Goal: Task Accomplishment & Management: Manage account settings

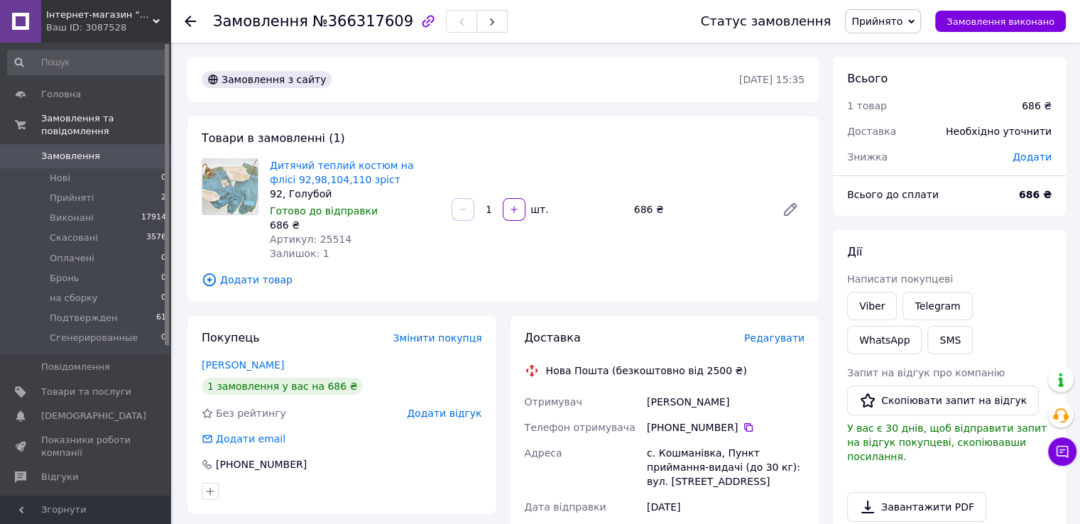
click at [72, 150] on span "Замовлення" at bounding box center [70, 156] width 59 height 13
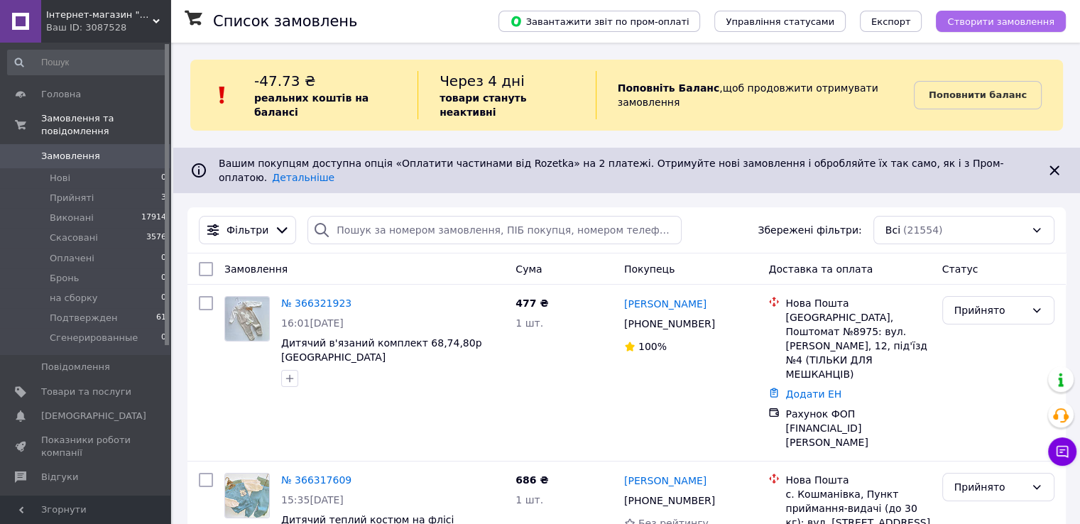
click at [980, 30] on button "Створити замовлення" at bounding box center [1001, 21] width 130 height 21
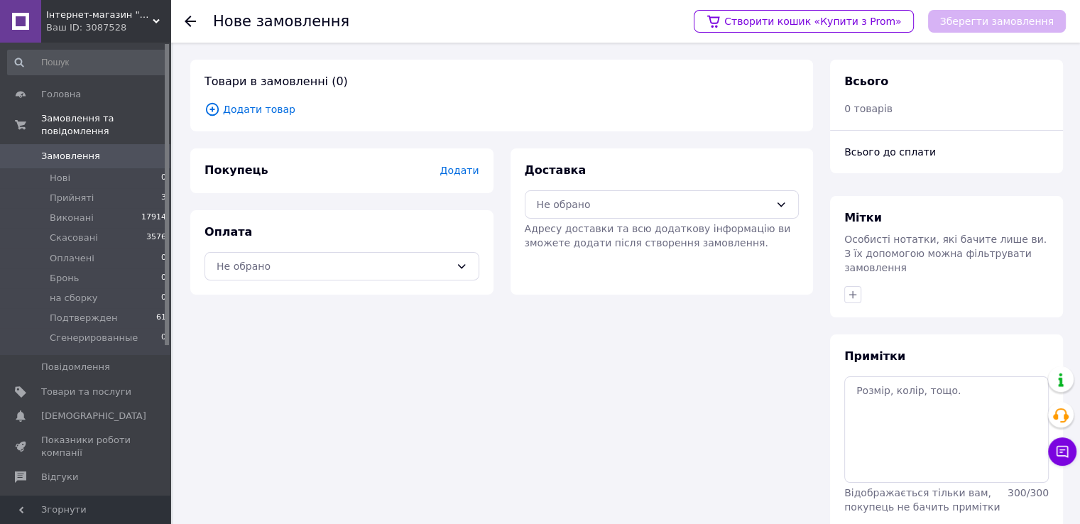
click at [259, 112] on span "Додати товар" at bounding box center [502, 110] width 595 height 16
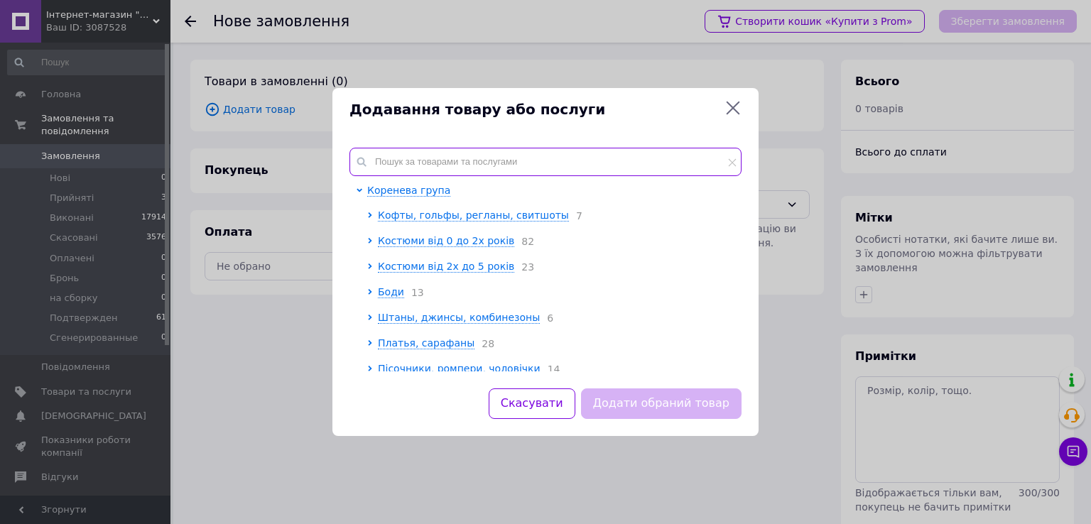
click at [428, 153] on input "text" at bounding box center [546, 162] width 392 height 28
paste input "Дитяча підліткова футбольна форма Neymar Jr FC [PERSON_NAME] 128,140,152,164,17…"
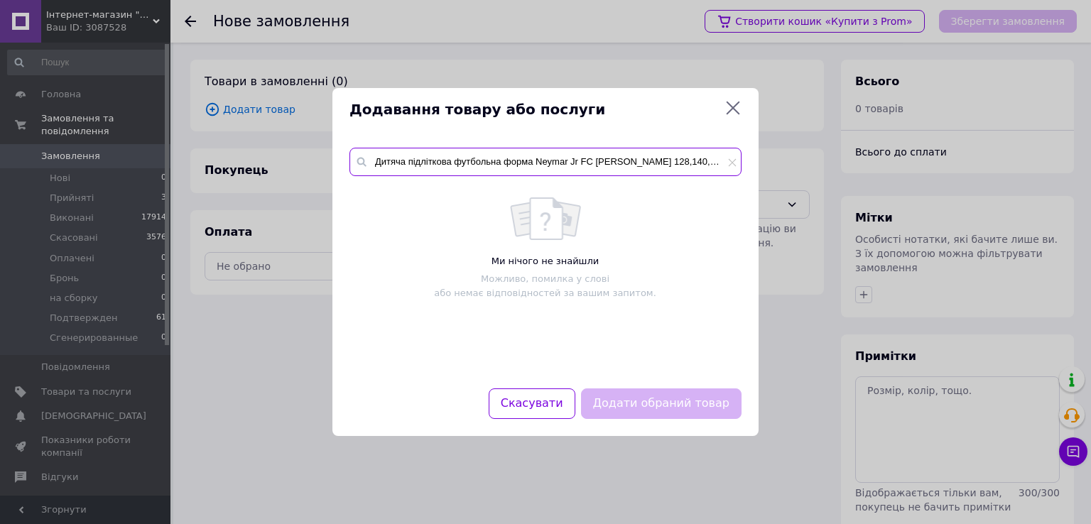
scroll to position [0, 21]
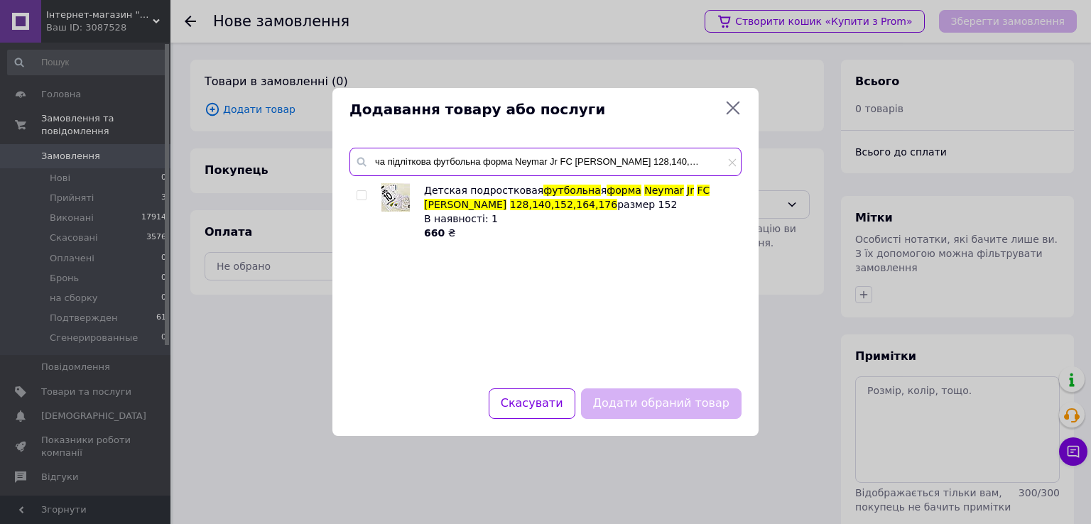
type input "Дитяча підліткова футбольна форма Neymar Jr FC [PERSON_NAME] 128,140,152,164,17…"
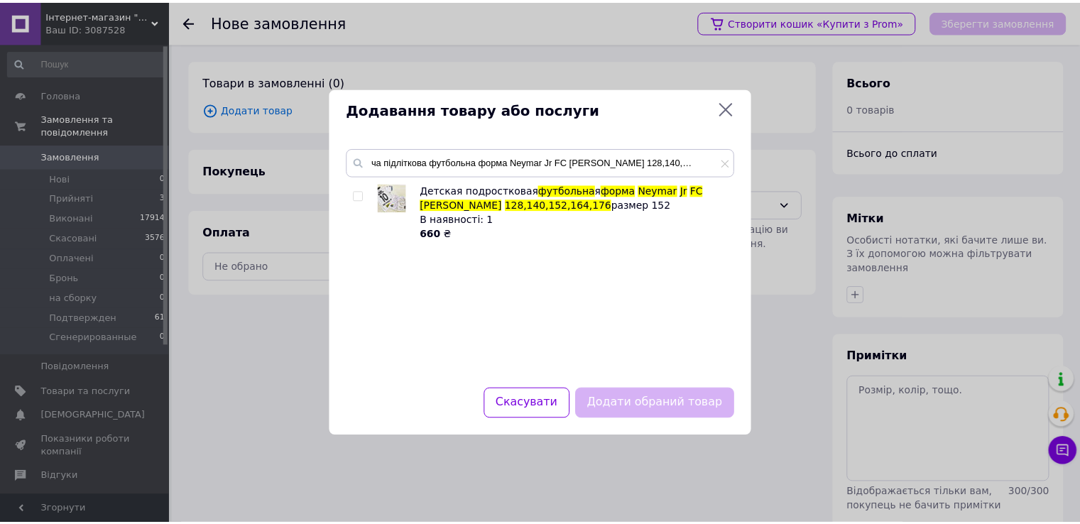
scroll to position [0, 0]
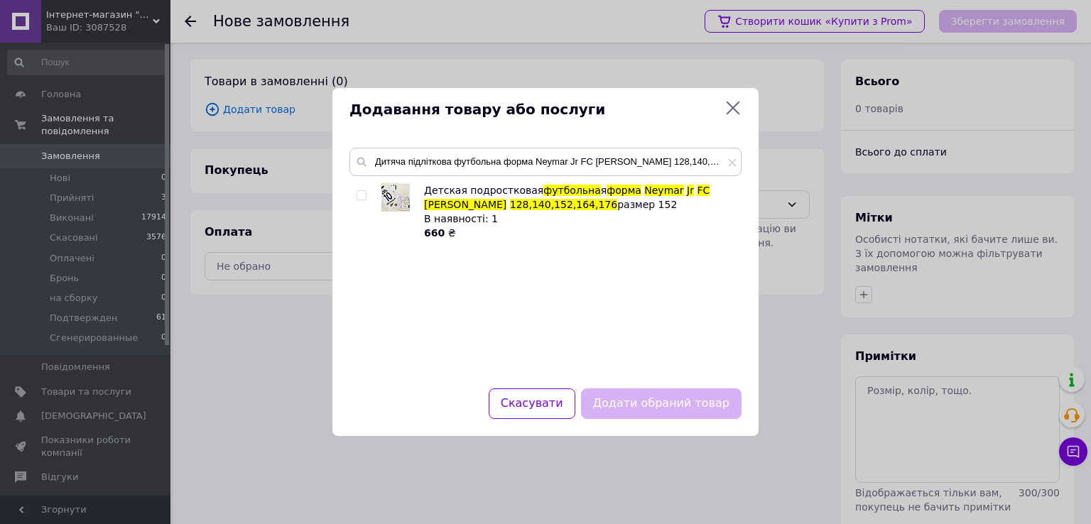
click at [361, 200] on input "checkbox" at bounding box center [361, 195] width 9 height 9
checkbox input "true"
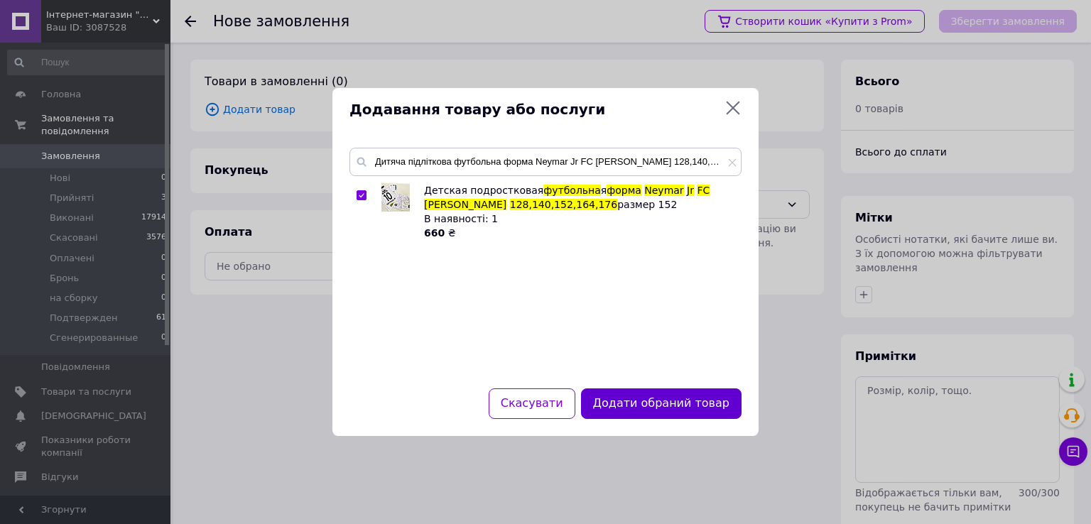
click at [675, 403] on button "Додати обраний товар" at bounding box center [661, 404] width 161 height 31
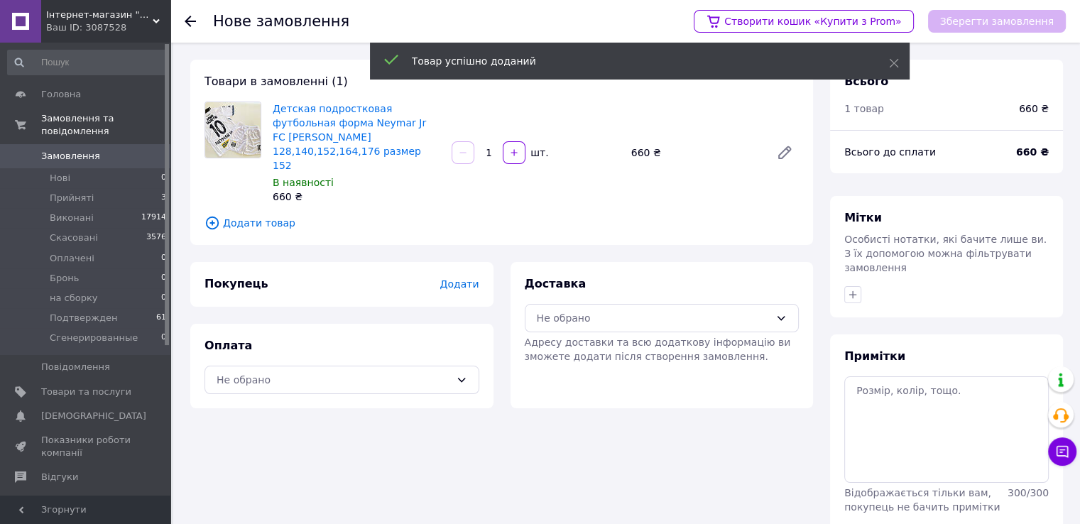
click at [460, 278] on span "Додати" at bounding box center [459, 283] width 39 height 11
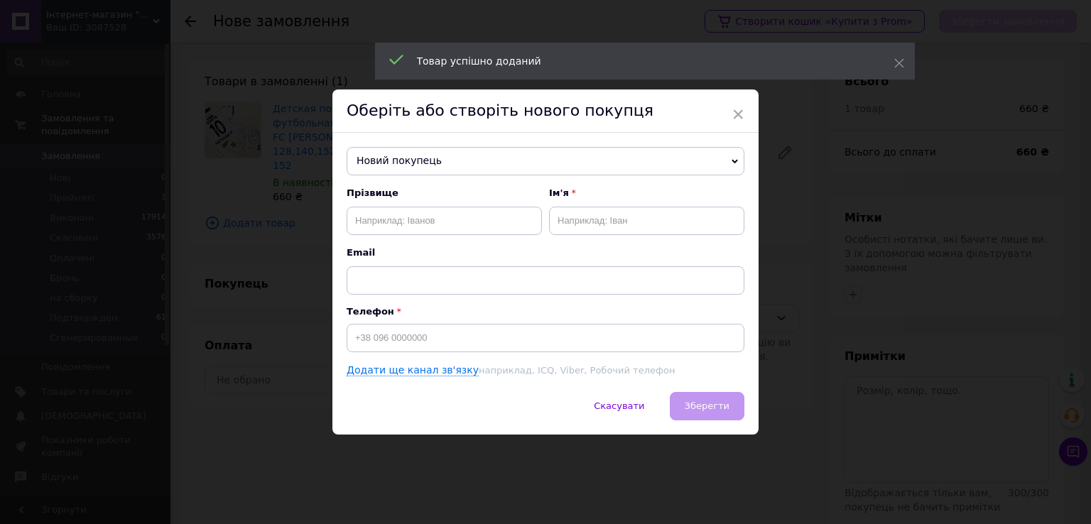
click at [438, 161] on span "Новий покупець" at bounding box center [546, 161] width 398 height 28
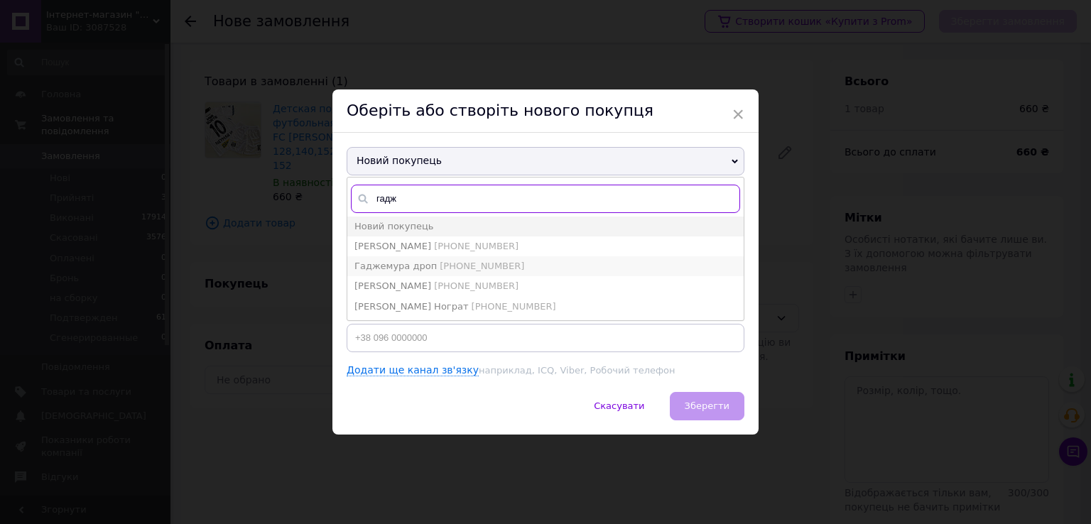
type input "гадж"
click at [452, 267] on span "[PHONE_NUMBER]" at bounding box center [482, 266] width 85 height 11
type input "Гаджемура дроп"
type input "[PHONE_NUMBER]"
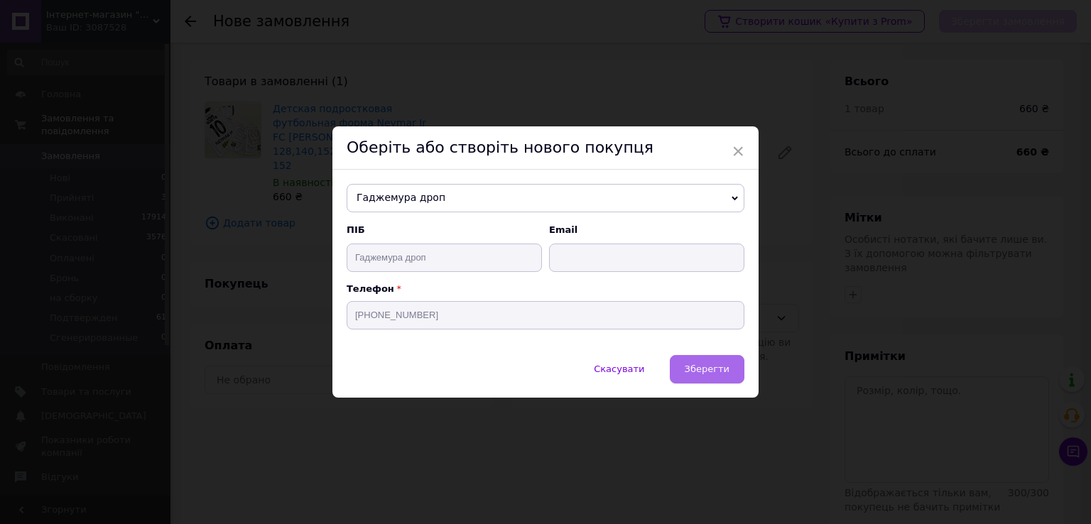
click at [713, 359] on button "Зберегти" at bounding box center [707, 369] width 75 height 28
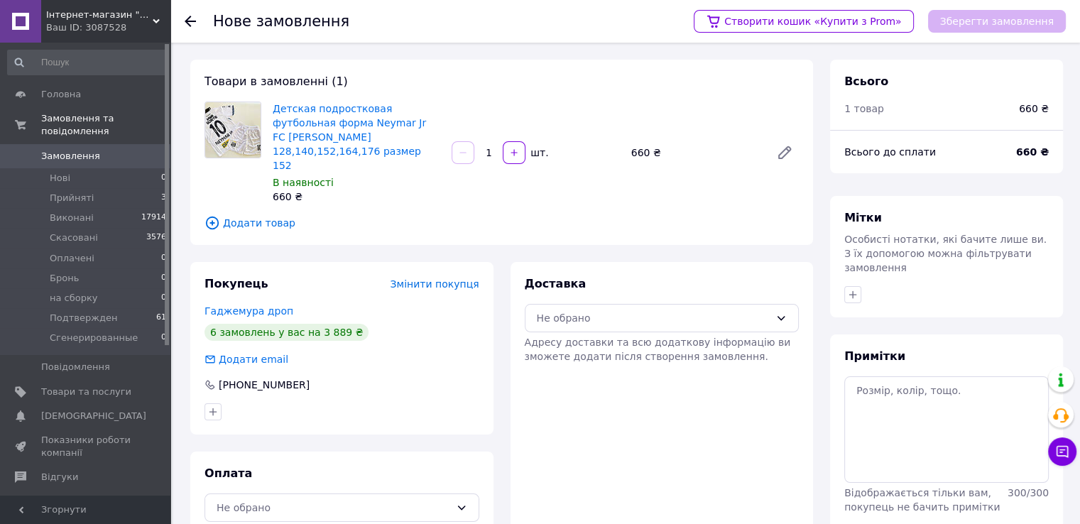
drag, startPoint x: 313, startPoint y: 495, endPoint x: 312, endPoint y: 482, distance: 12.8
click at [312, 495] on div "Оплата Не обрано" at bounding box center [341, 494] width 303 height 85
click at [312, 500] on div "Не обрано" at bounding box center [334, 508] width 234 height 16
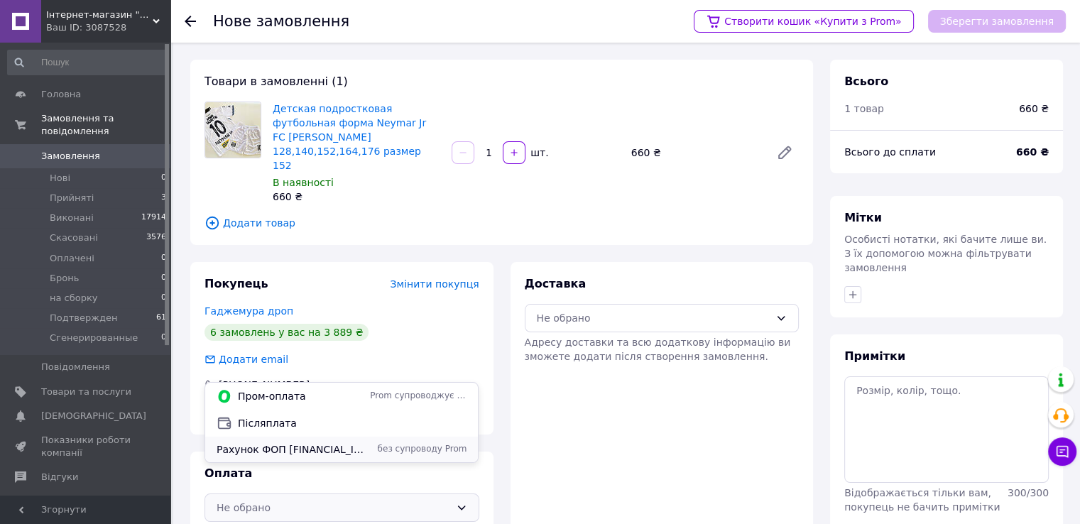
click at [315, 447] on span "Рахунок ФОП [FINANCIAL_ID] [PERSON_NAME]" at bounding box center [291, 450] width 148 height 14
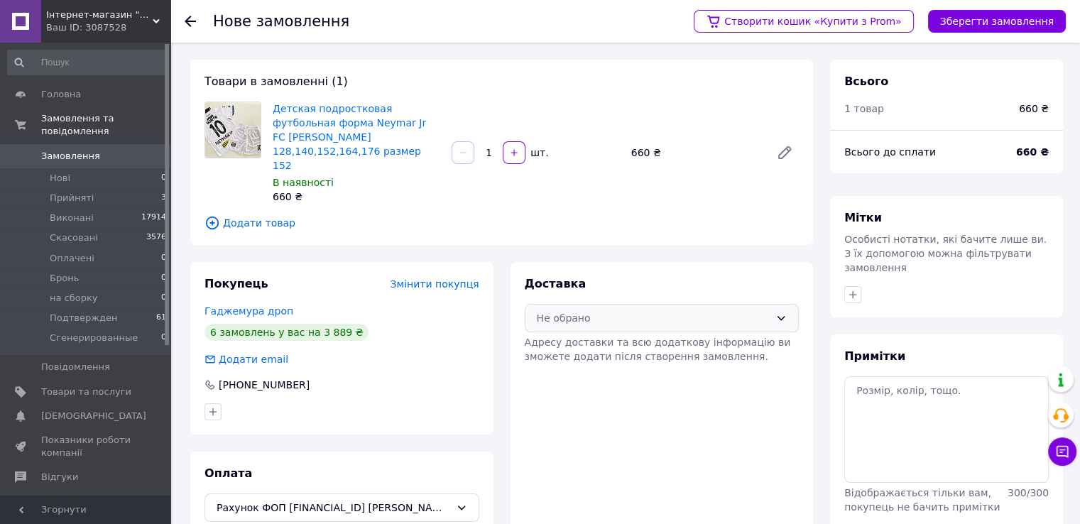
click at [651, 310] on div "Не обрано" at bounding box center [654, 318] width 234 height 16
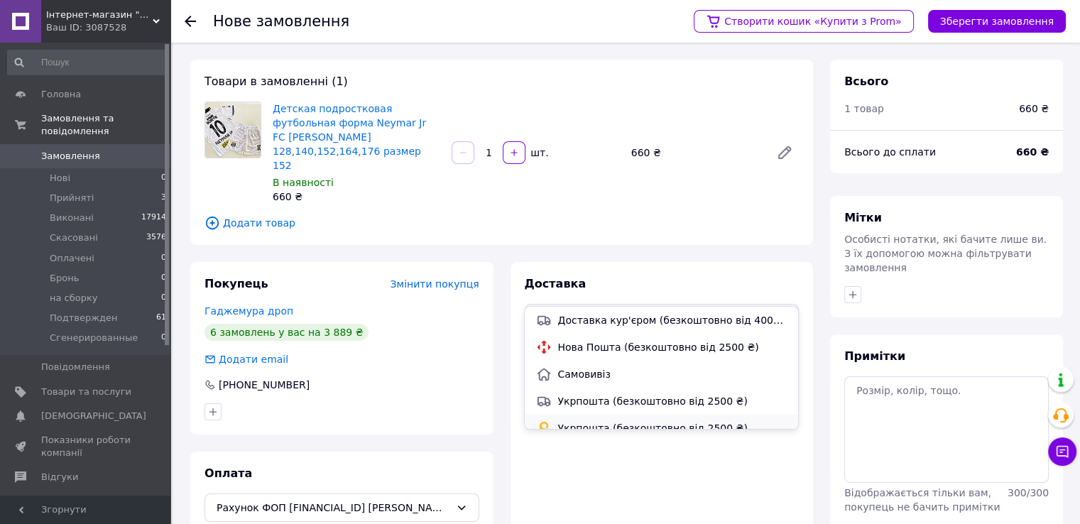
click at [631, 418] on div "Укрпошта (безкоштовно від 2500 ₴)" at bounding box center [661, 428] width 273 height 27
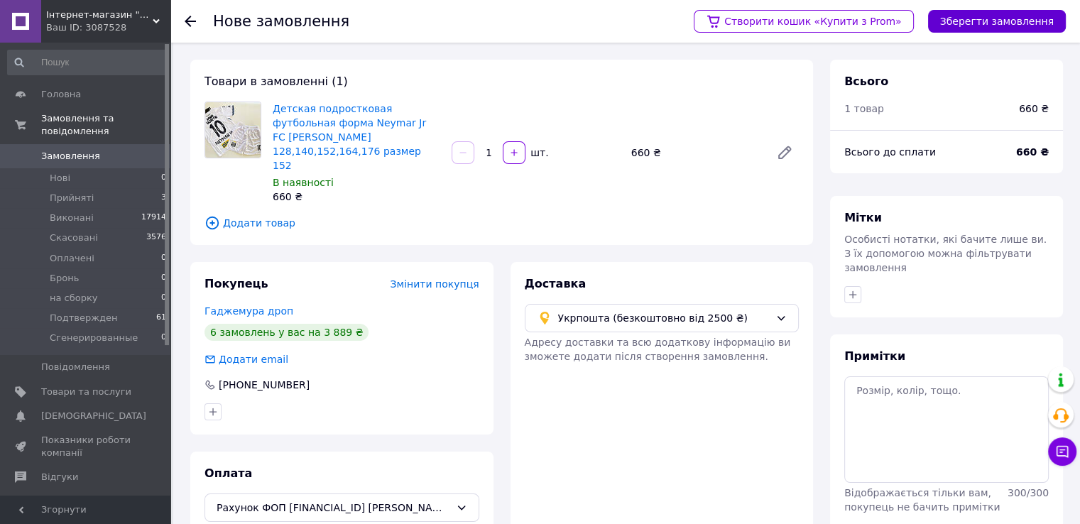
click at [1006, 16] on button "Зберегти замовлення" at bounding box center [997, 21] width 138 height 23
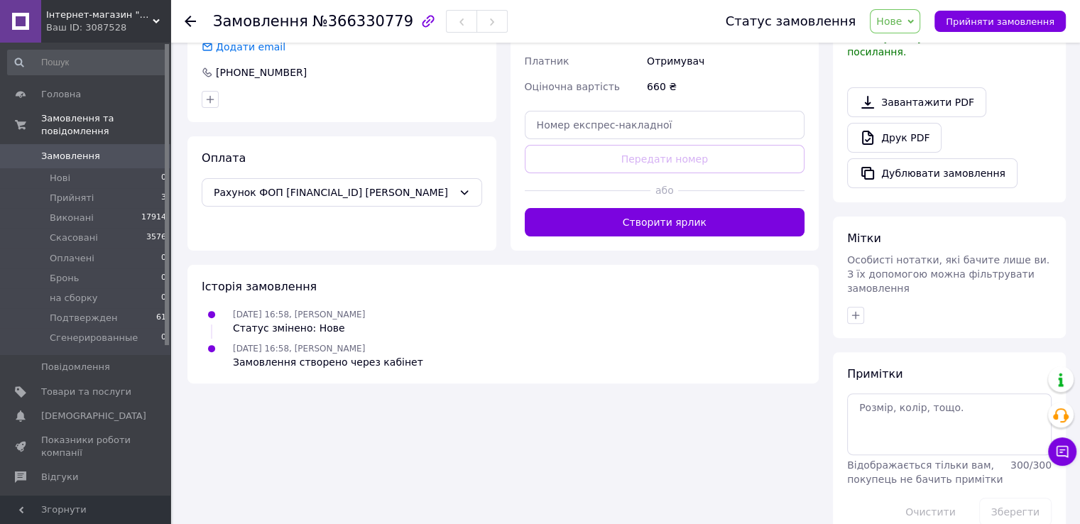
scroll to position [406, 0]
click at [927, 394] on textarea at bounding box center [949, 424] width 205 height 61
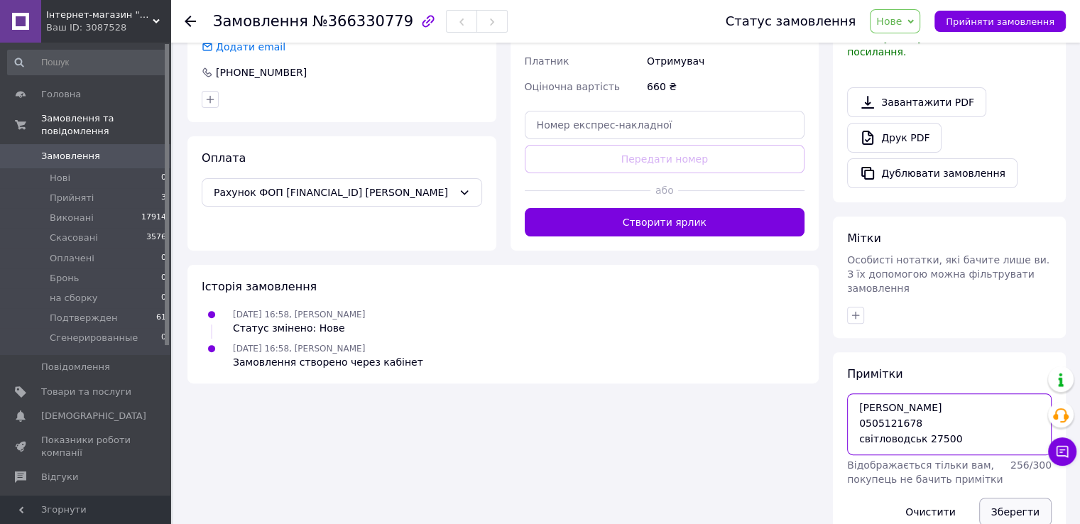
type textarea "Маркова Марина 0505121678 світловодськ 27500"
click at [1012, 498] on button "Зберегти" at bounding box center [1016, 512] width 72 height 28
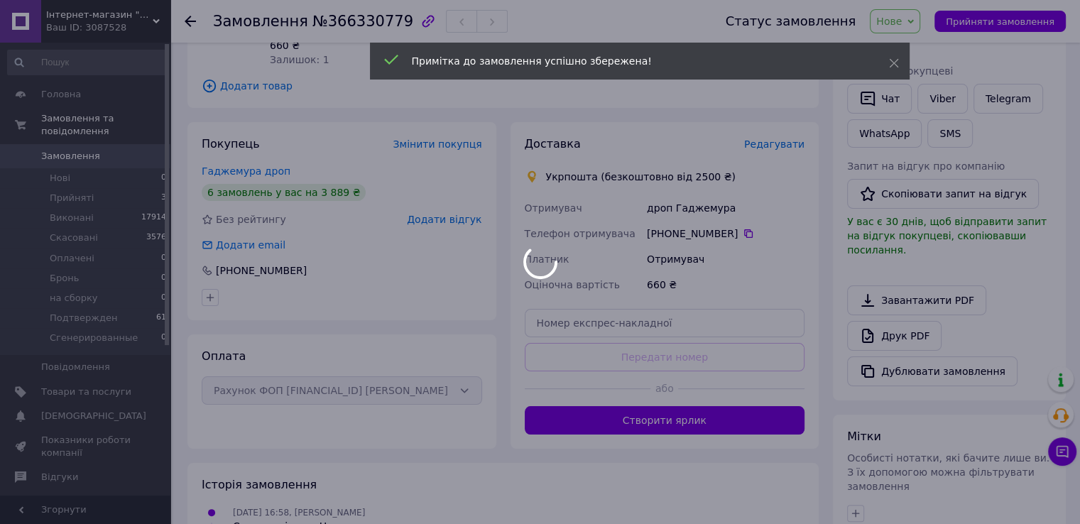
scroll to position [51, 0]
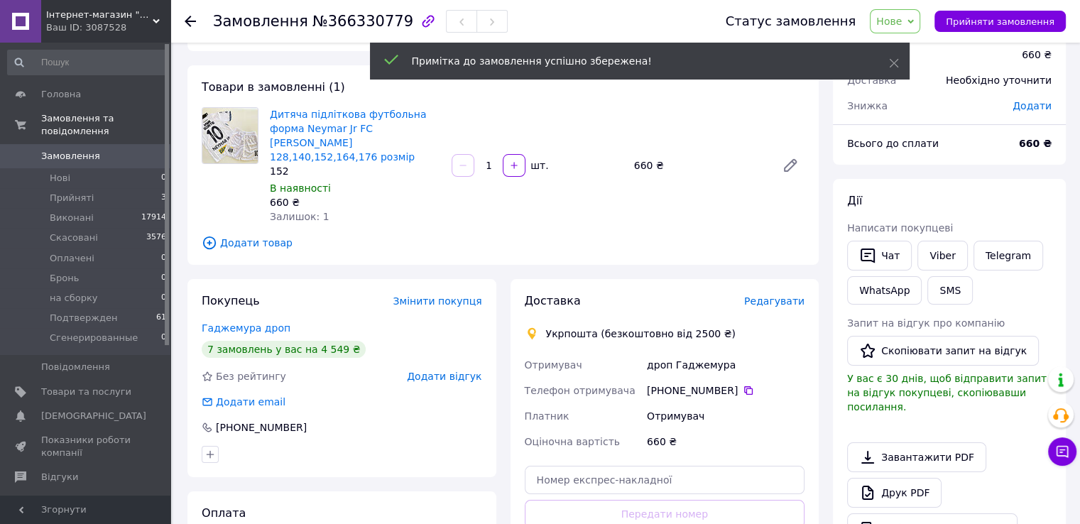
click at [902, 23] on span "Нове" at bounding box center [890, 21] width 26 height 11
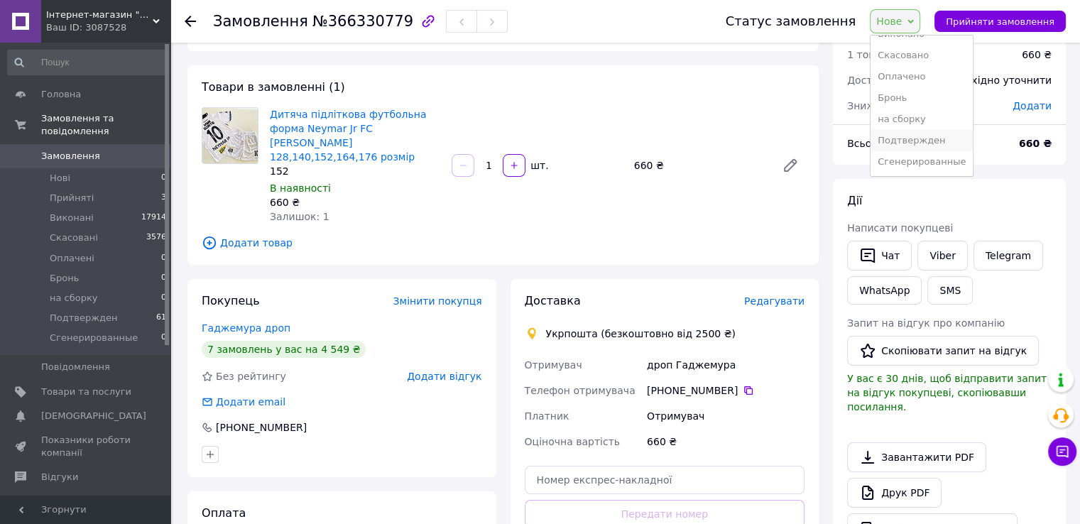
click at [943, 146] on li "Подтвержден" at bounding box center [922, 140] width 102 height 21
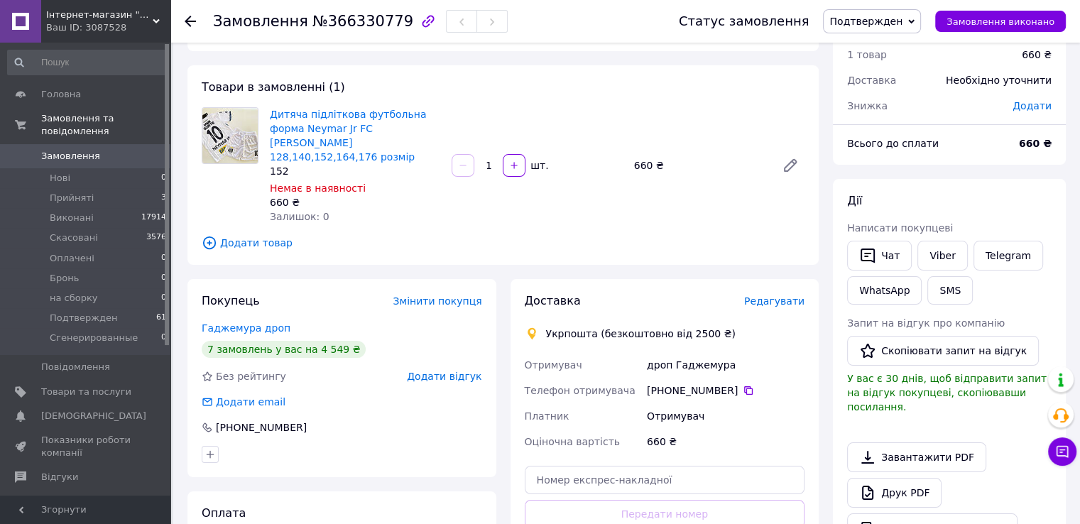
click at [85, 150] on span "Замовлення" at bounding box center [70, 156] width 59 height 13
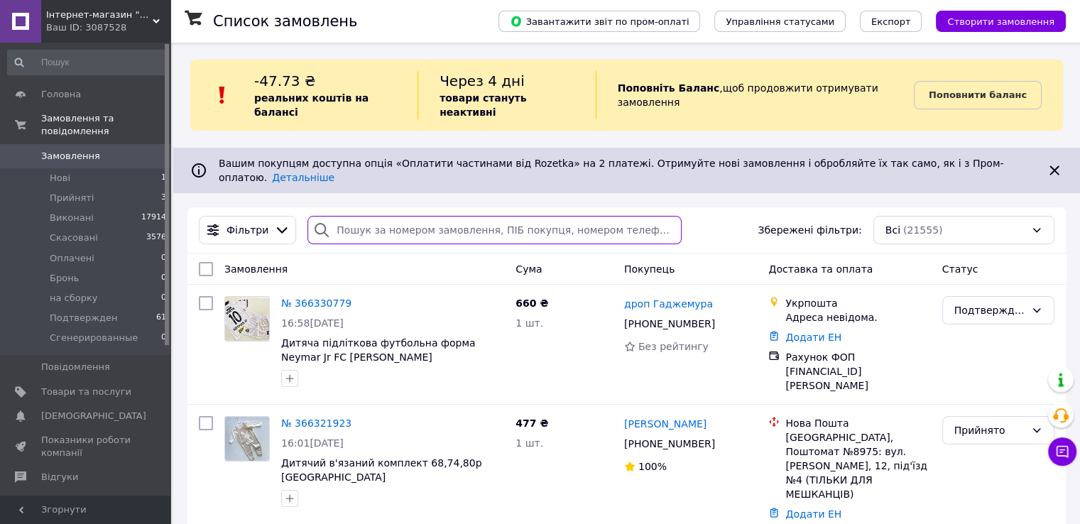
click at [354, 216] on input "search" at bounding box center [495, 230] width 374 height 28
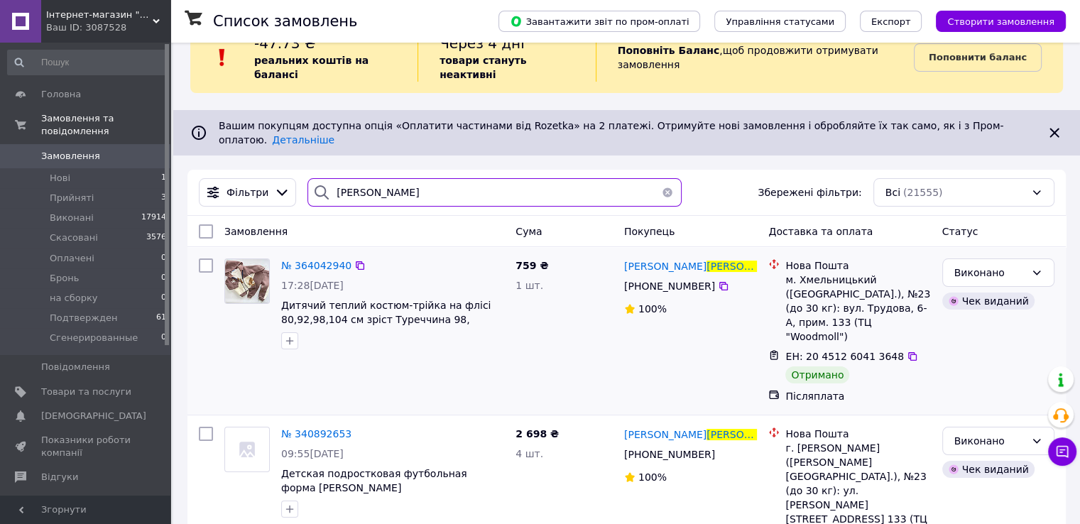
scroll to position [58, 0]
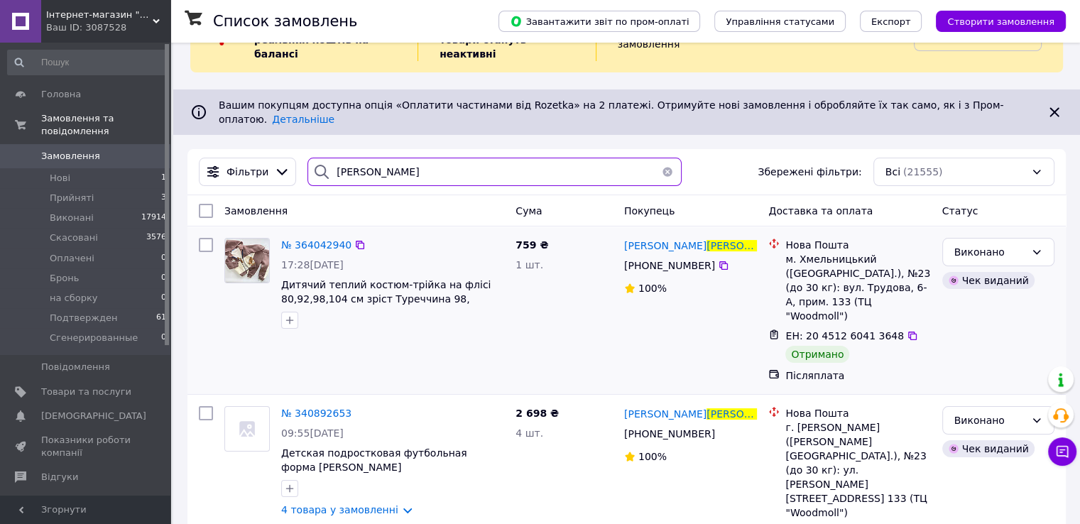
type input "коцемір"
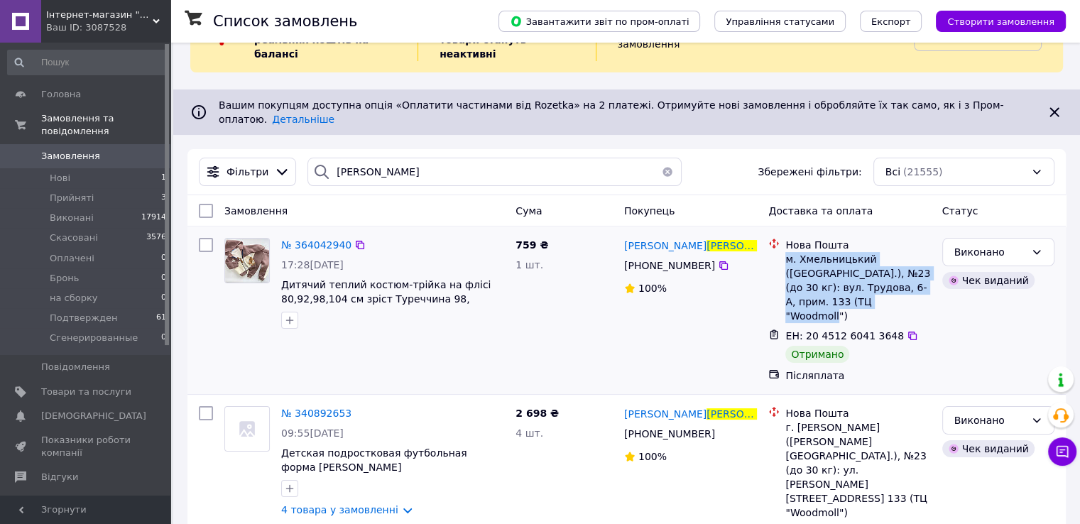
drag, startPoint x: 786, startPoint y: 234, endPoint x: 881, endPoint y: 279, distance: 105.5
click at [881, 279] on div "м. Хмельницький (Хмельницька обл.), №23 (до 30 кг): вул. Трудова, 6-А, прим. 13…" at bounding box center [858, 287] width 145 height 71
copy div "м. Хмельницький (Хмельницька обл.), №23 (до 30 кг): вул. Трудова, 6-А, прим. 13…"
click at [60, 150] on span "Замовлення" at bounding box center [70, 156] width 59 height 13
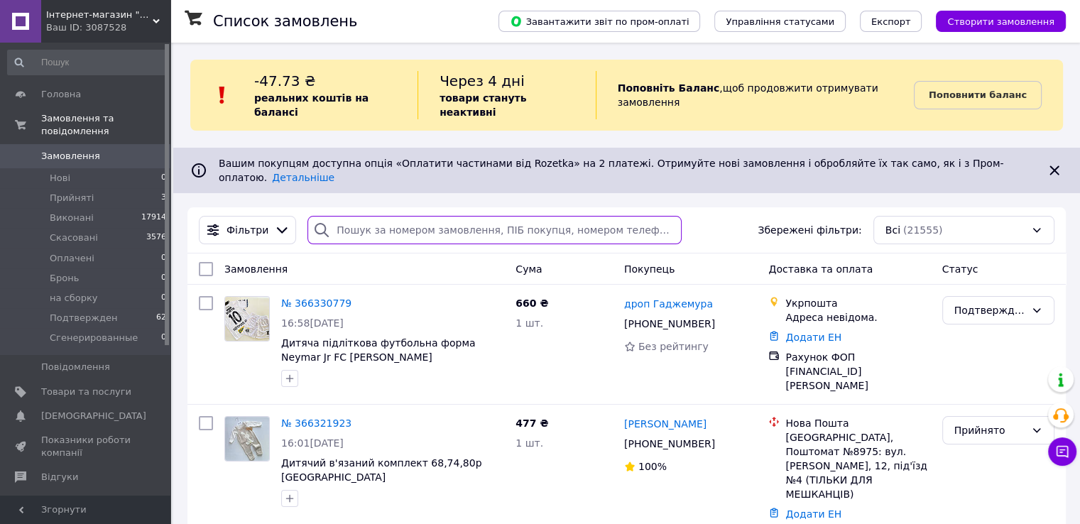
click at [412, 216] on input "search" at bounding box center [495, 230] width 374 height 28
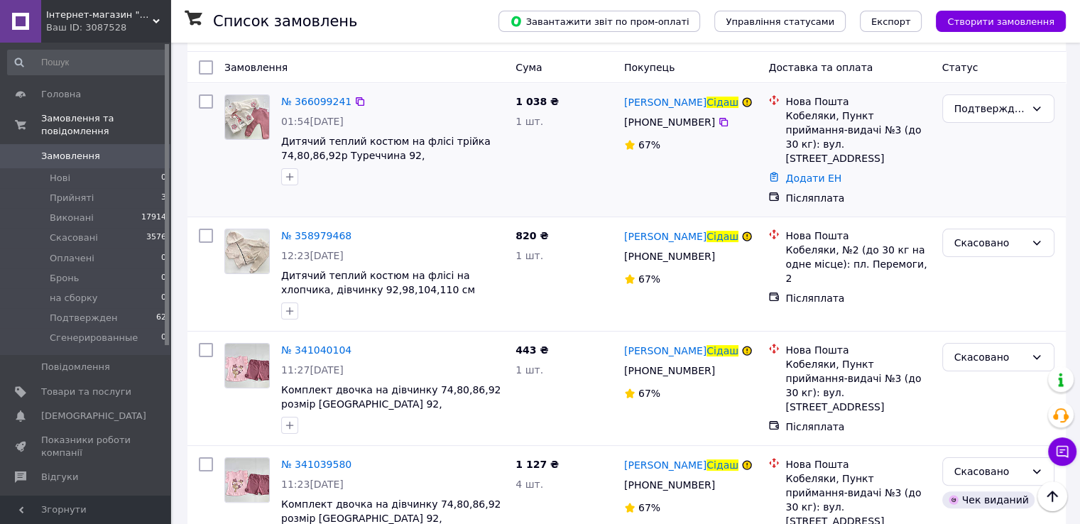
scroll to position [142, 0]
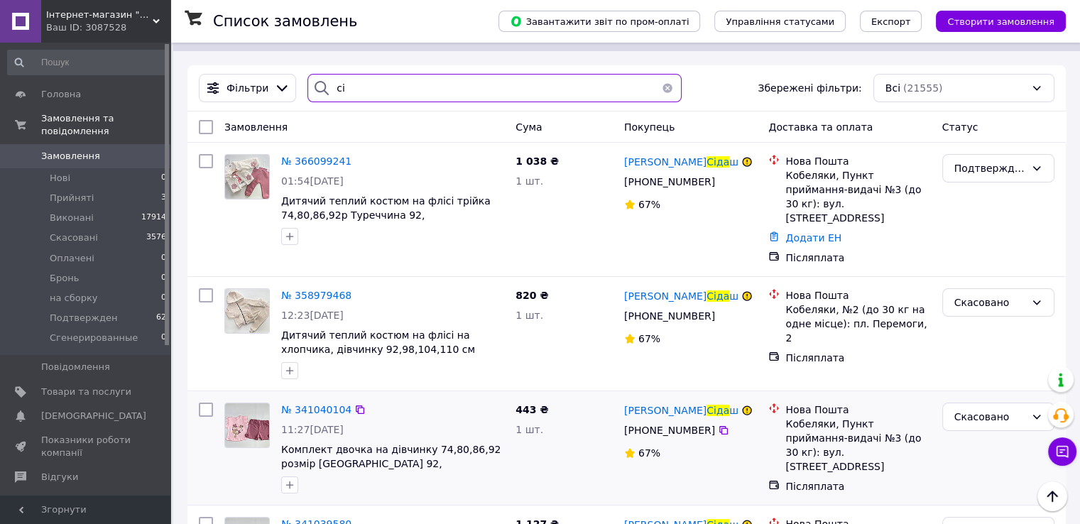
type input "с"
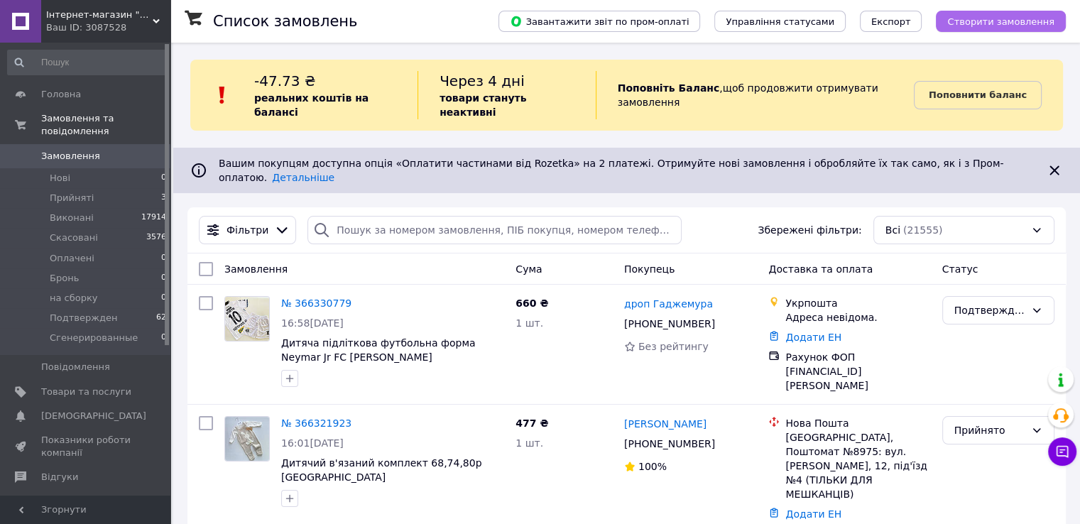
click at [1007, 23] on span "Створити замовлення" at bounding box center [1001, 21] width 107 height 11
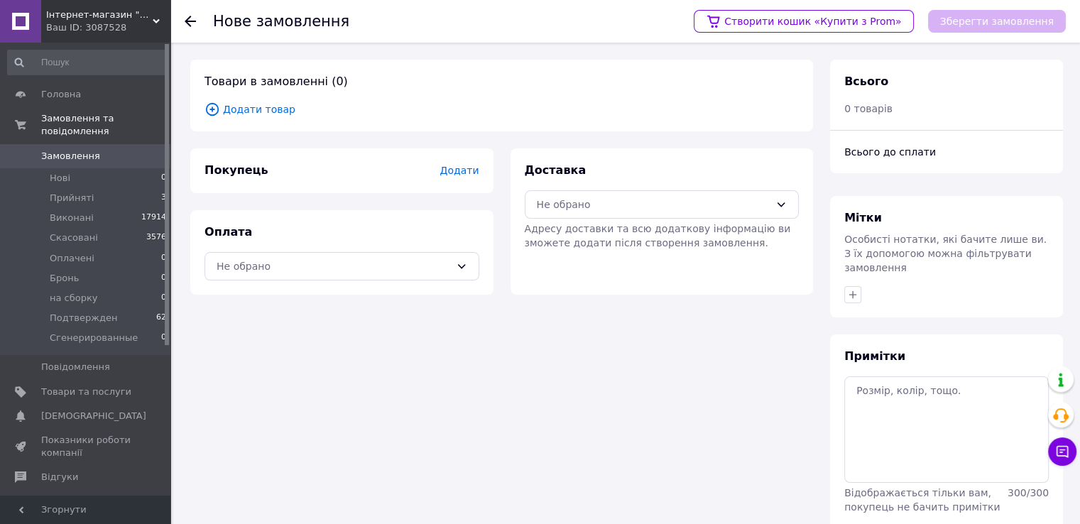
click at [268, 111] on span "Додати товар" at bounding box center [502, 110] width 595 height 16
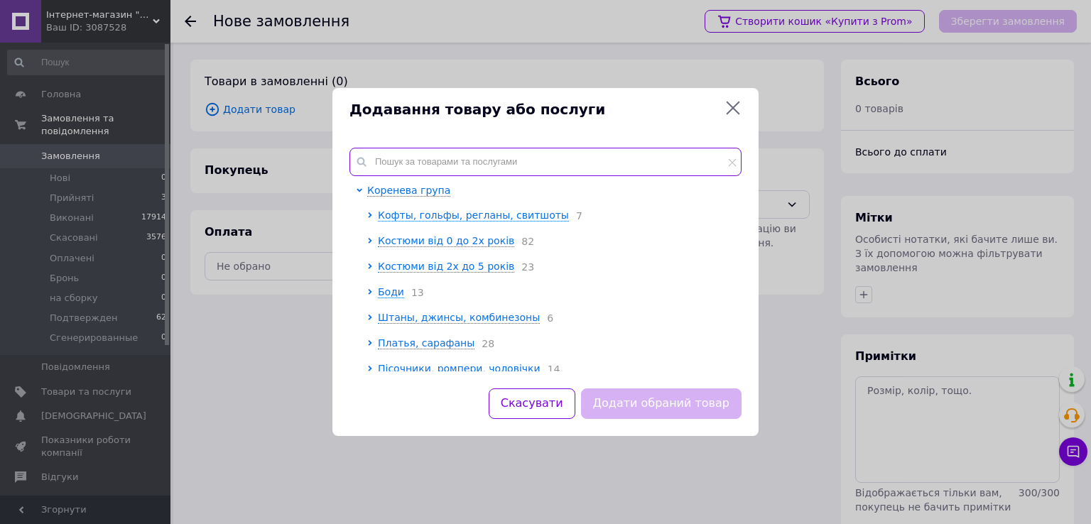
click at [464, 163] on input "text" at bounding box center [546, 162] width 392 height 28
paste input "Дитячий теплий костюм на флісі трійка 74-, 80, 86,92р Туреччина 92, [GEOGRAPHIC…"
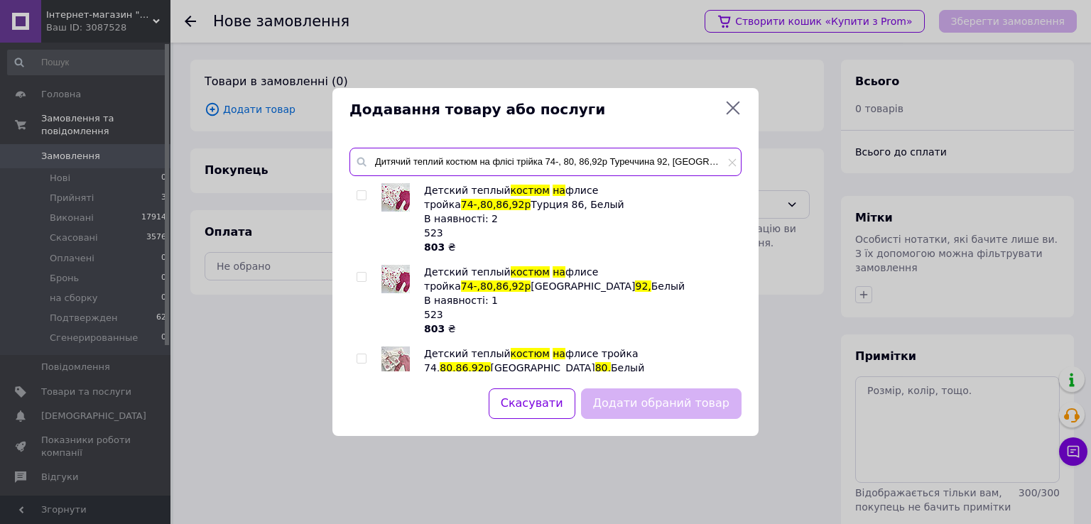
type input "Дитячий теплий костюм на флісі трійка 74-, 80, 86,92р Туреччина 92, [GEOGRAPHIC…"
click at [359, 278] on input "checkbox" at bounding box center [361, 277] width 9 height 9
checkbox input "true"
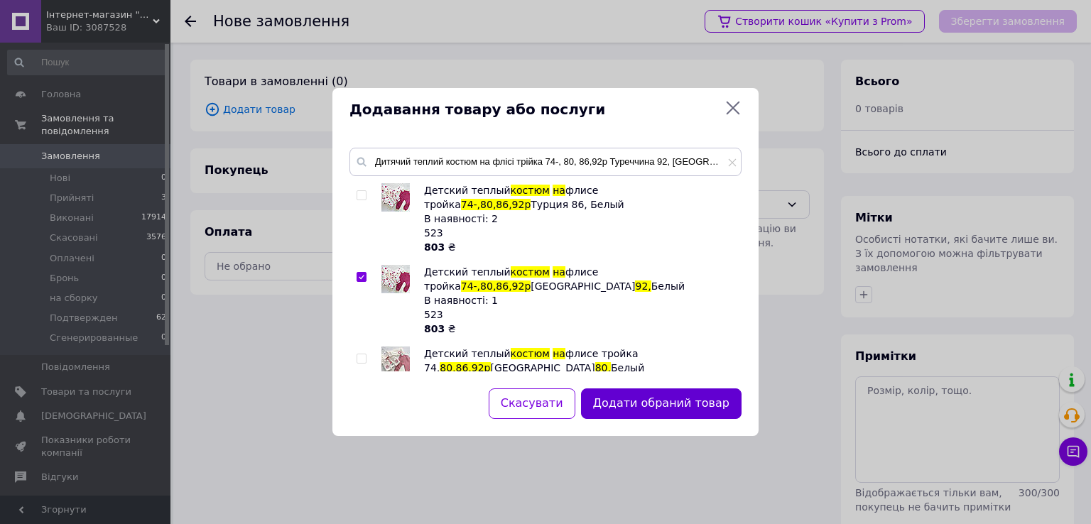
click at [686, 414] on button "Додати обраний товар" at bounding box center [661, 404] width 161 height 31
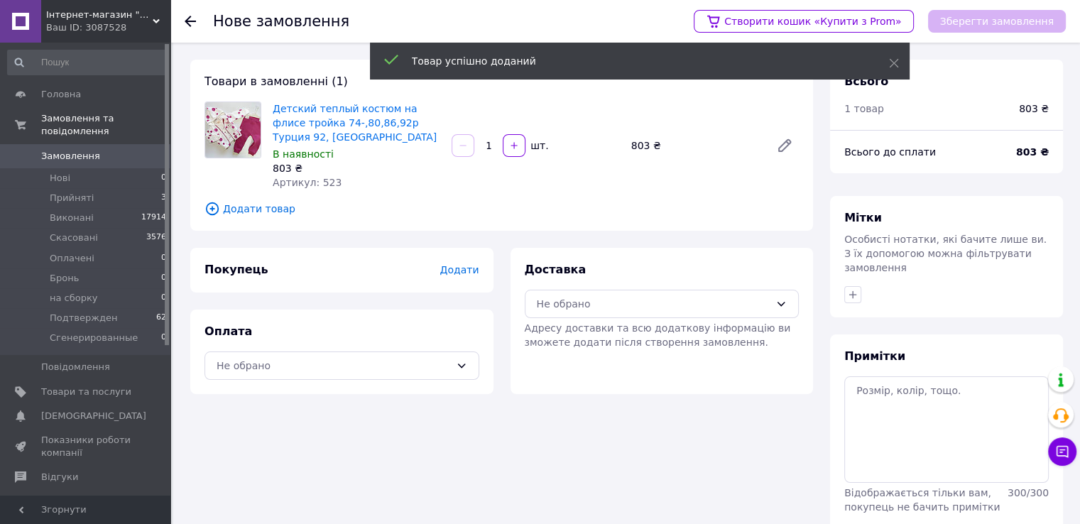
click at [461, 271] on span "Додати" at bounding box center [459, 269] width 39 height 11
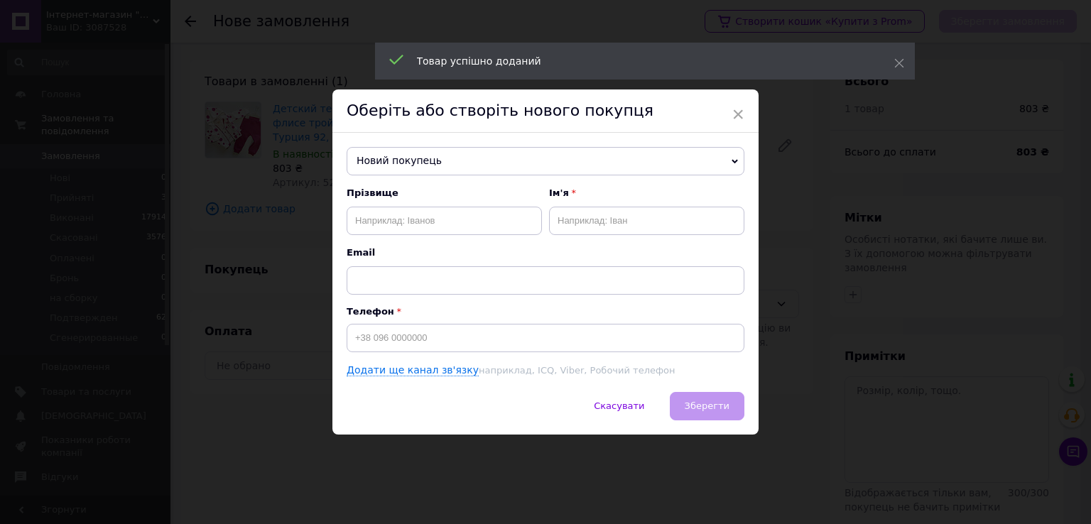
click at [446, 151] on span "Новий покупець" at bounding box center [546, 161] width 398 height 28
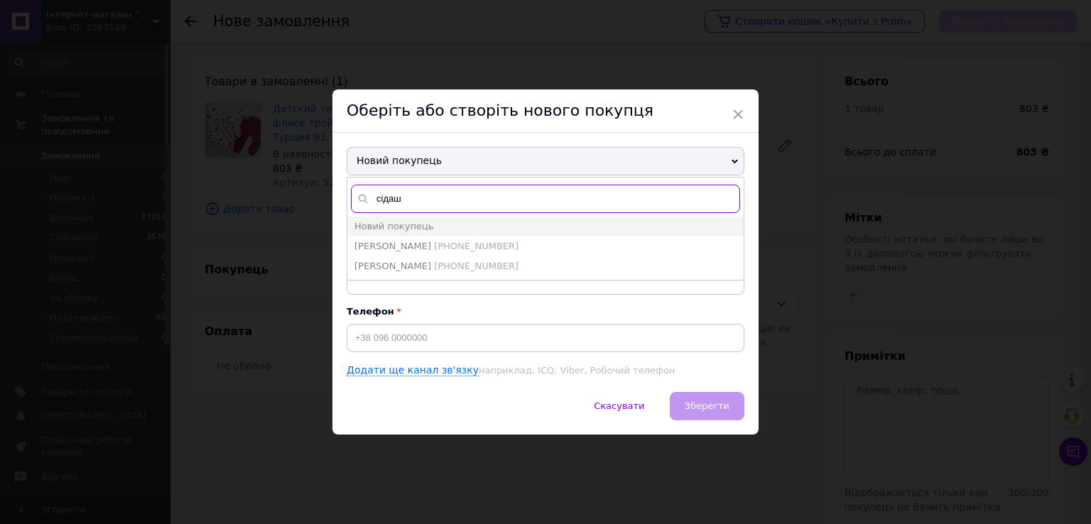
type input "сідаш"
drag, startPoint x: 385, startPoint y: 421, endPoint x: 392, endPoint y: 420, distance: 7.2
click at [385, 421] on div "Скасувати   Зберегти" at bounding box center [545, 413] width 426 height 43
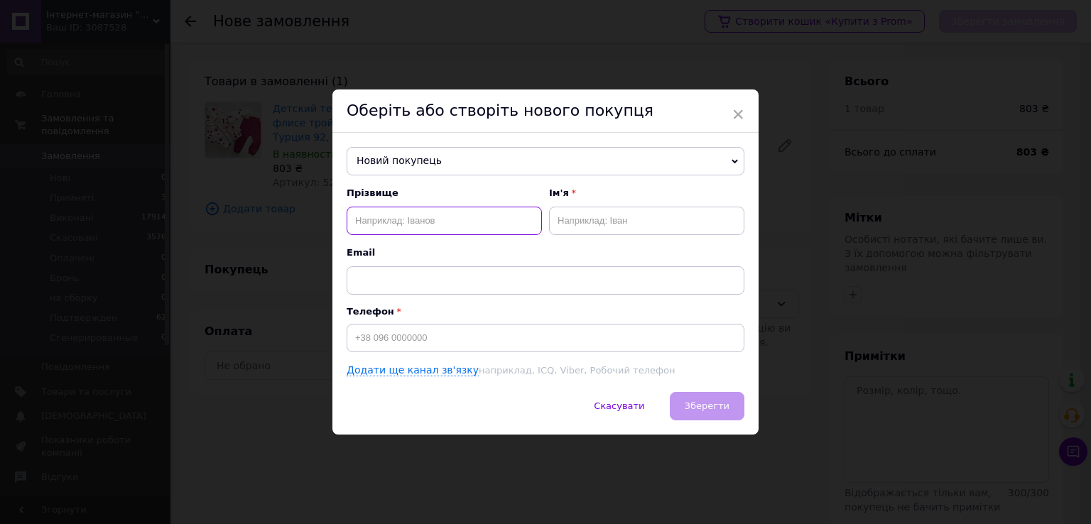
click at [437, 216] on input "text" at bounding box center [444, 221] width 195 height 28
type input "сідаш"
click at [443, 163] on span "Новий покупець" at bounding box center [546, 161] width 398 height 28
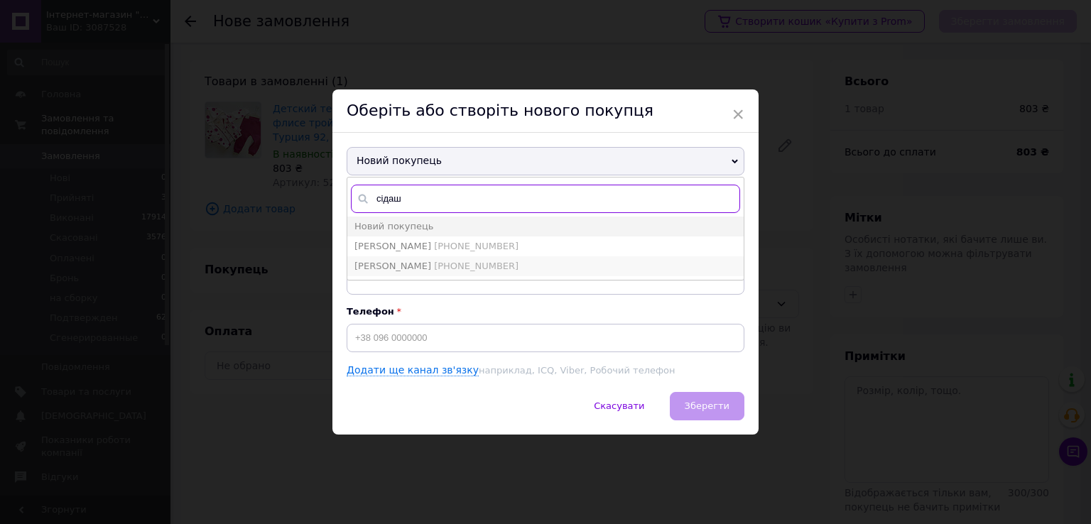
type input "сідаш"
click at [453, 261] on span "+380503868044" at bounding box center [476, 266] width 85 height 11
type input "[PERSON_NAME]"
type input "+380503868044"
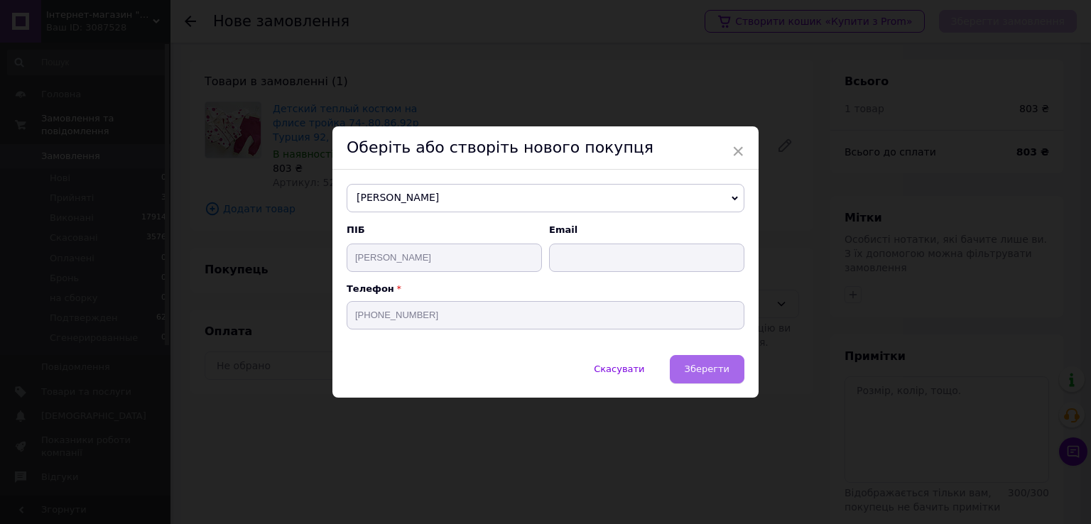
click at [722, 374] on span "Зберегти" at bounding box center [707, 369] width 45 height 11
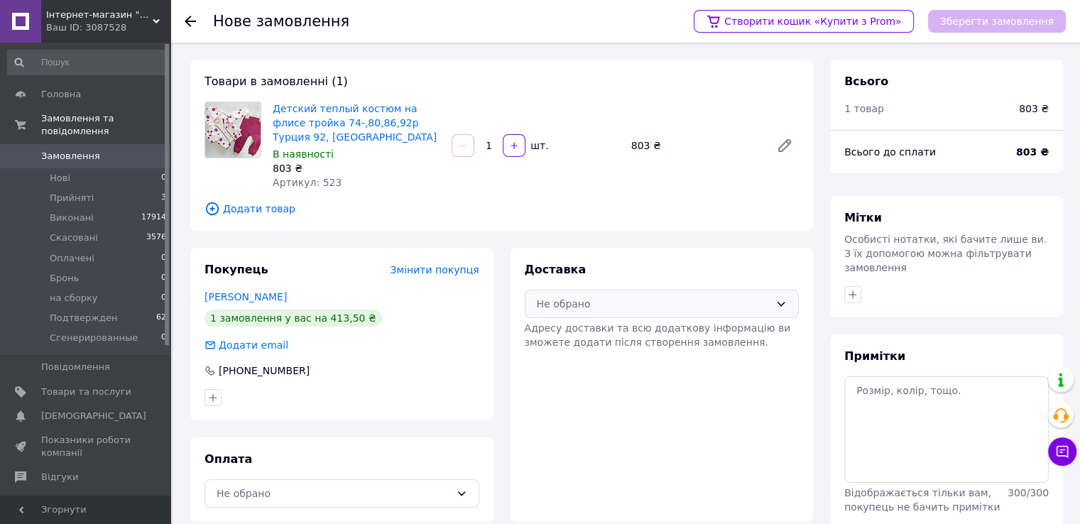
click at [671, 302] on div "Не обрано" at bounding box center [654, 304] width 234 height 16
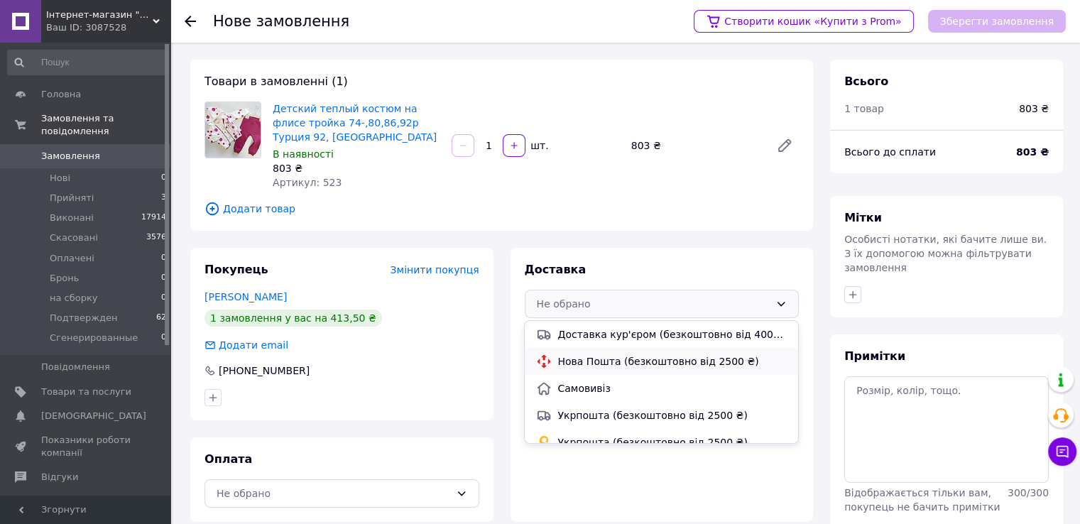
click at [654, 367] on span "Нова Пошта (безкоштовно від 2500 ₴)" at bounding box center [672, 361] width 229 height 14
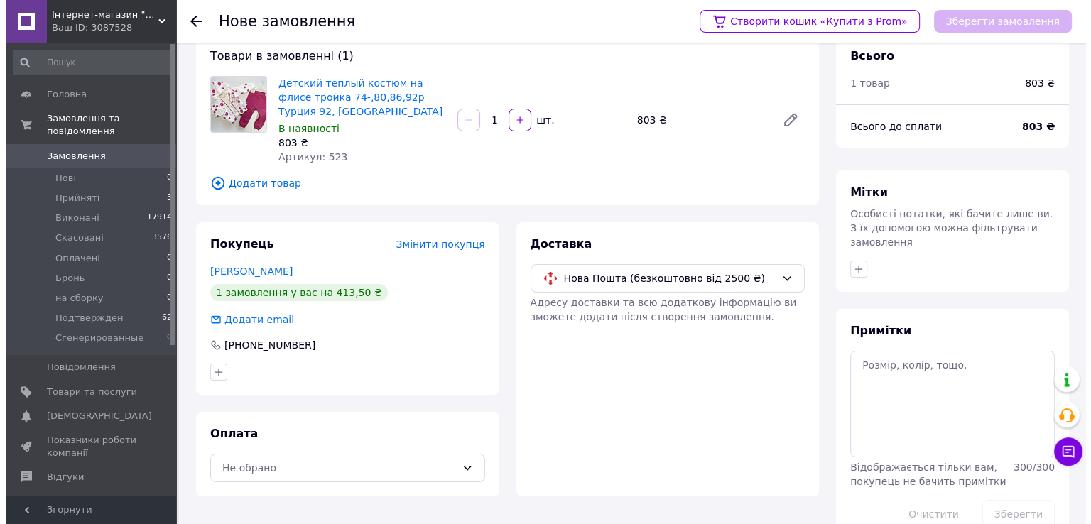
scroll to position [46, 0]
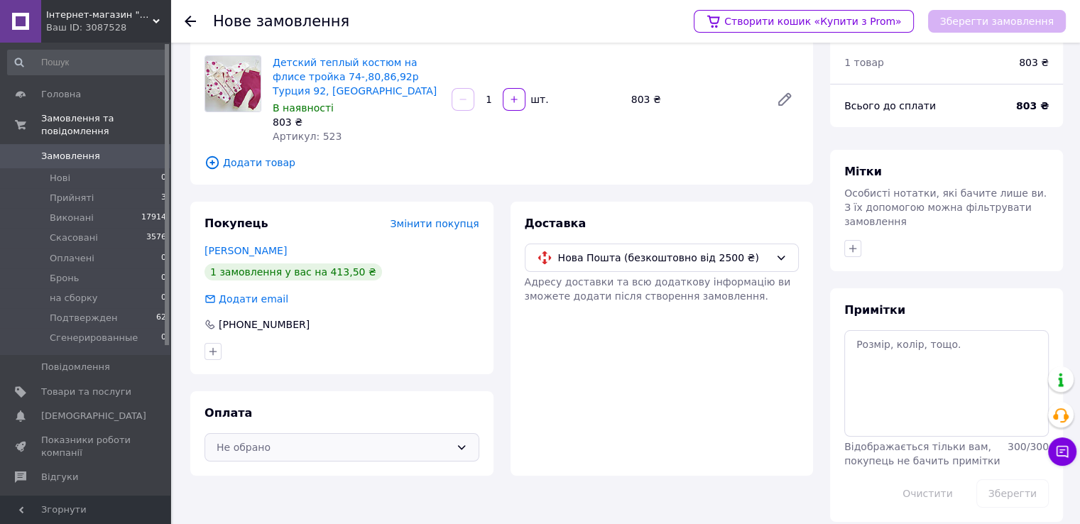
click at [379, 457] on div "Не обрано" at bounding box center [342, 447] width 275 height 28
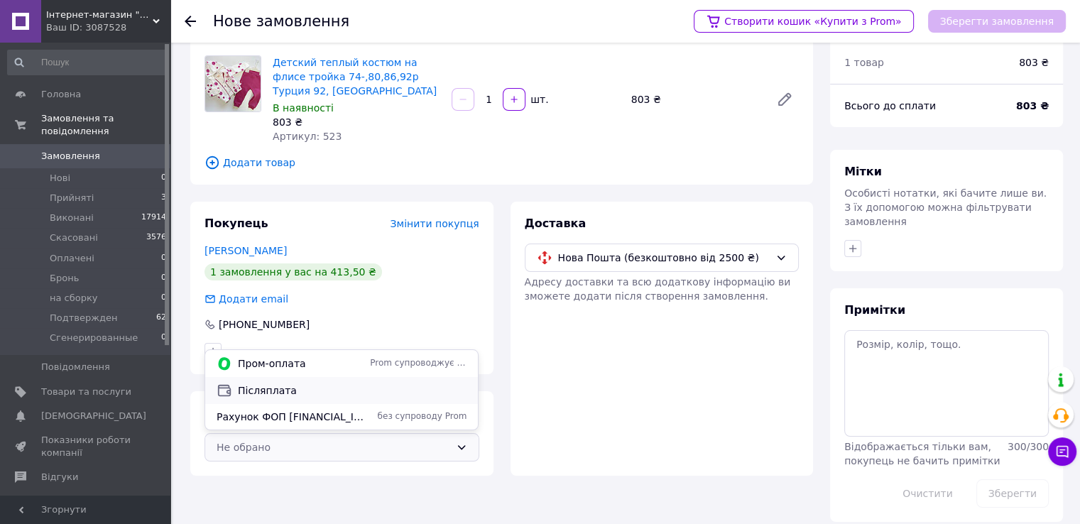
click at [375, 393] on span "Післяплата" at bounding box center [352, 391] width 229 height 14
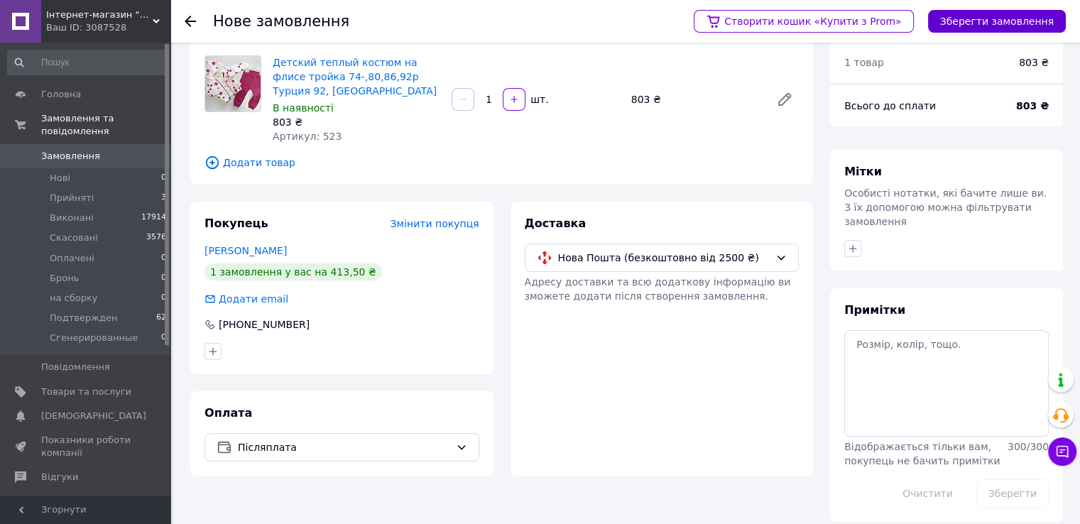
click at [990, 23] on button "Зберегти замовлення" at bounding box center [997, 21] width 138 height 23
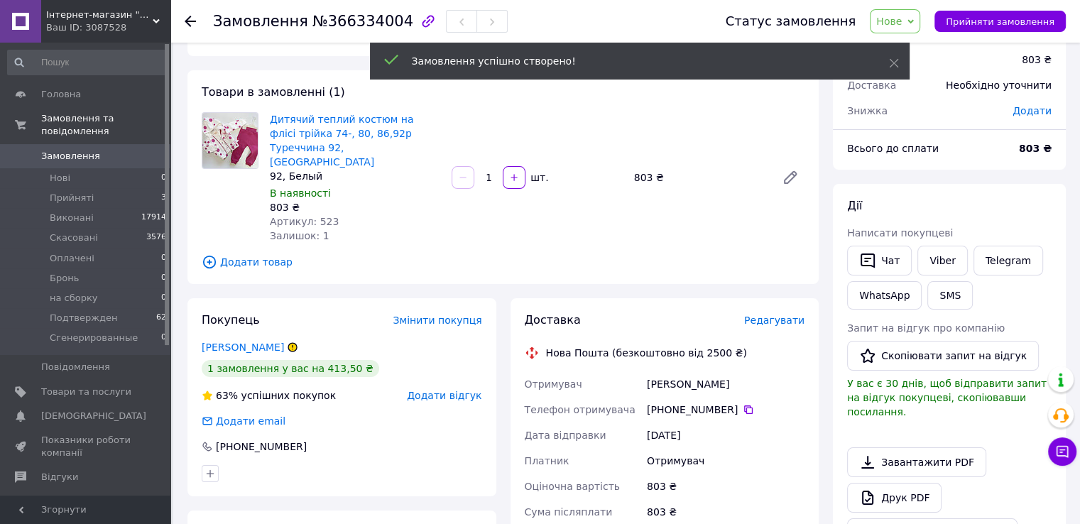
click at [902, 18] on span "Нове" at bounding box center [890, 21] width 26 height 11
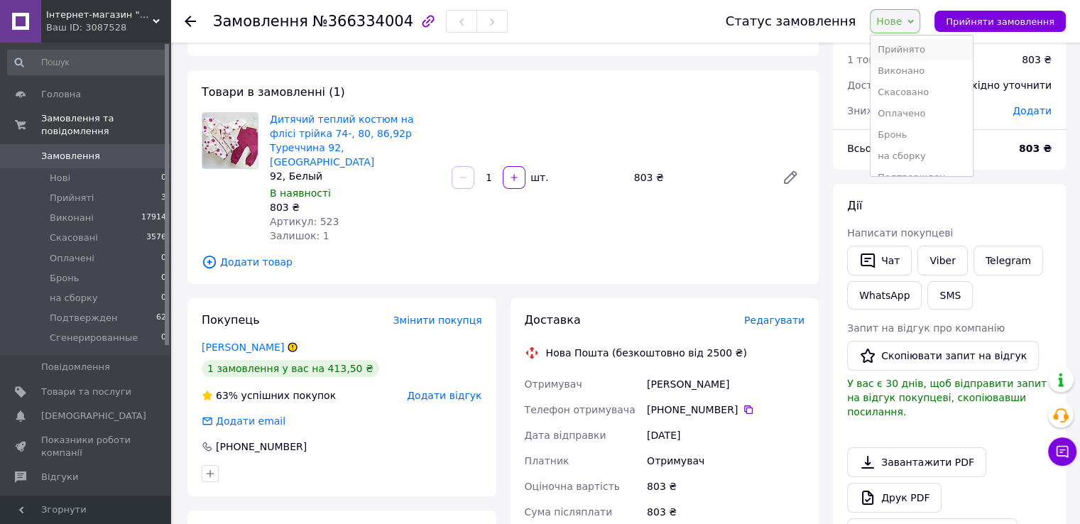
click at [932, 46] on li "Прийнято" at bounding box center [922, 49] width 102 height 21
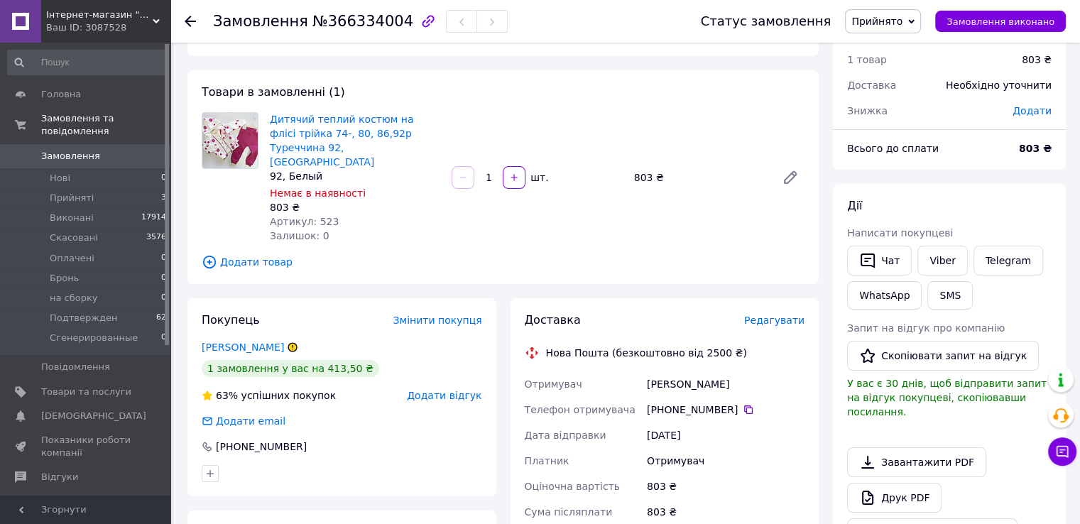
click at [773, 315] on span "Редагувати" at bounding box center [774, 320] width 60 height 11
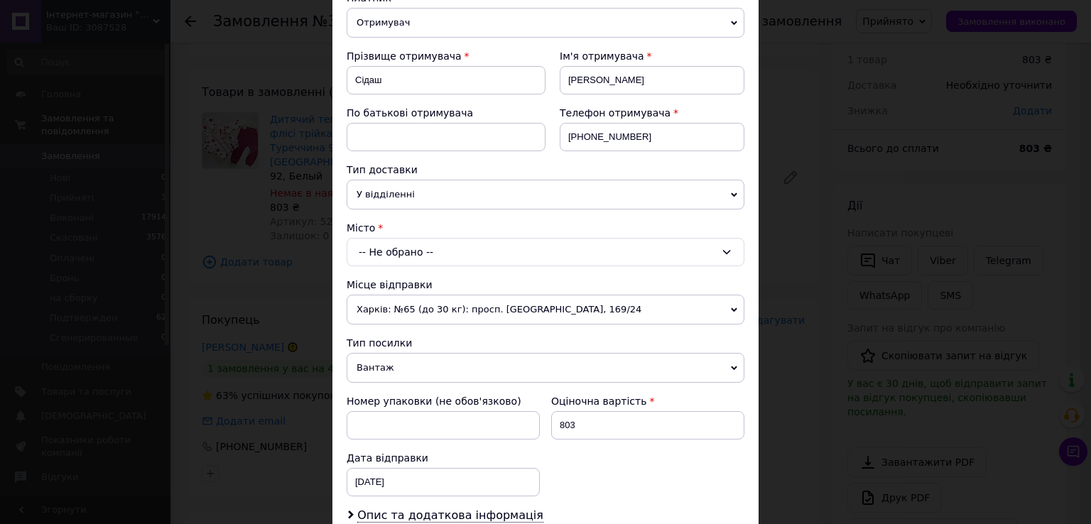
scroll to position [213, 0]
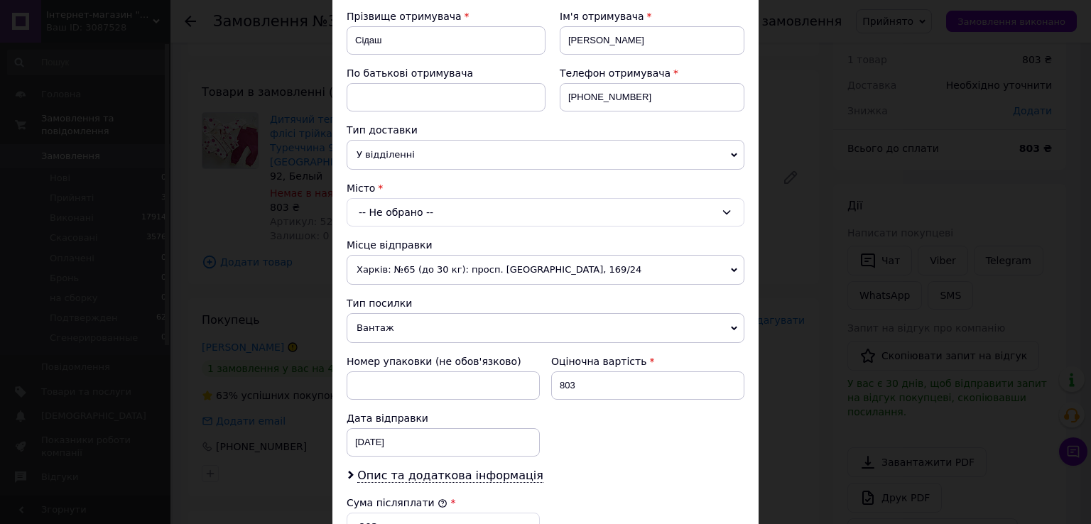
click at [463, 212] on div "-- Не обрано --" at bounding box center [546, 212] width 398 height 28
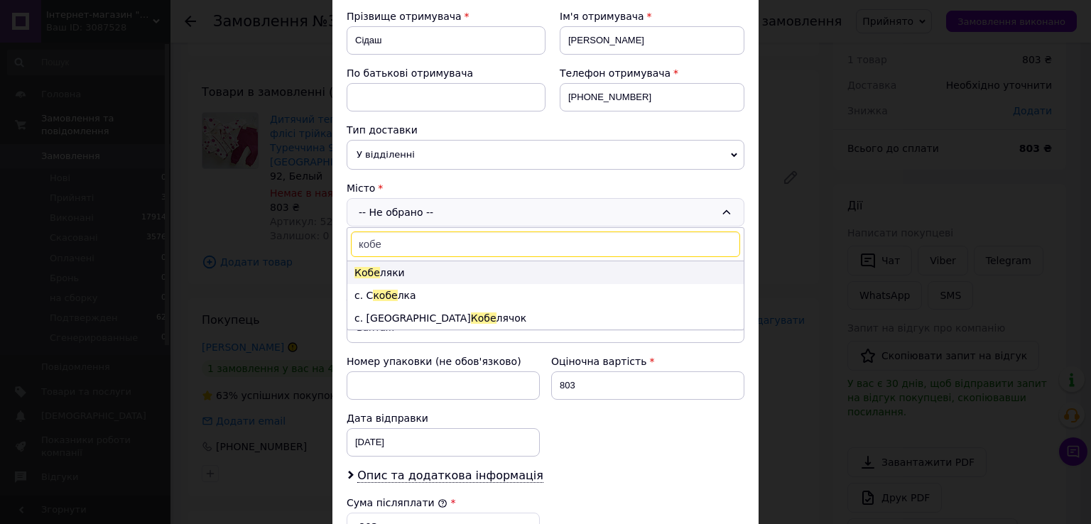
type input "кобе"
click at [412, 268] on li "Кобе ляки" at bounding box center [545, 272] width 396 height 23
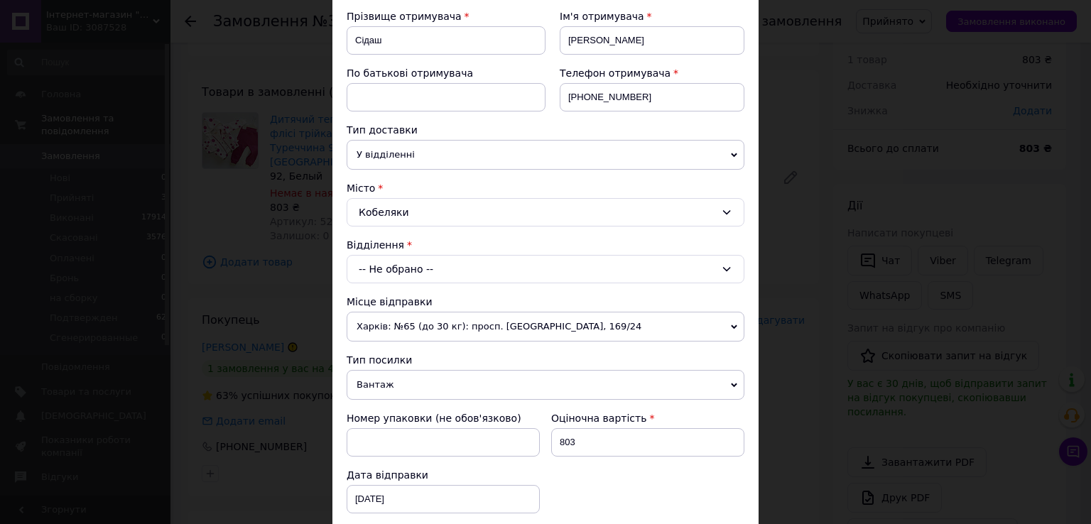
click at [443, 264] on div "-- Не обрано --" at bounding box center [546, 269] width 398 height 28
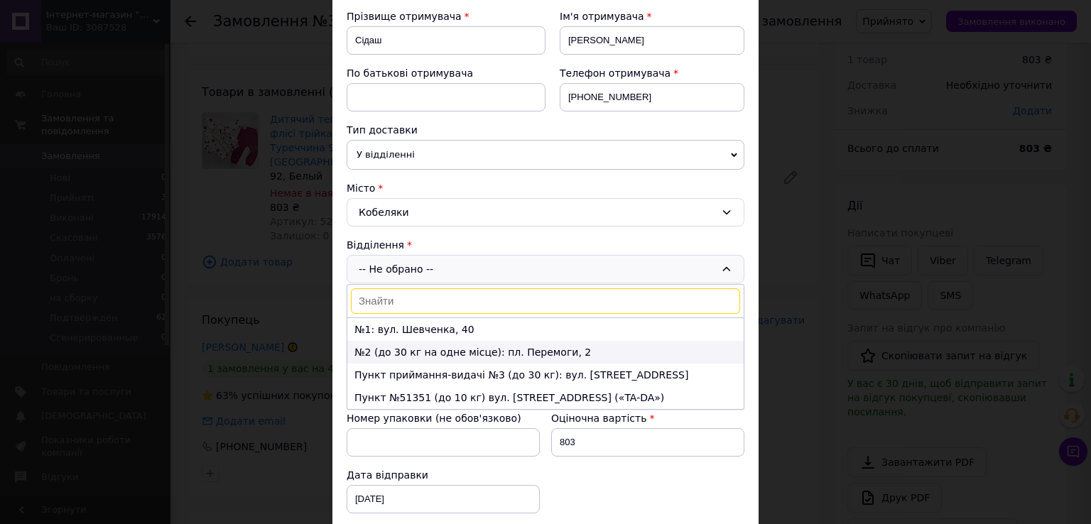
click at [435, 347] on li "№2 (до 30 кг на одне місце): пл. Перемоги, 2" at bounding box center [545, 352] width 396 height 23
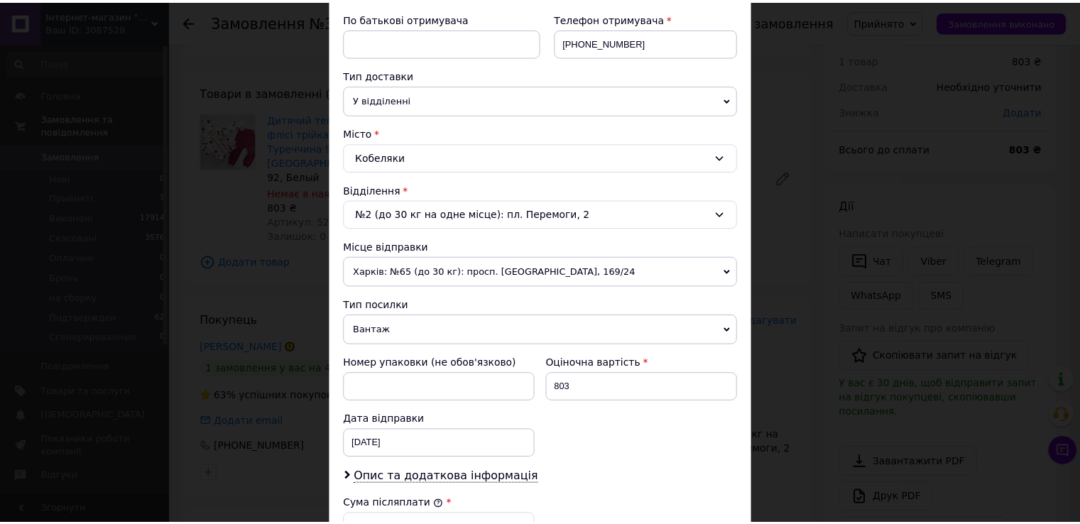
scroll to position [497, 0]
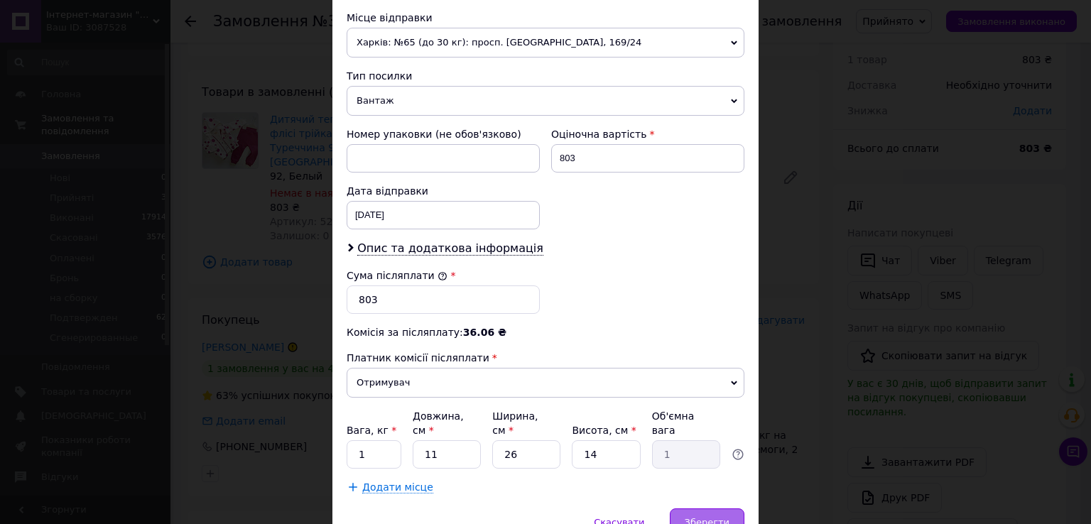
click at [710, 517] on span "Зберегти" at bounding box center [707, 522] width 45 height 11
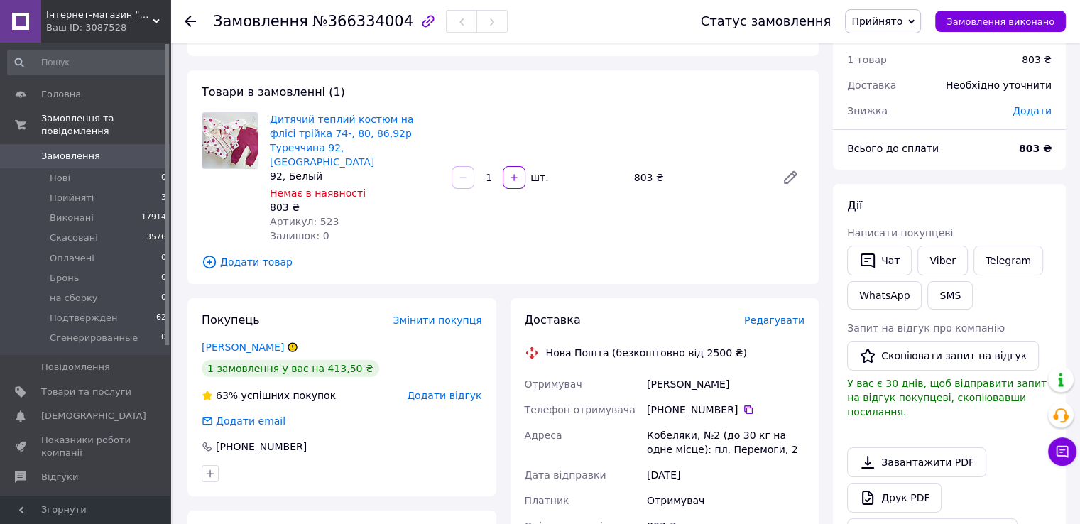
click at [63, 150] on span "Замовлення" at bounding box center [70, 156] width 59 height 13
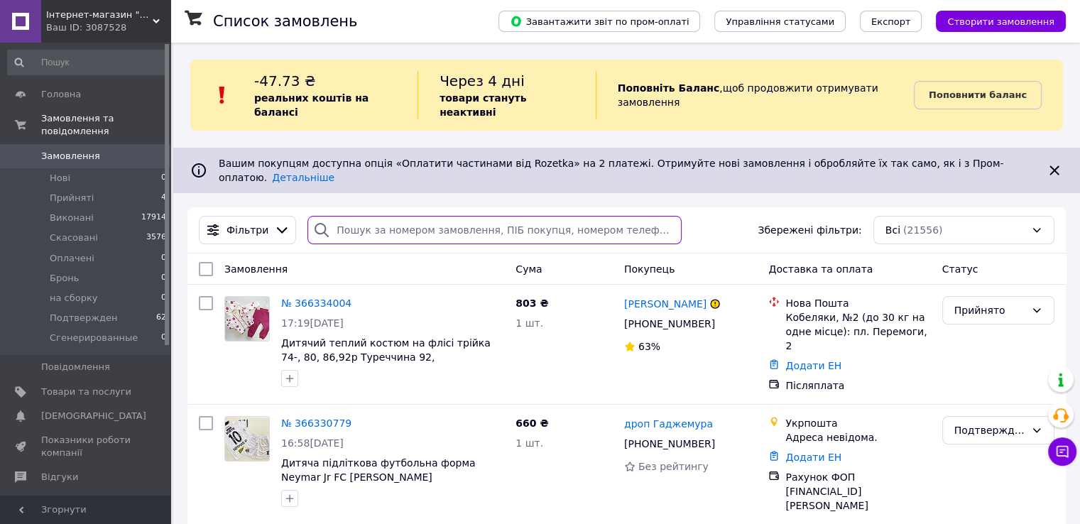
click at [438, 216] on input "search" at bounding box center [495, 230] width 374 height 28
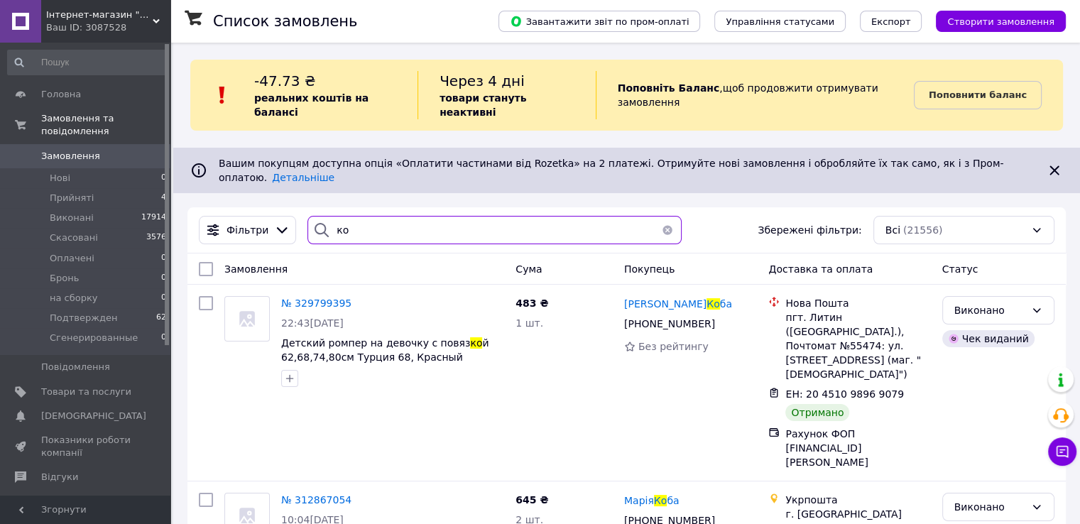
type input "к"
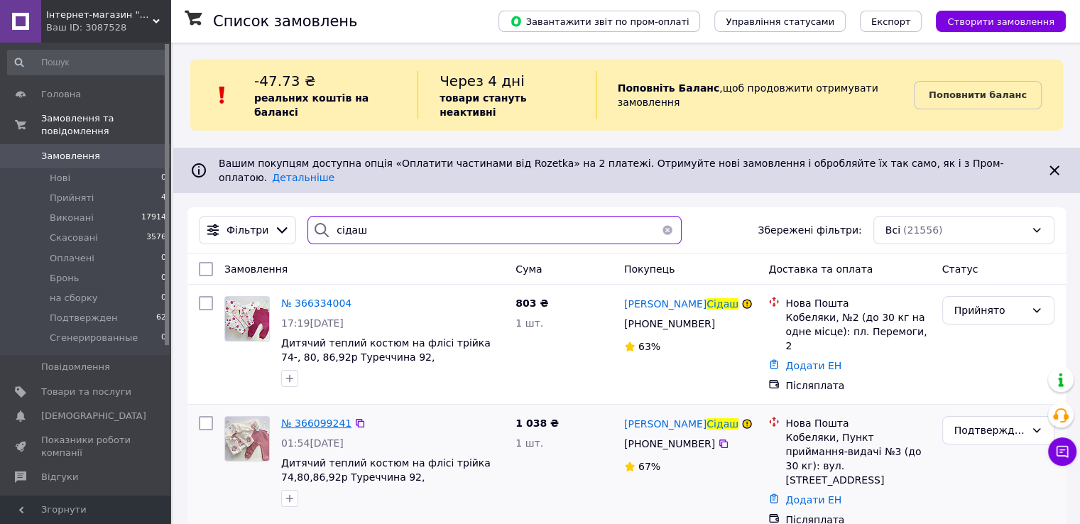
type input "сідаш"
click at [316, 418] on span "№ 366099241" at bounding box center [316, 423] width 70 height 11
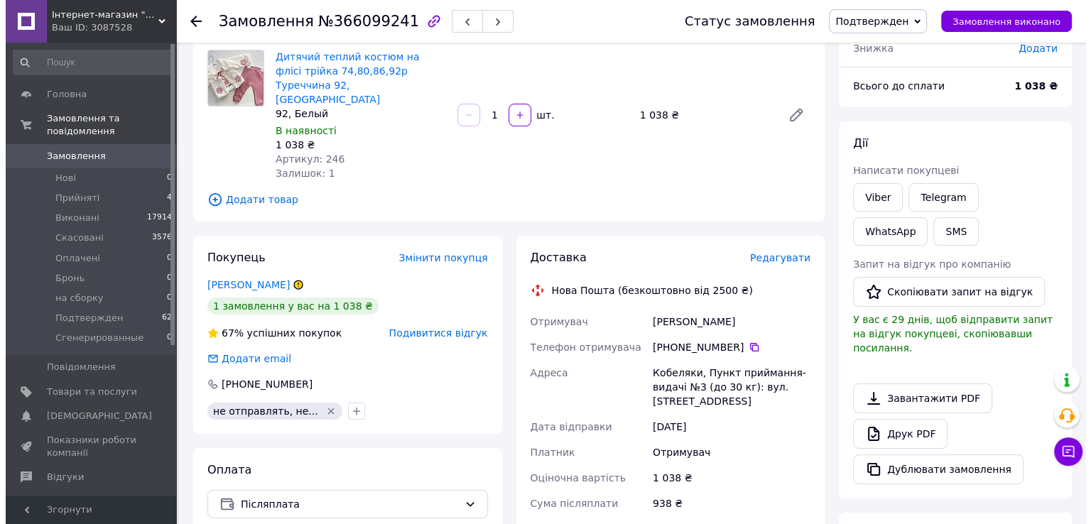
scroll to position [142, 0]
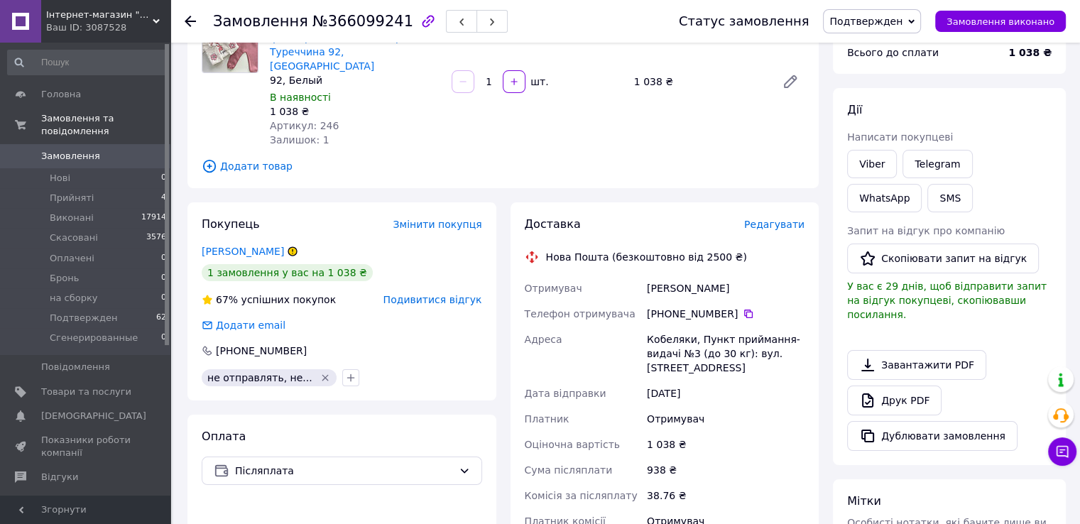
click at [781, 219] on span "Редагувати" at bounding box center [774, 224] width 60 height 11
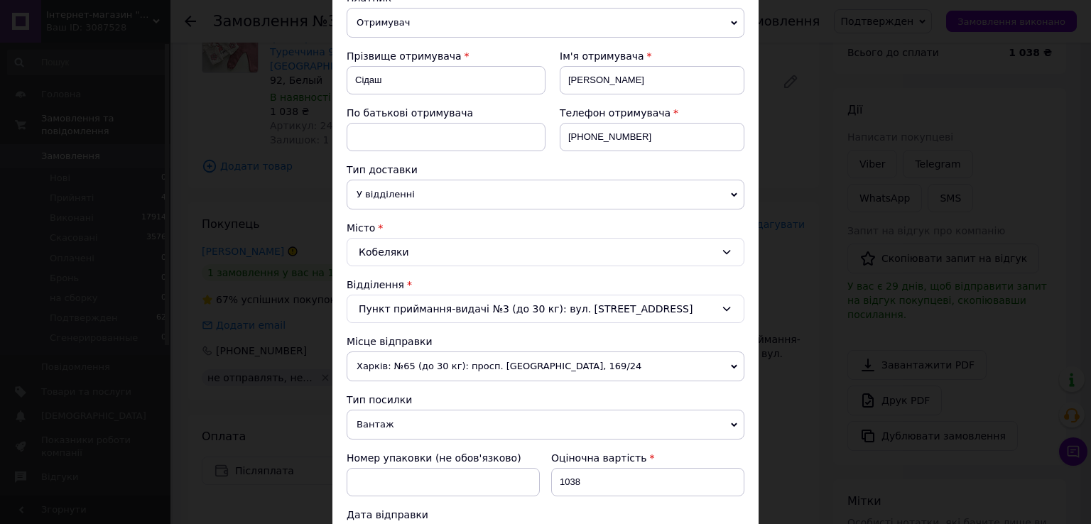
scroll to position [213, 0]
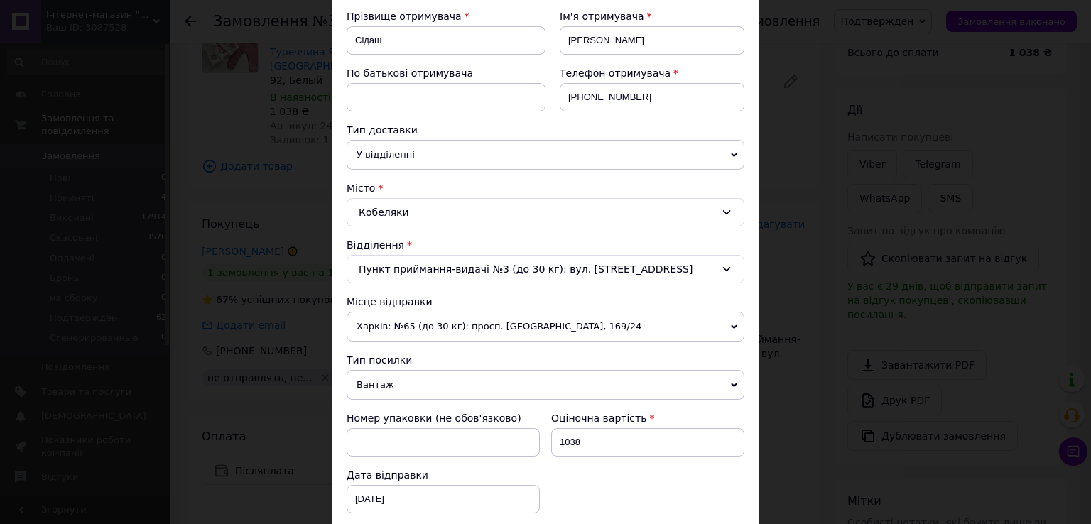
click at [666, 265] on div "Пункт приймання-видачі №3 (до 30 кг): вул. Дніпровська, 26а" at bounding box center [546, 269] width 398 height 28
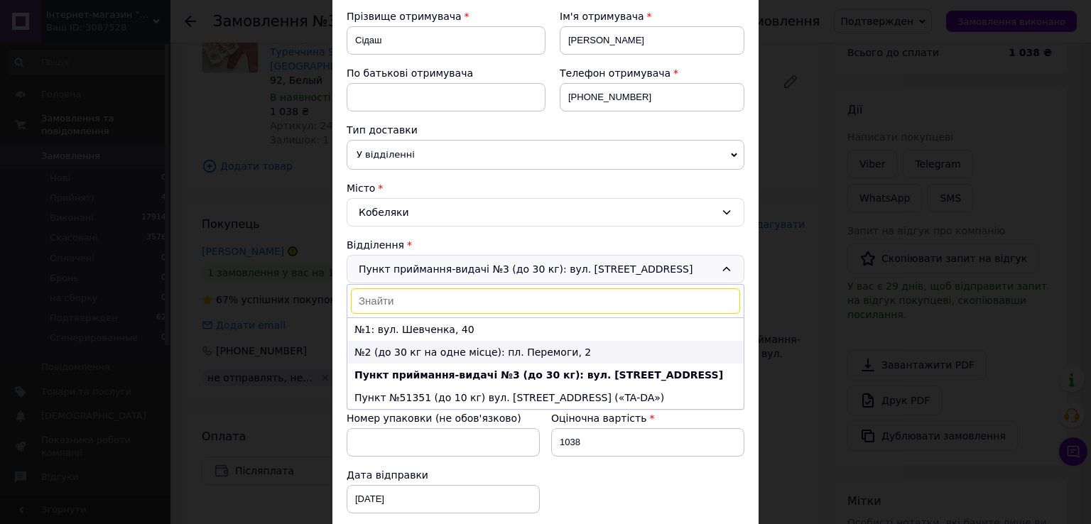
click at [479, 356] on li "№2 (до 30 кг на одне місце): пл. Перемоги, 2" at bounding box center [545, 352] width 396 height 23
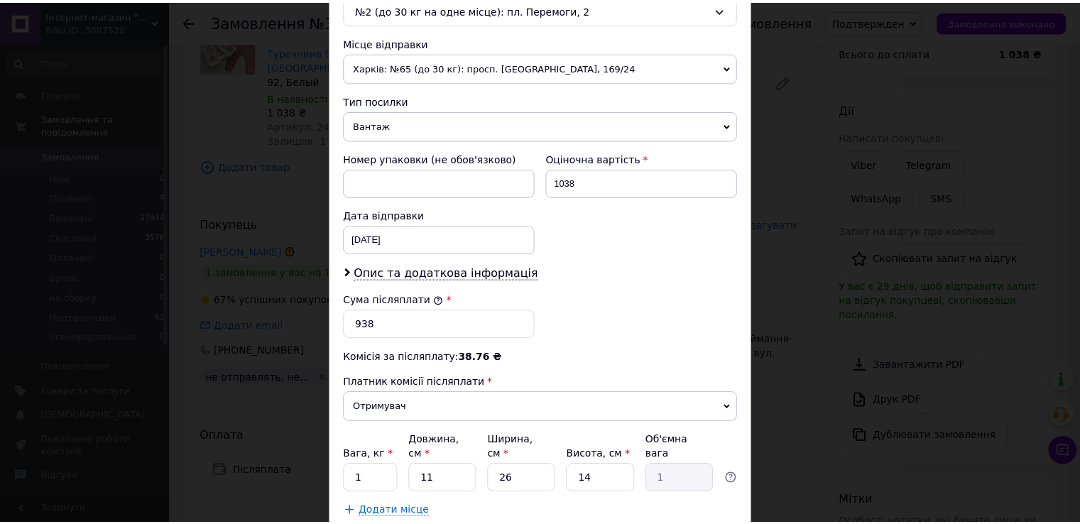
scroll to position [497, 0]
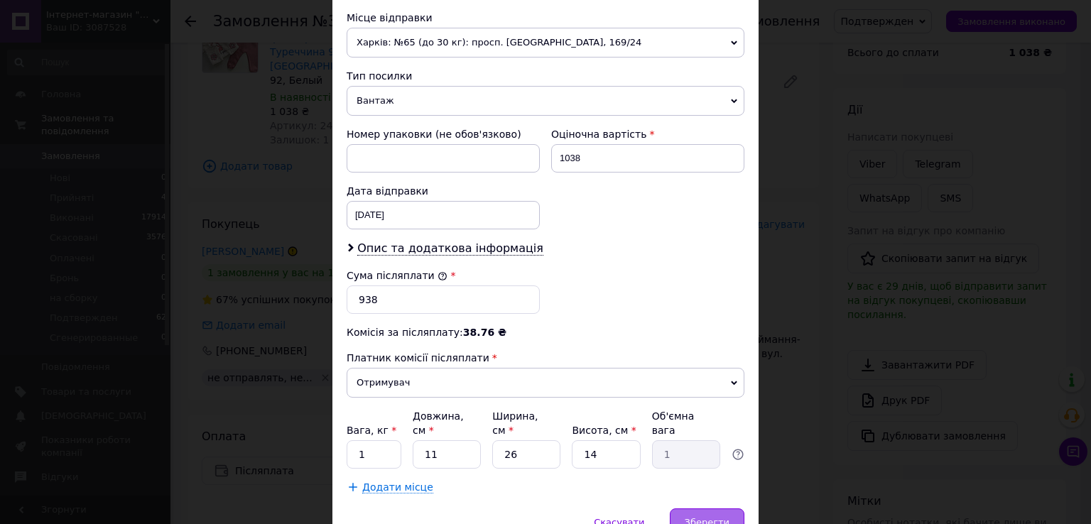
click at [713, 517] on span "Зберегти" at bounding box center [707, 522] width 45 height 11
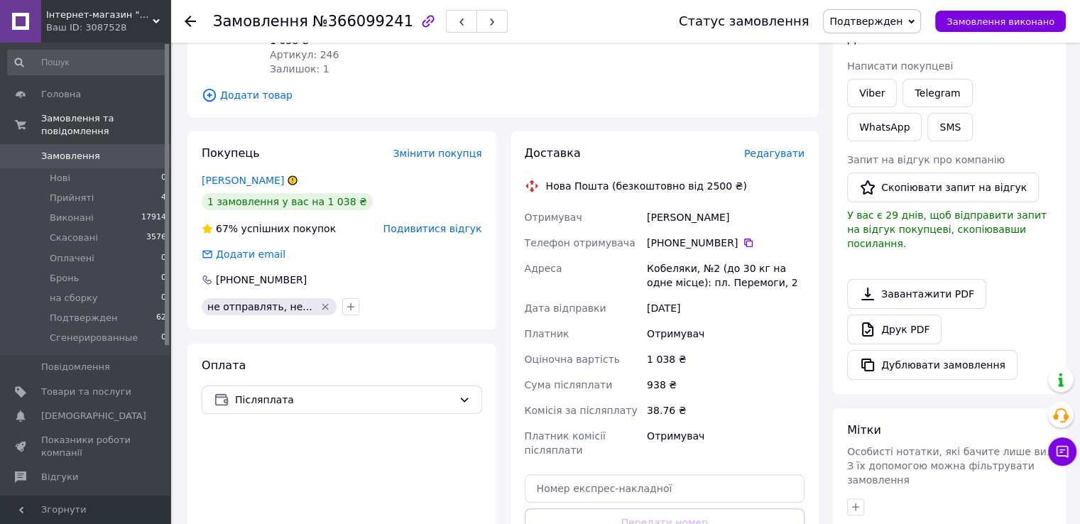
scroll to position [213, 0]
click at [65, 150] on span "Замовлення" at bounding box center [70, 156] width 59 height 13
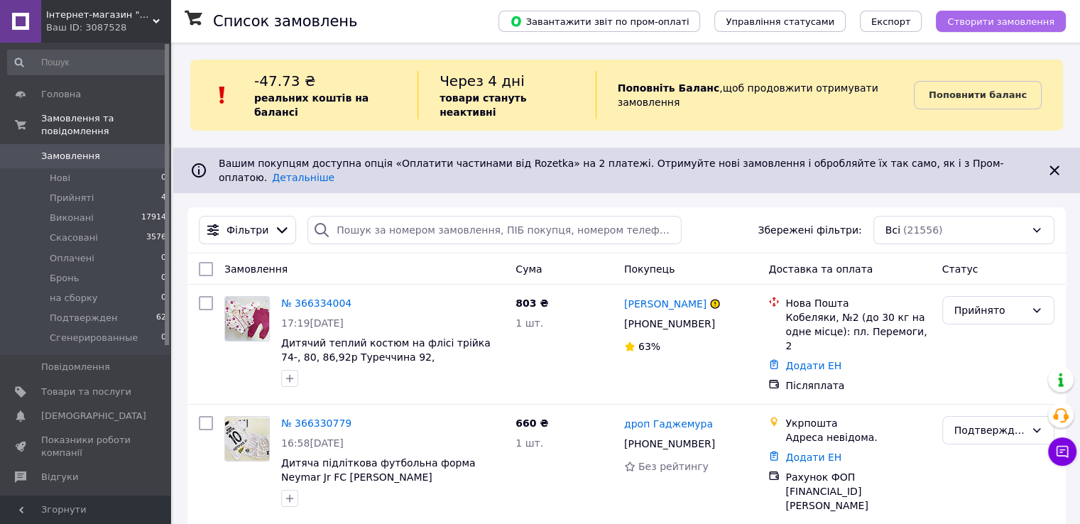
click at [1029, 28] on button "Створити замовлення" at bounding box center [1001, 21] width 130 height 21
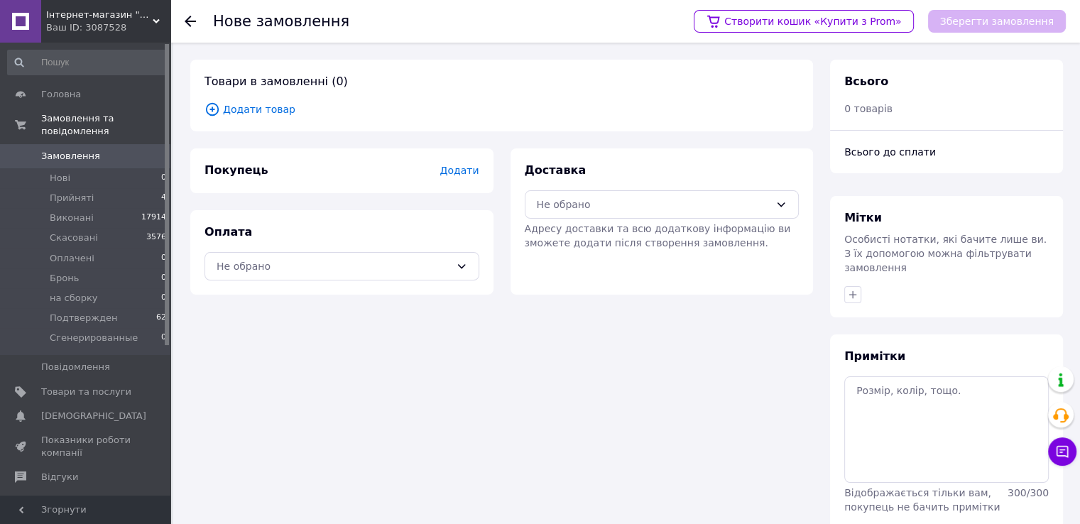
click at [261, 111] on span "Додати товар" at bounding box center [502, 110] width 595 height 16
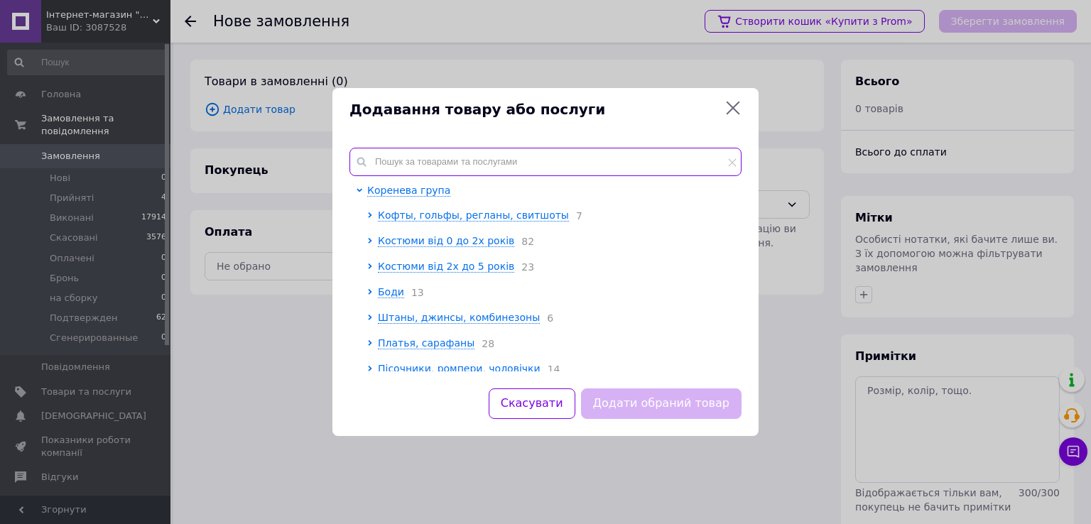
click at [503, 159] on input "text" at bounding box center [546, 162] width 392 height 28
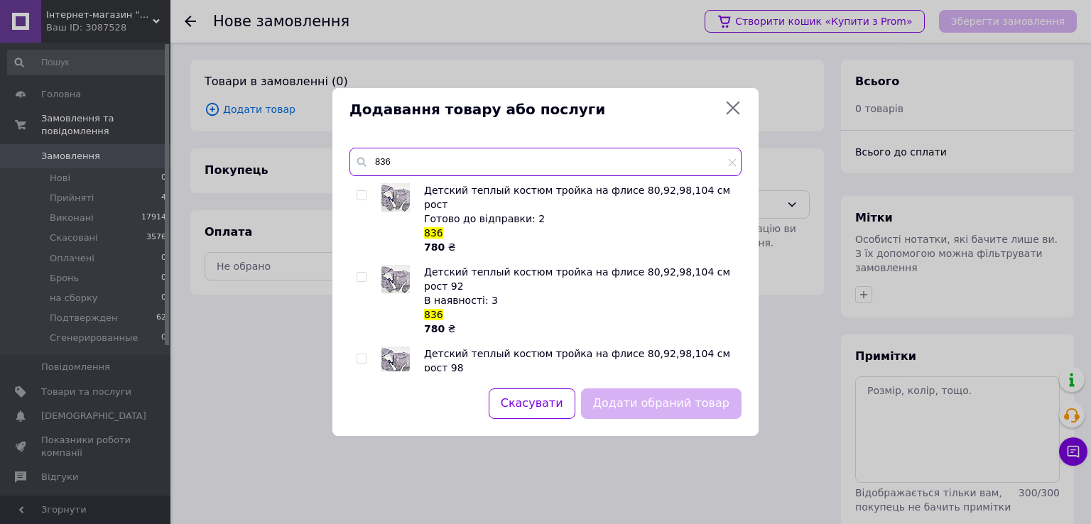
type input "836"
click at [361, 195] on input "checkbox" at bounding box center [361, 195] width 9 height 9
checkbox input "true"
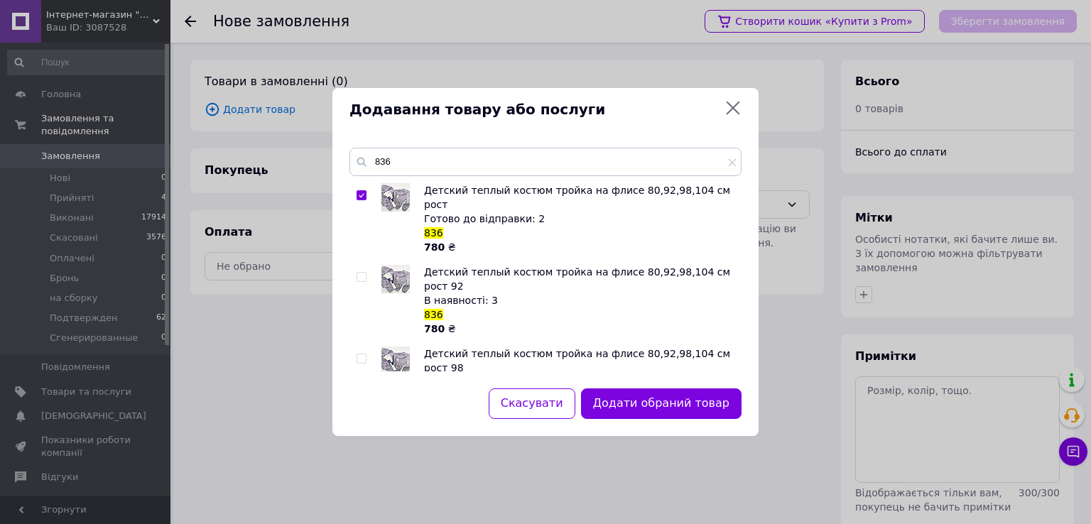
click at [360, 273] on input "checkbox" at bounding box center [361, 277] width 9 height 9
checkbox input "true"
click at [363, 354] on input "checkbox" at bounding box center [361, 358] width 9 height 9
checkbox input "true"
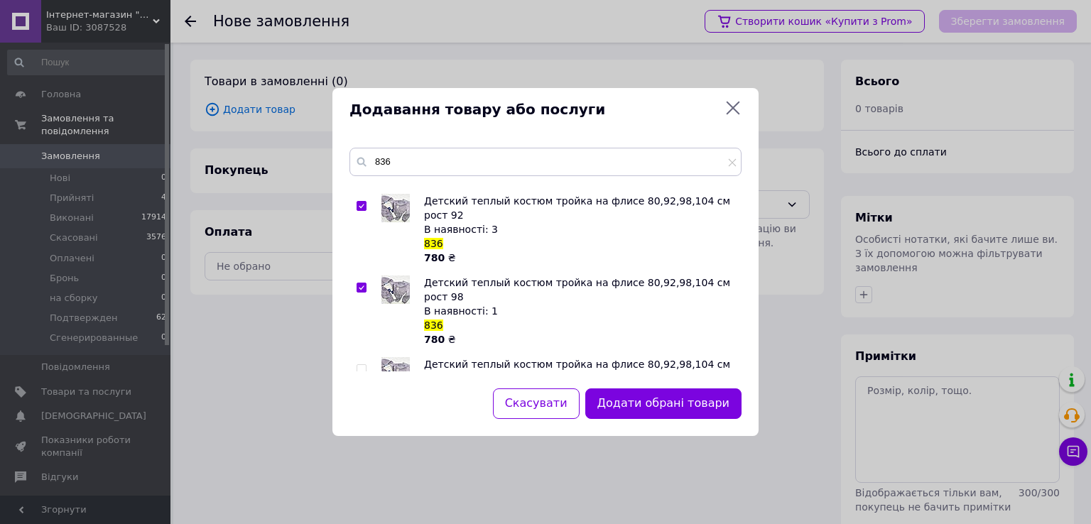
click at [359, 365] on input "checkbox" at bounding box center [361, 369] width 9 height 9
checkbox input "true"
click at [636, 411] on button "Додати обрані товари" at bounding box center [663, 404] width 156 height 31
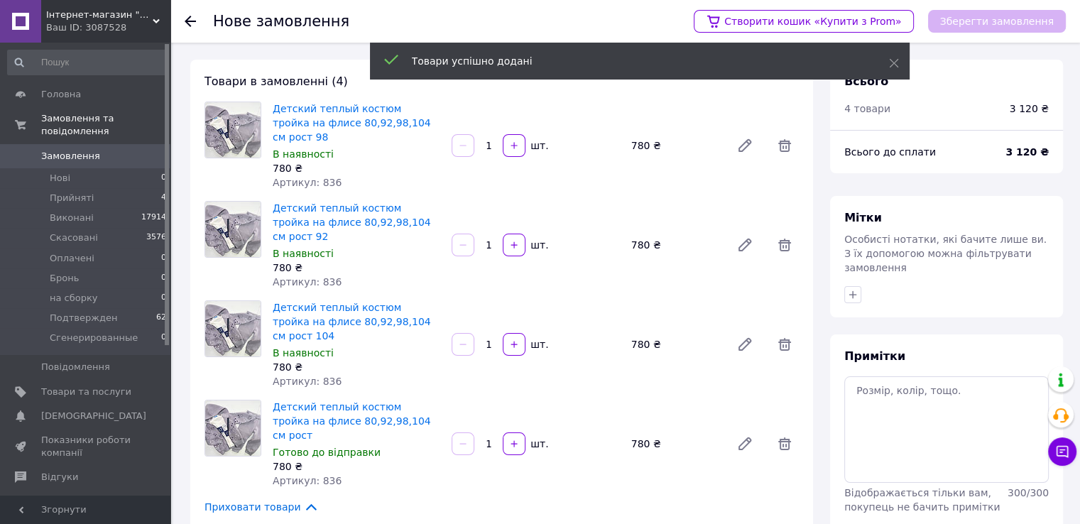
click at [261, 524] on span "Додати товар" at bounding box center [502, 534] width 595 height 16
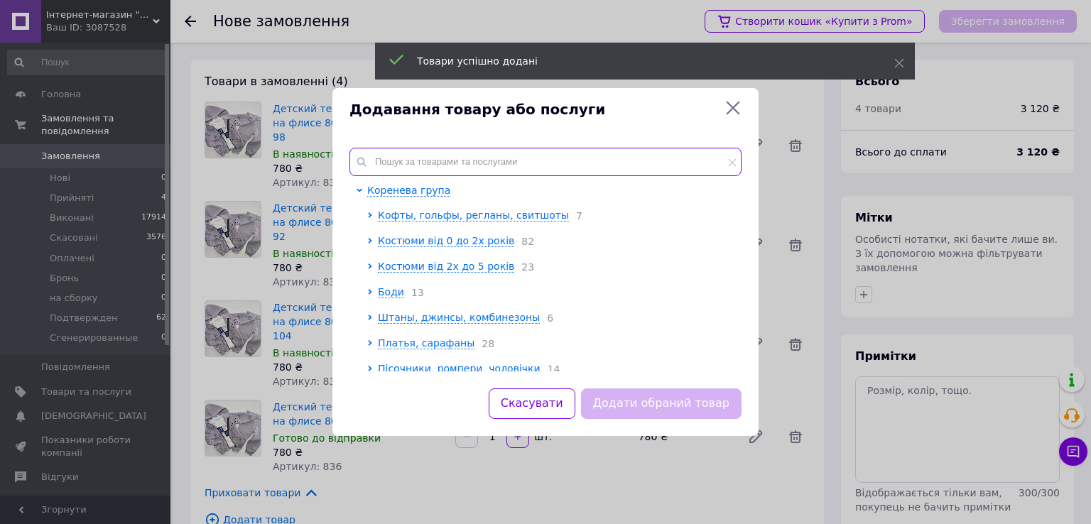
click at [450, 163] on input "text" at bounding box center [546, 162] width 392 height 28
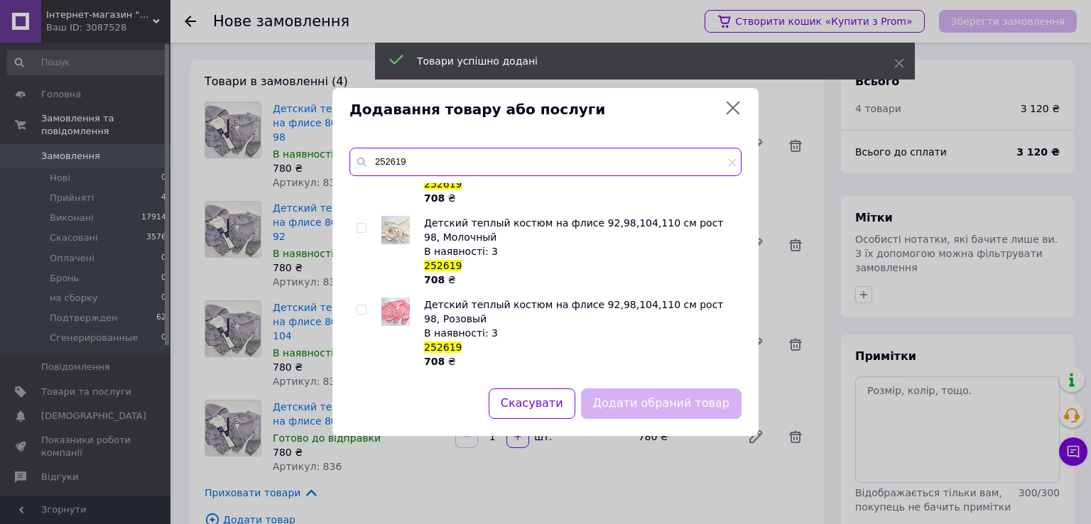
scroll to position [142, 0]
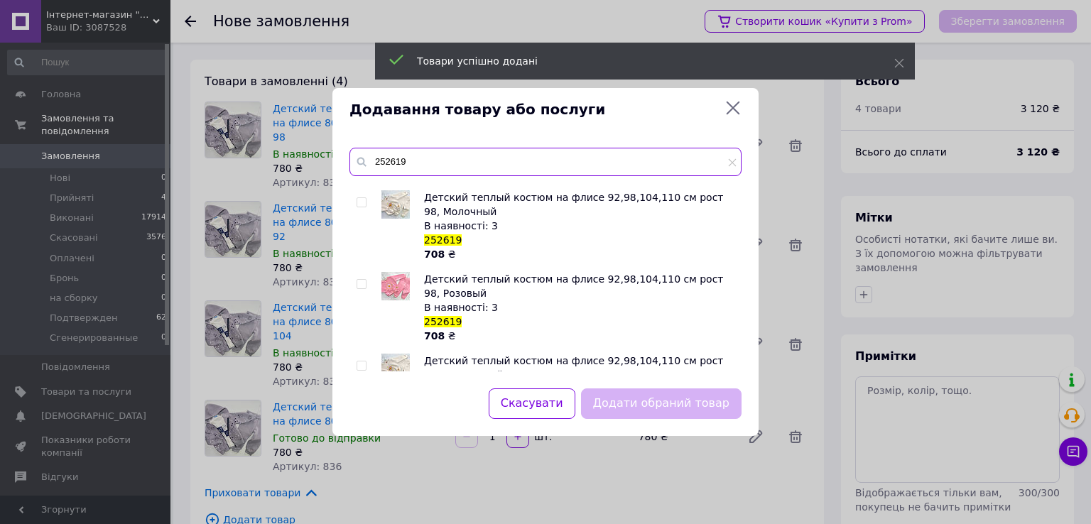
type input "252619"
click at [357, 202] on input "checkbox" at bounding box center [361, 202] width 9 height 9
checkbox input "true"
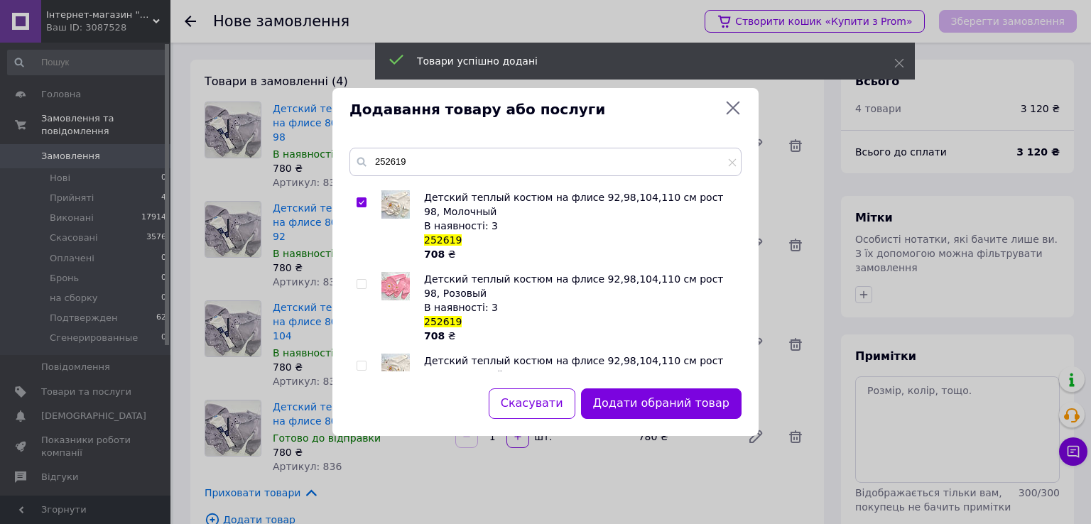
scroll to position [213, 0]
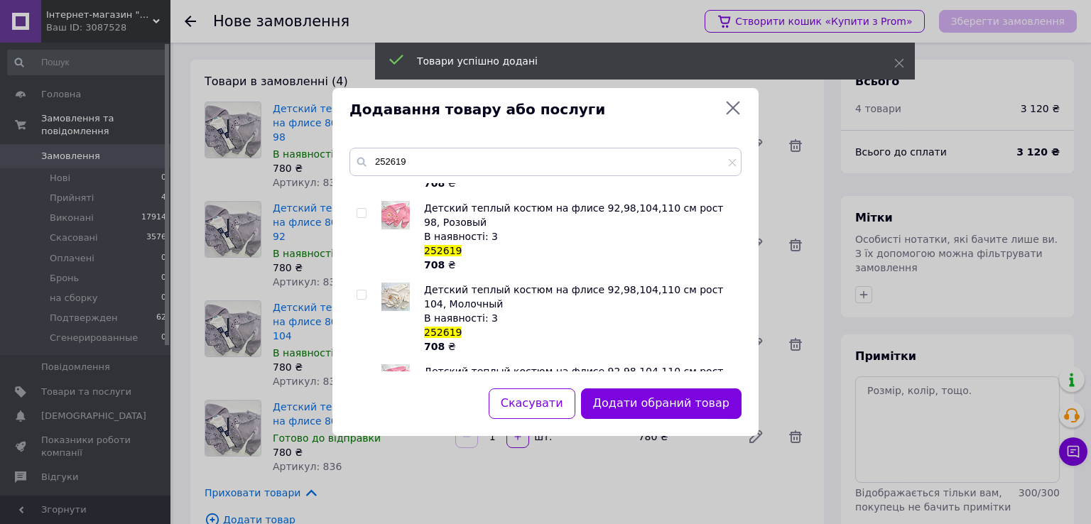
click at [359, 296] on input "checkbox" at bounding box center [361, 295] width 9 height 9
checkbox input "true"
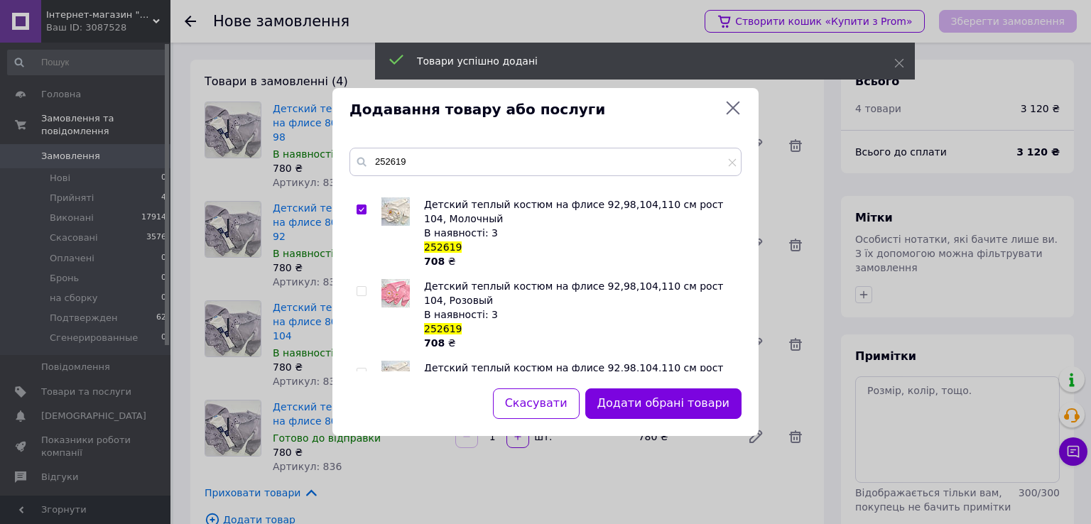
scroll to position [355, 0]
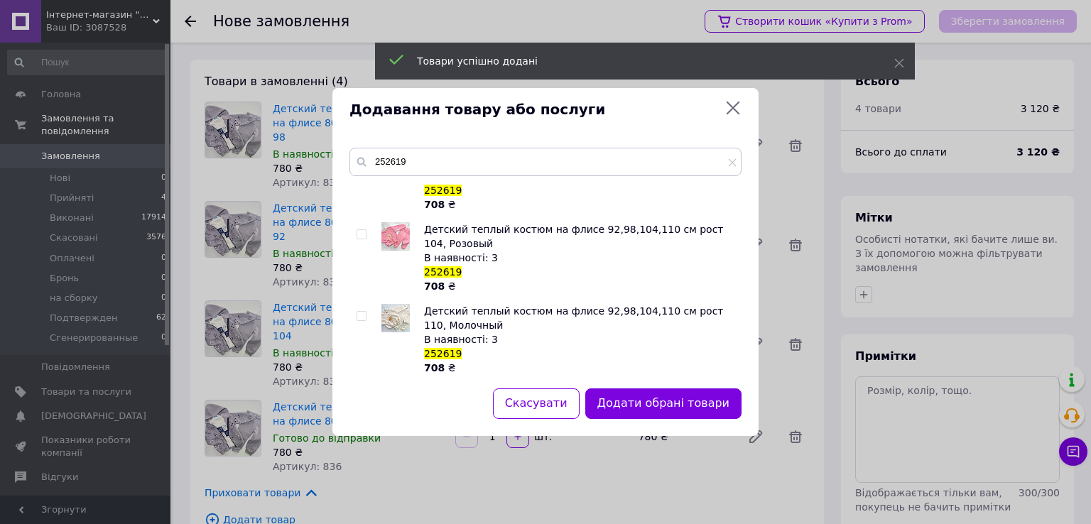
click at [361, 318] on input "checkbox" at bounding box center [361, 316] width 9 height 9
checkbox input "true"
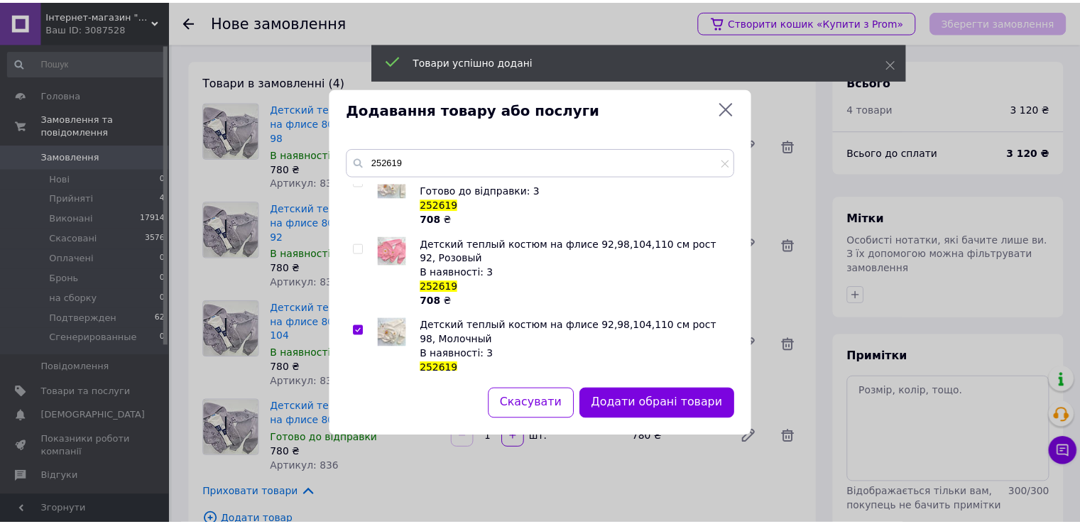
scroll to position [0, 0]
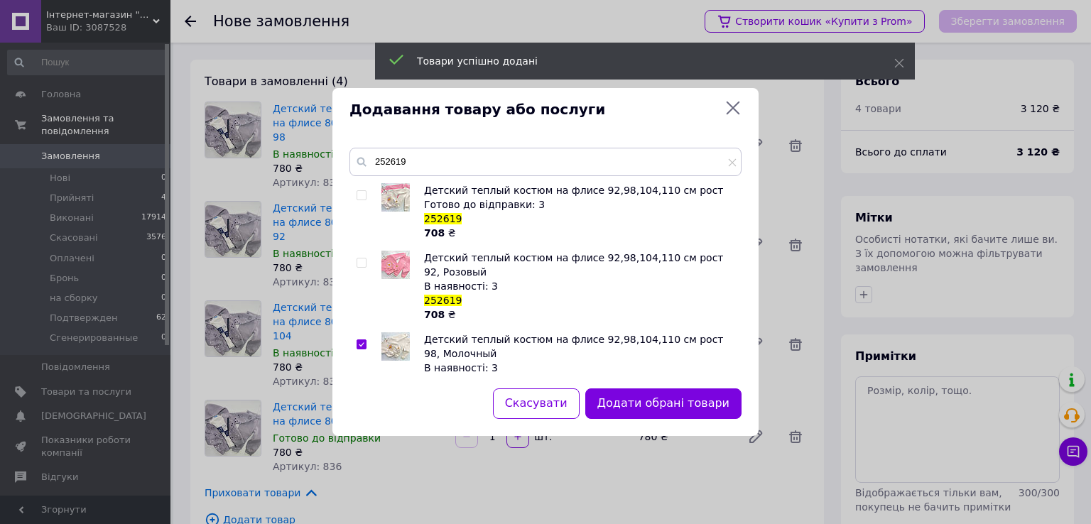
click at [361, 200] on input "checkbox" at bounding box center [361, 195] width 9 height 9
checkbox input "true"
click at [654, 405] on button "Додати обрані товари" at bounding box center [663, 404] width 156 height 31
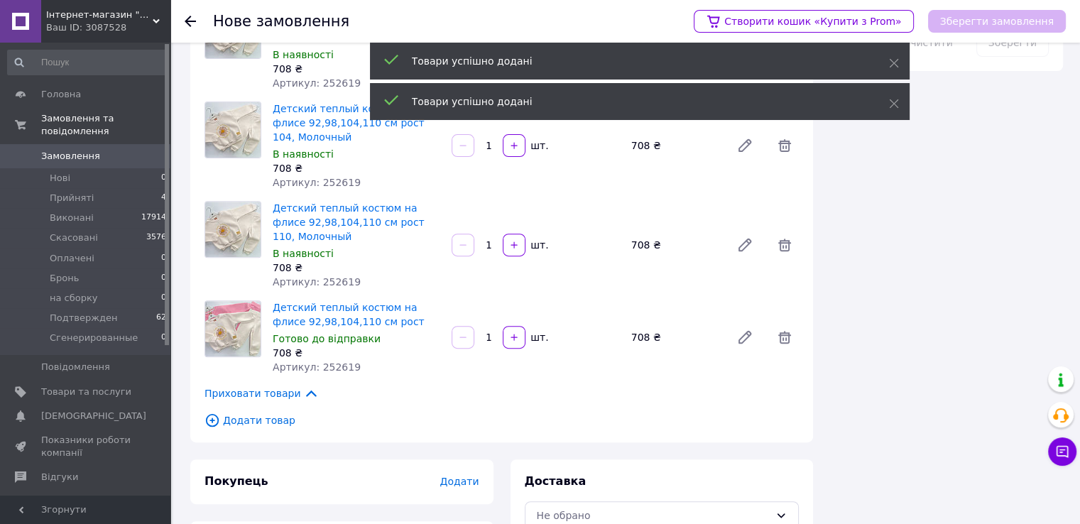
click at [251, 413] on span "Додати товар" at bounding box center [502, 421] width 595 height 16
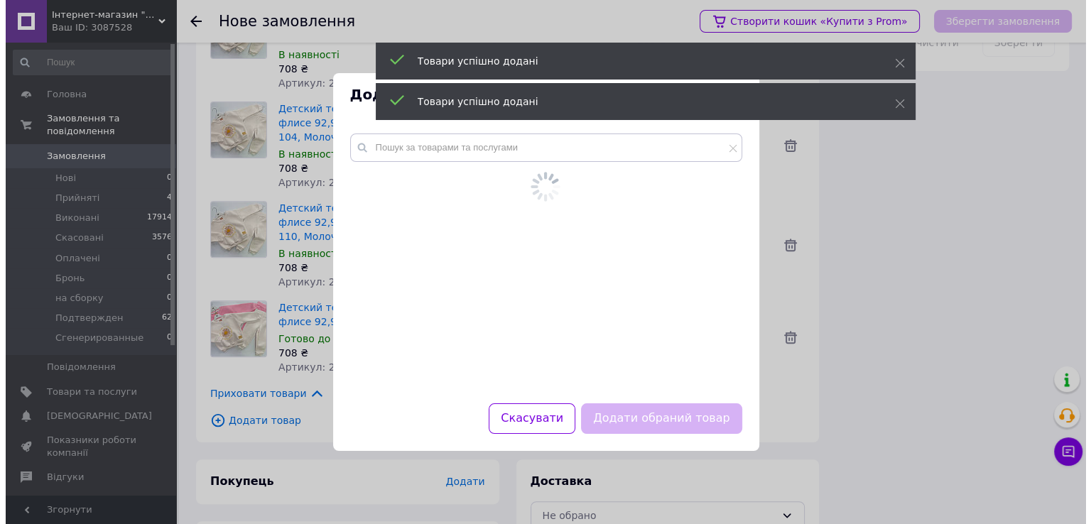
scroll to position [496, 0]
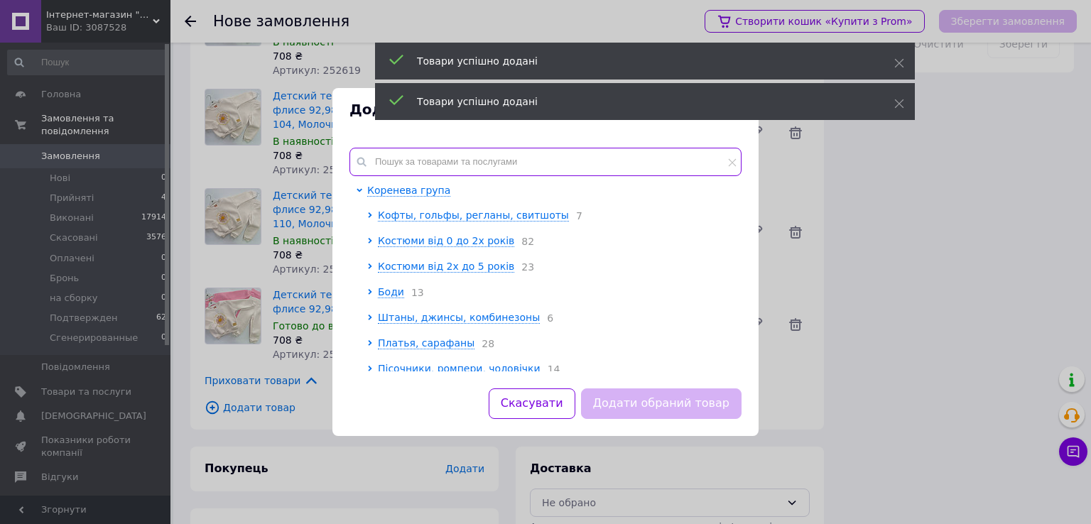
click at [487, 163] on input "text" at bounding box center [546, 162] width 392 height 28
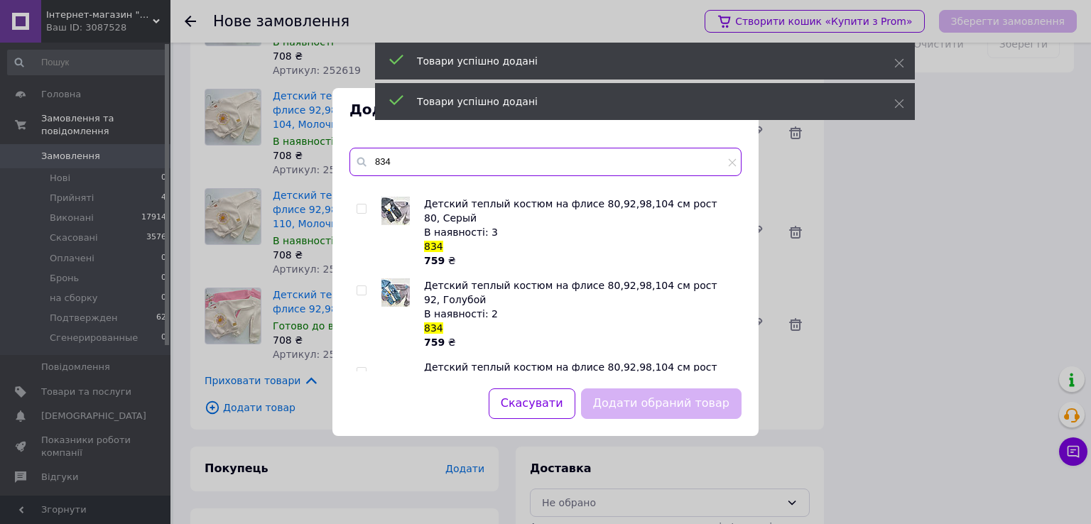
scroll to position [142, 0]
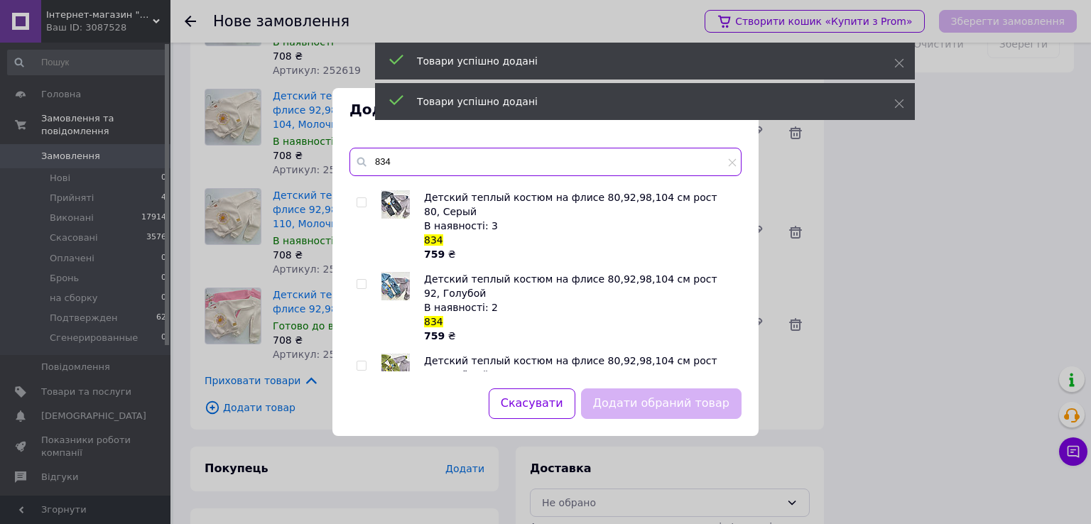
type input "834"
click at [361, 202] on input "checkbox" at bounding box center [361, 202] width 9 height 9
checkbox input "true"
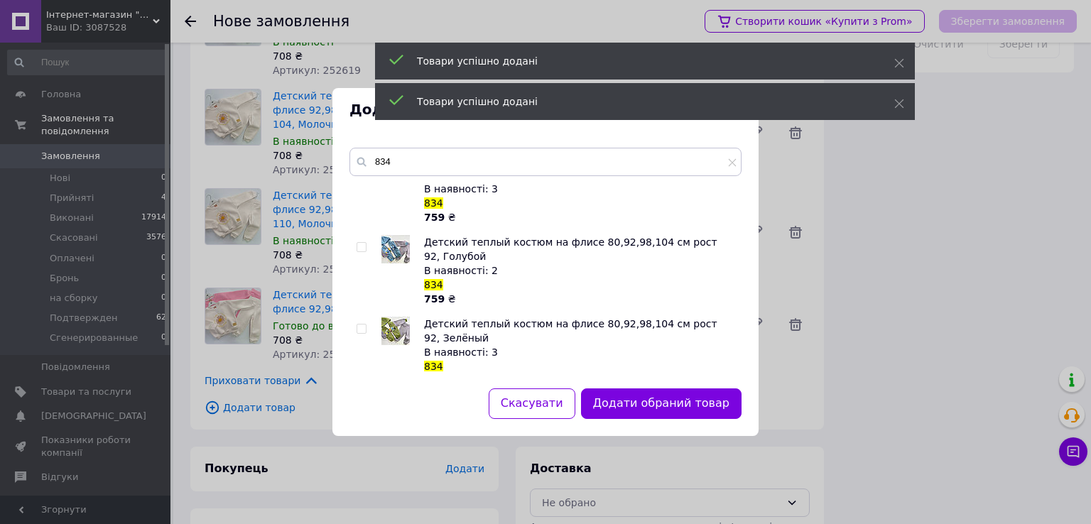
scroll to position [213, 0]
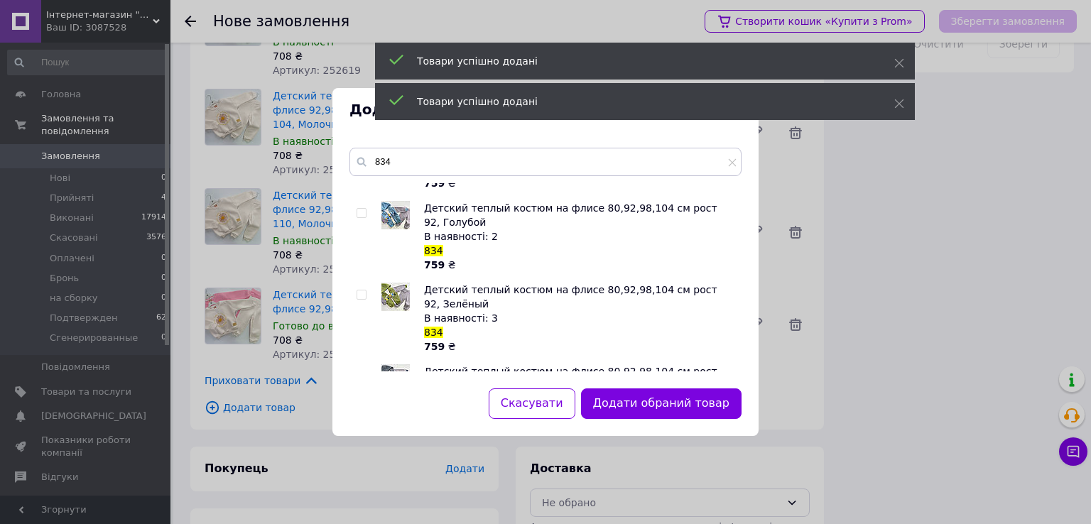
click at [363, 372] on input "checkbox" at bounding box center [361, 376] width 9 height 9
checkbox input "true"
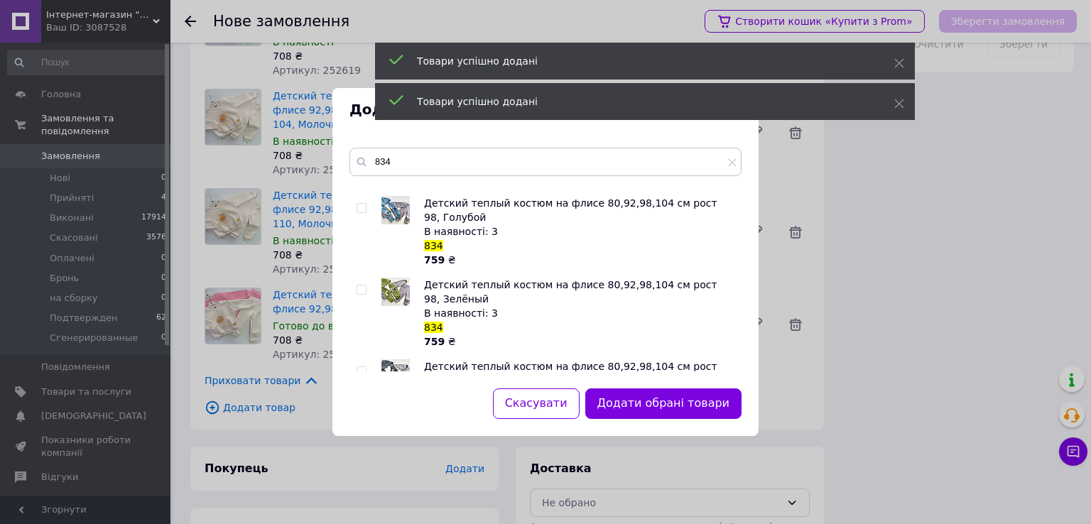
scroll to position [497, 0]
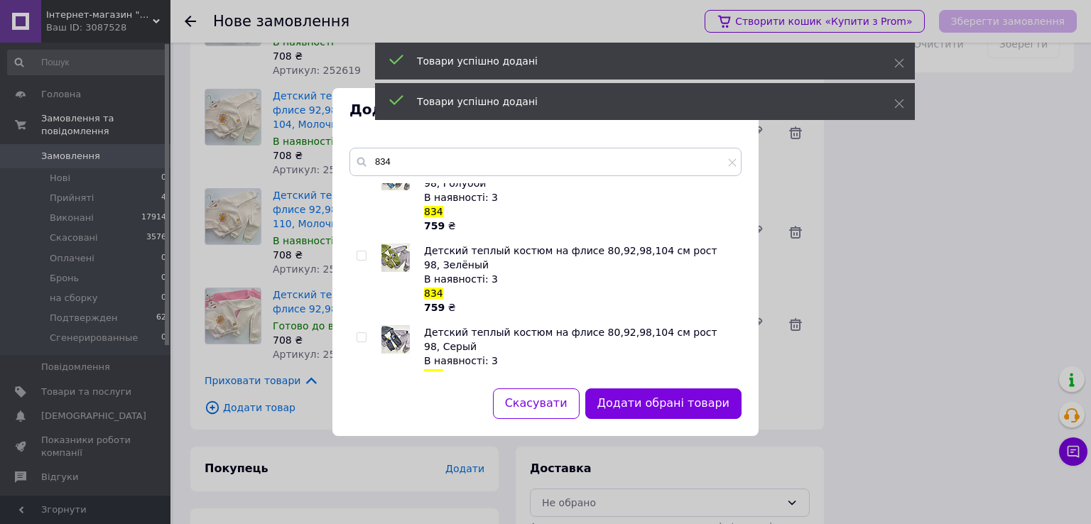
click at [360, 333] on input "checkbox" at bounding box center [361, 337] width 9 height 9
checkbox input "true"
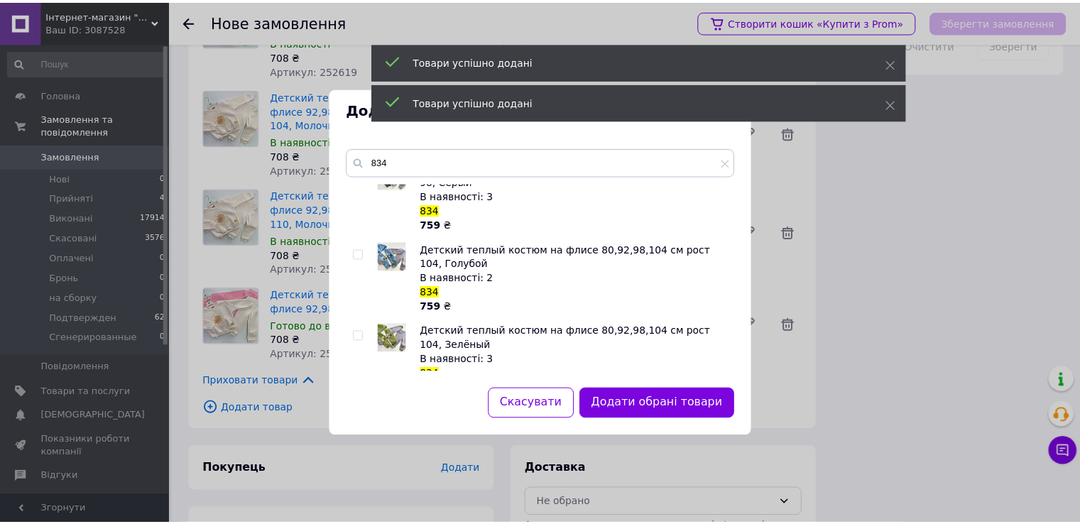
scroll to position [682, 0]
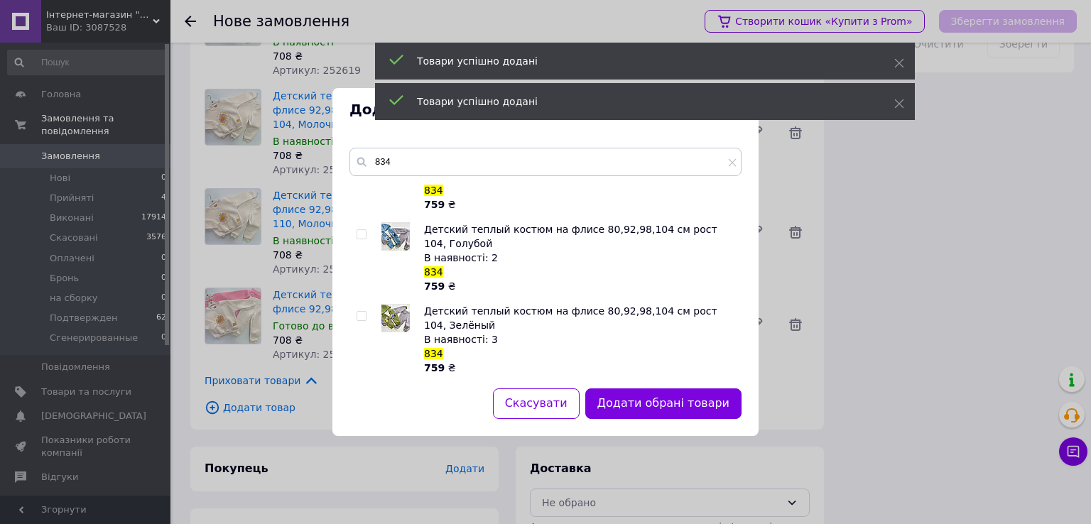
click at [361, 394] on input "checkbox" at bounding box center [361, 398] width 9 height 9
checkbox input "true"
click at [652, 402] on button "Додати обрані товари" at bounding box center [663, 404] width 156 height 31
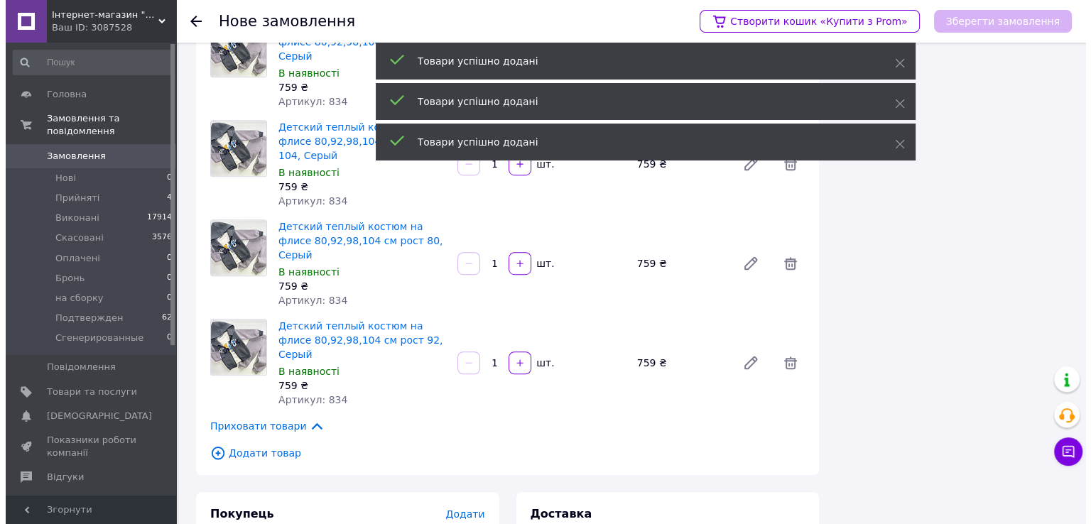
scroll to position [865, 0]
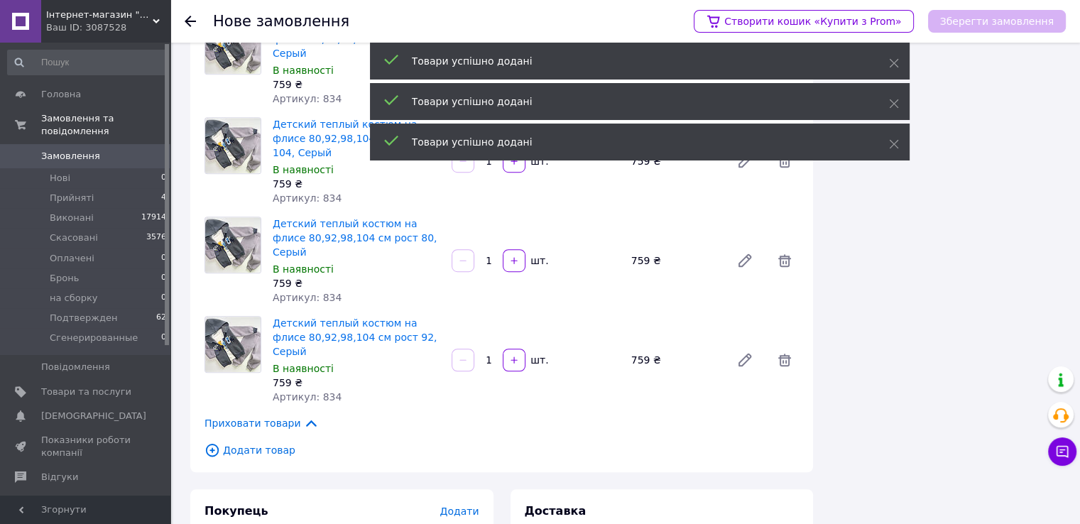
click at [459, 506] on span "Додати" at bounding box center [459, 511] width 39 height 11
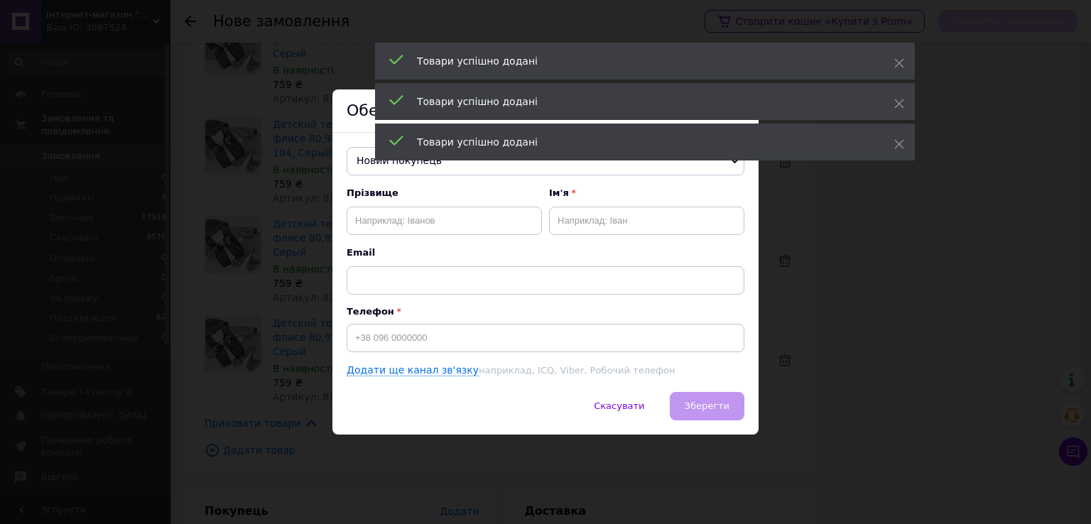
click at [468, 168] on span "Новий покупець" at bounding box center [546, 161] width 398 height 28
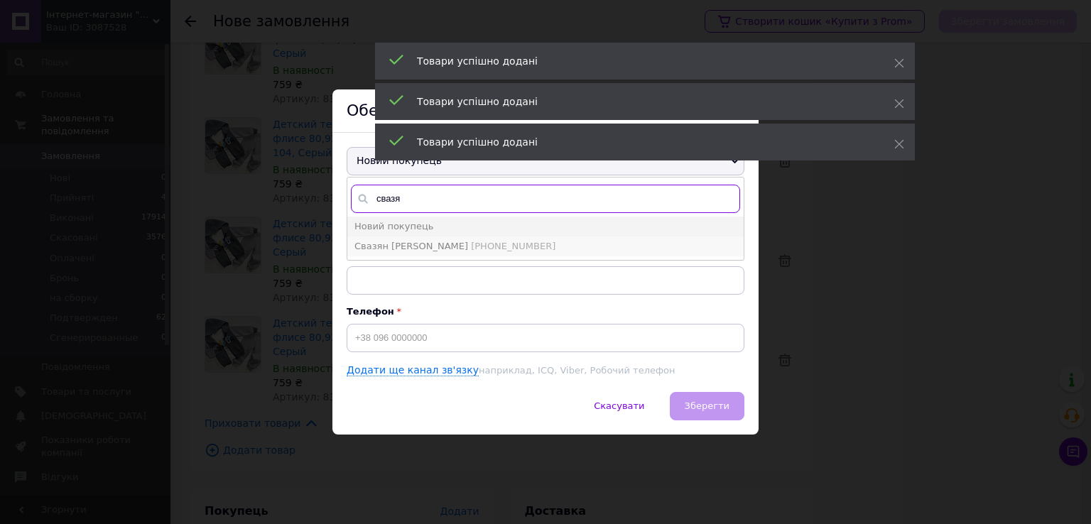
type input "свазя"
click at [471, 244] on span "+380992569649" at bounding box center [513, 246] width 85 height 11
type input "Свазян Маргарита"
type input "+380992569649"
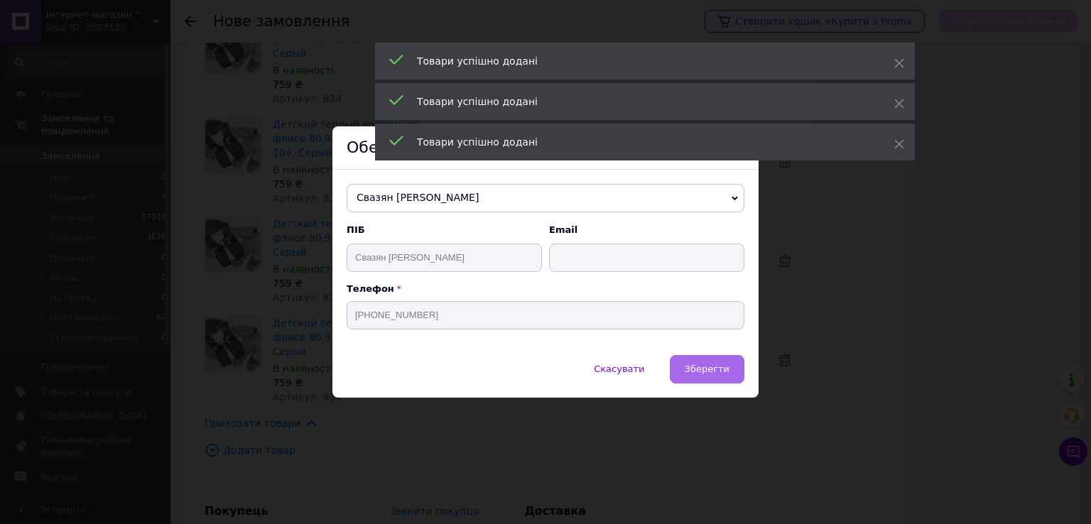
click at [717, 368] on span "Зберегти" at bounding box center [707, 369] width 45 height 11
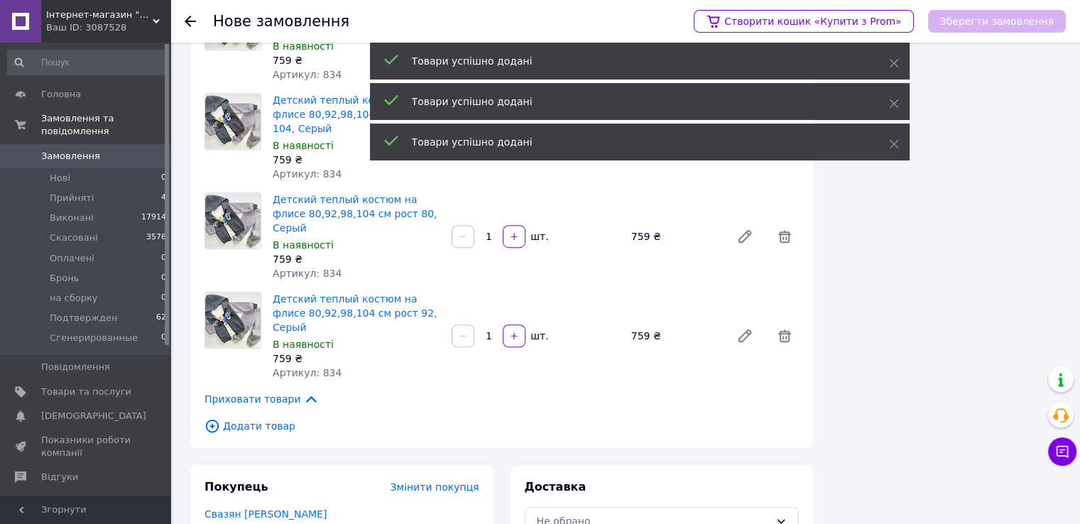
scroll to position [979, 0]
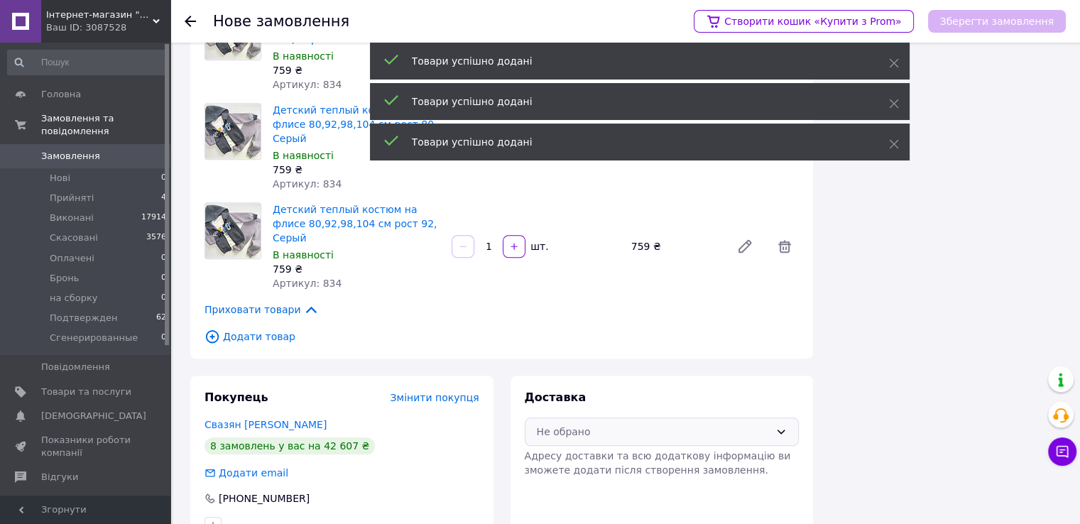
click at [669, 424] on div "Не обрано" at bounding box center [654, 432] width 234 height 16
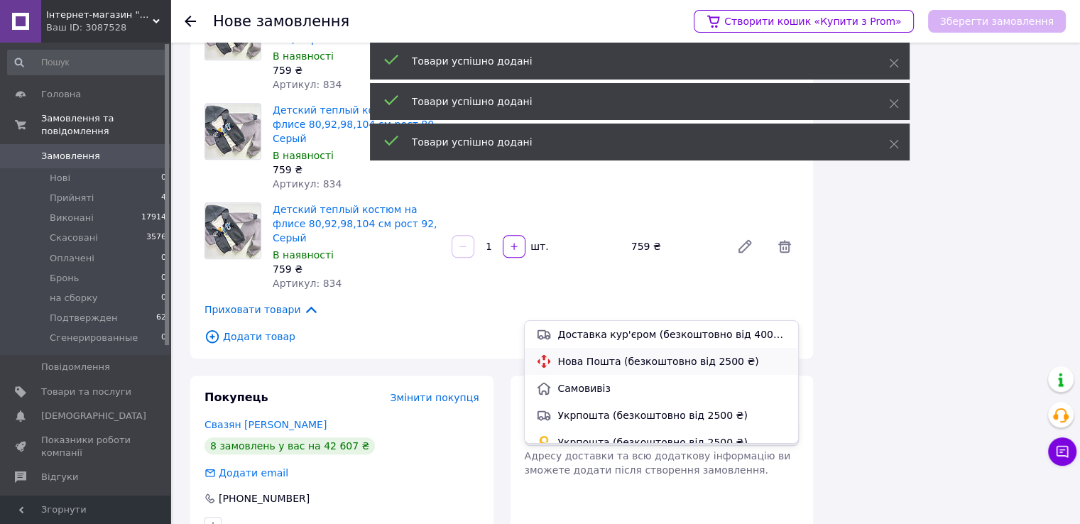
click at [665, 364] on span "Нова Пошта (безкоштовно від 2500 ₴)" at bounding box center [672, 361] width 229 height 14
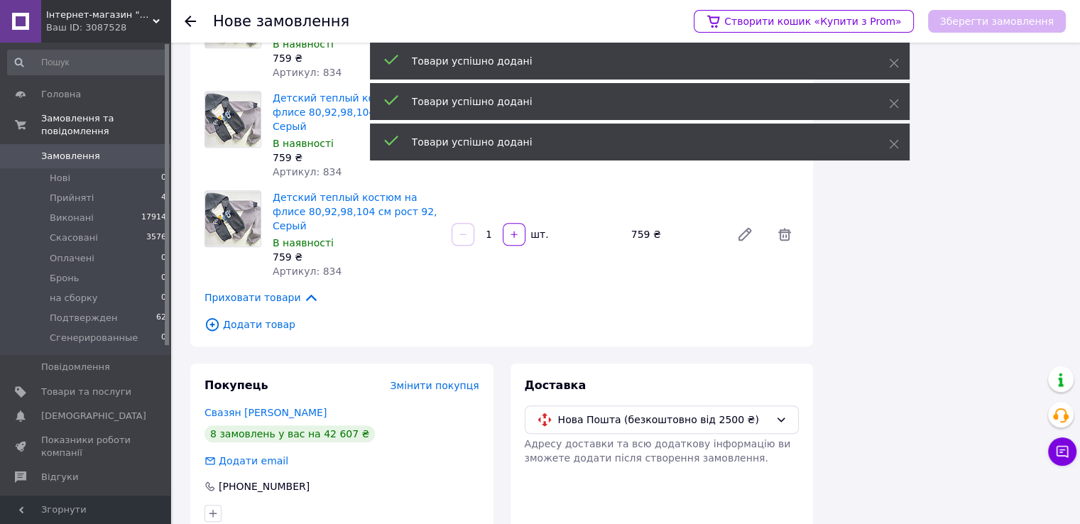
scroll to position [994, 0]
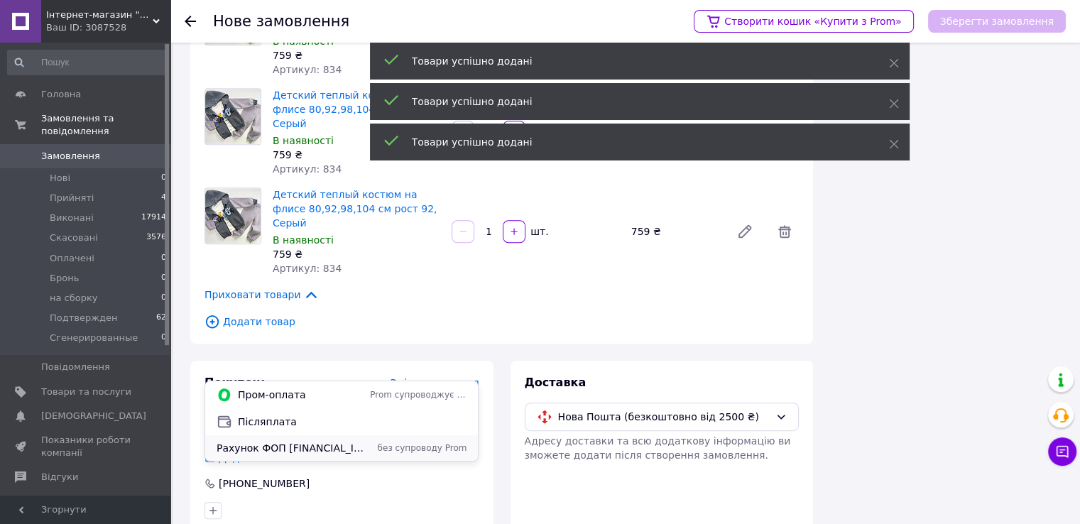
click at [380, 450] on span "без супроводу Prom" at bounding box center [418, 449] width 97 height 12
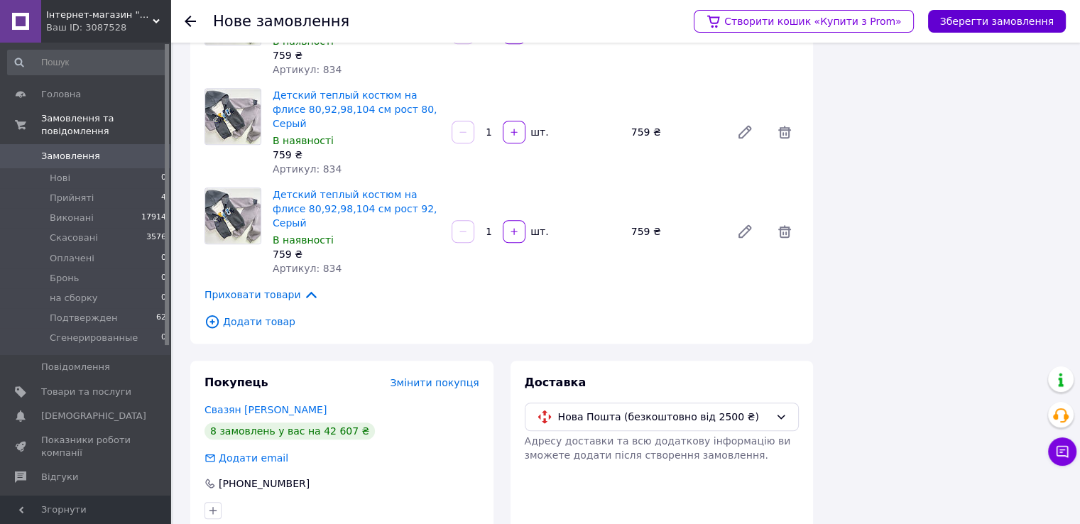
click at [985, 21] on button "Зберегти замовлення" at bounding box center [997, 21] width 138 height 23
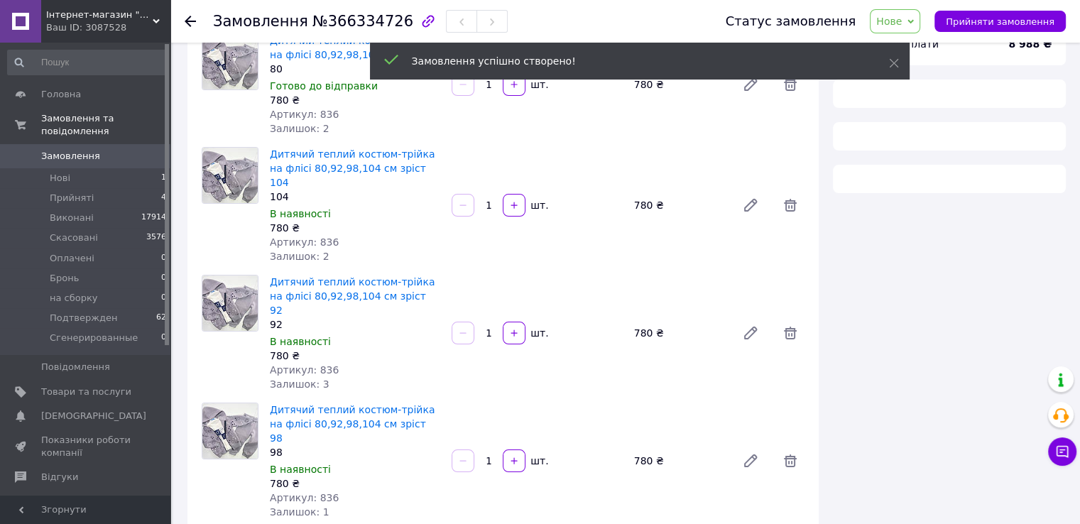
scroll to position [994, 0]
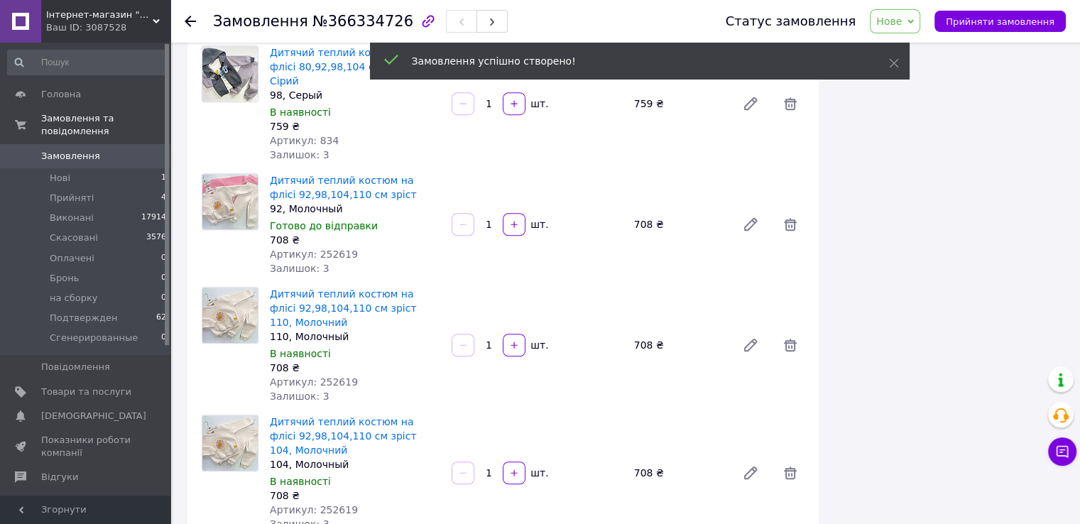
click at [902, 19] on span "Нове" at bounding box center [890, 21] width 26 height 11
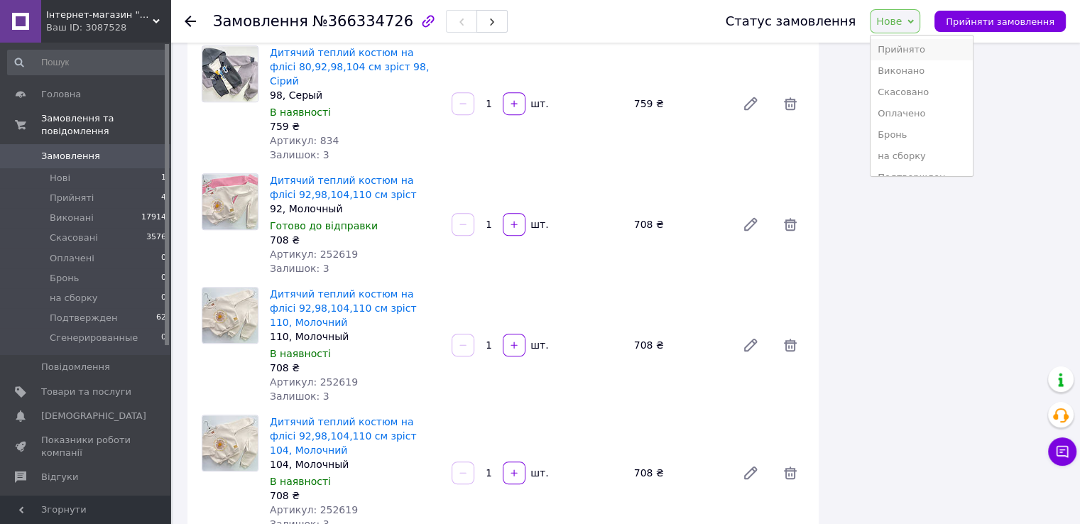
click at [915, 53] on li "Прийнято" at bounding box center [922, 49] width 102 height 21
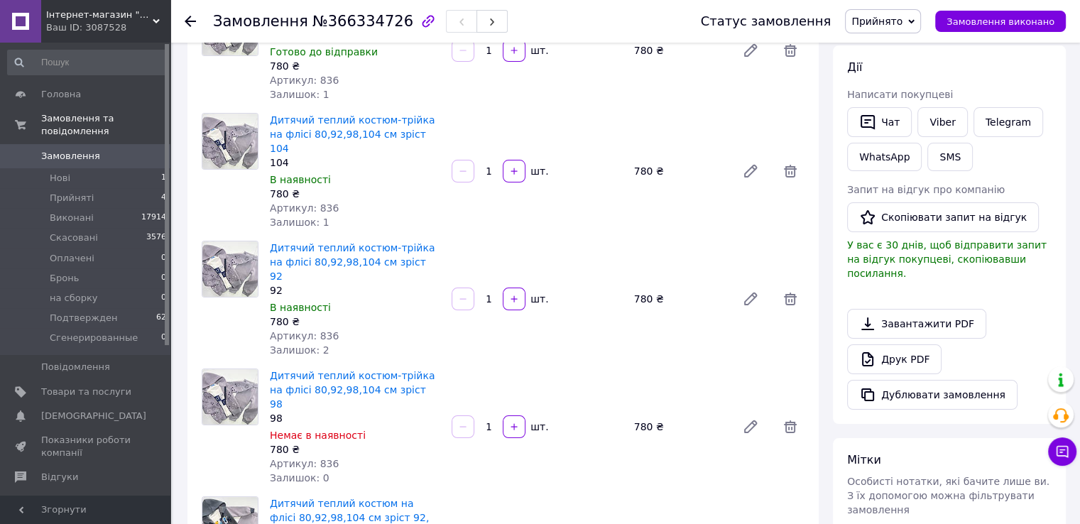
scroll to position [0, 0]
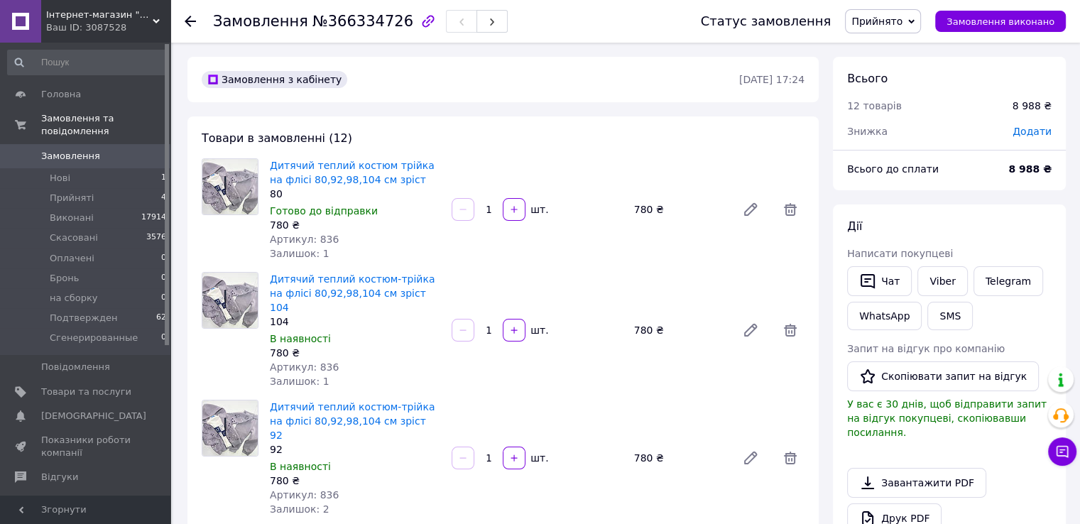
click at [62, 150] on span "Замовлення" at bounding box center [70, 156] width 59 height 13
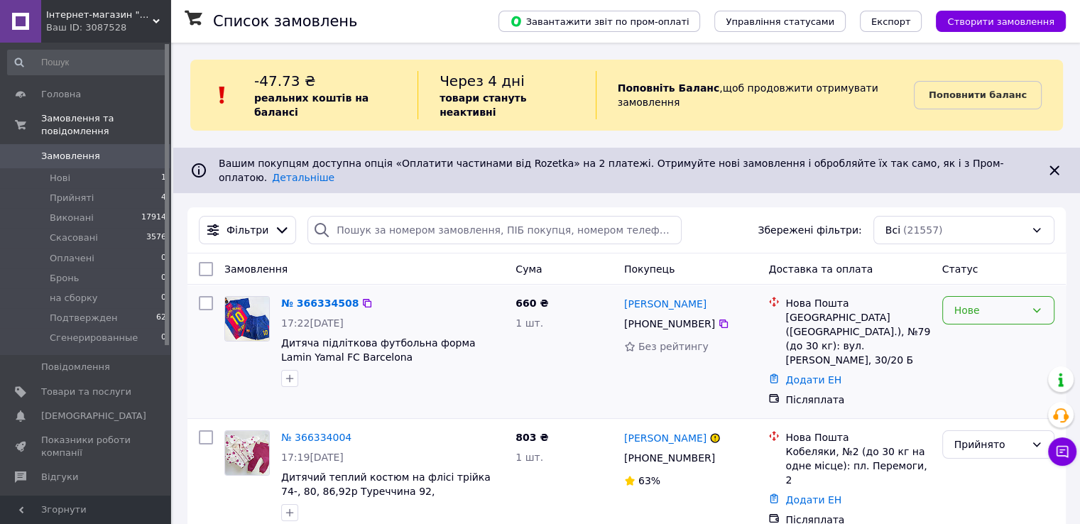
click at [973, 303] on div "Нове" at bounding box center [990, 311] width 71 height 16
click at [972, 323] on li "Прийнято" at bounding box center [998, 316] width 111 height 26
click at [327, 298] on link "№ 366334508" at bounding box center [316, 303] width 70 height 11
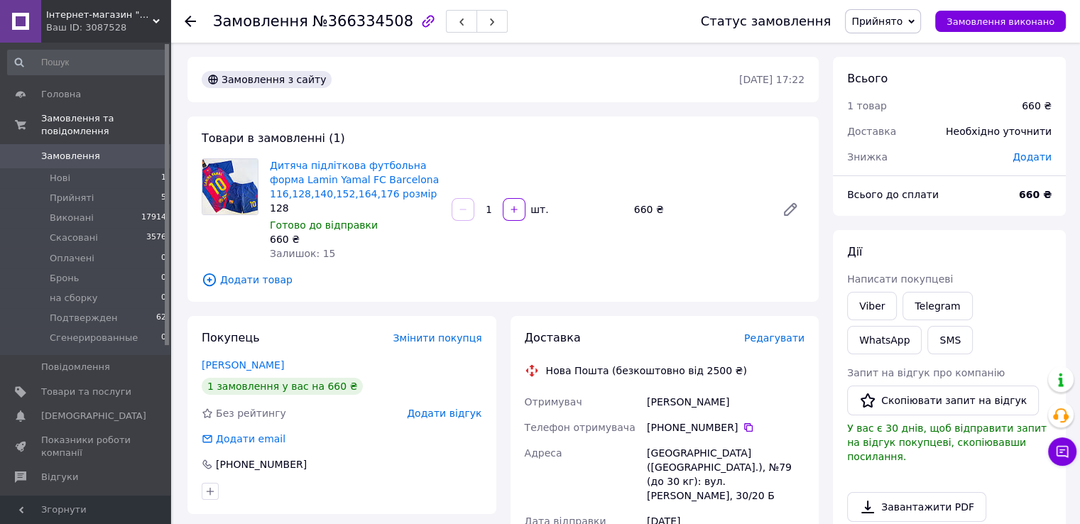
click at [189, 23] on use at bounding box center [190, 21] width 11 height 11
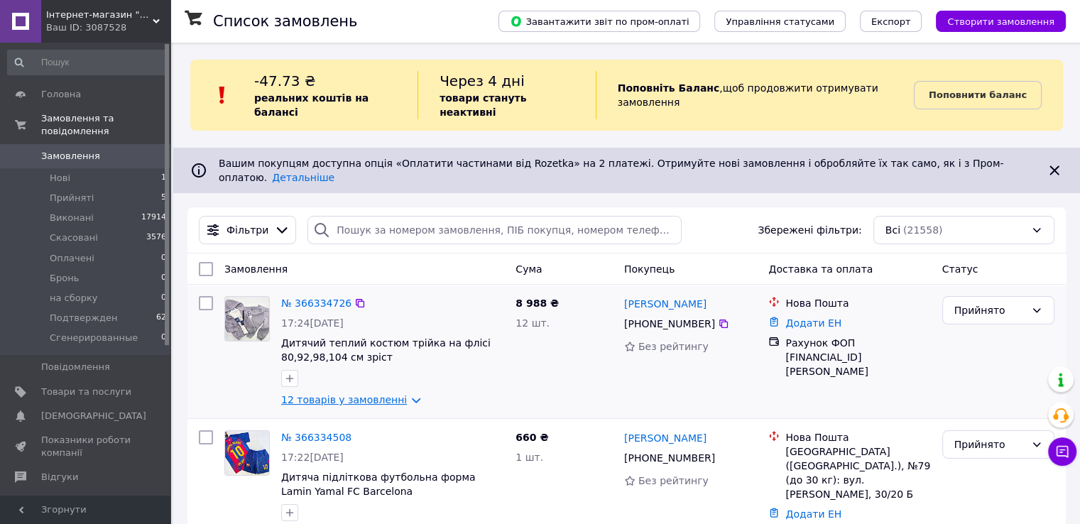
click at [387, 394] on link "12 товарів у замовленні" at bounding box center [344, 399] width 126 height 11
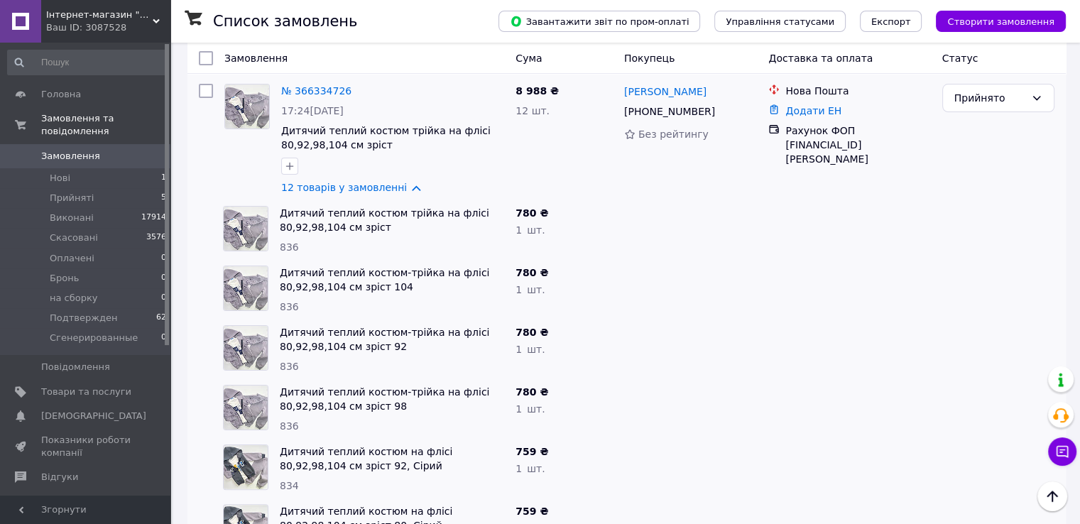
scroll to position [213, 0]
click at [65, 150] on span "Замовлення" at bounding box center [70, 156] width 59 height 13
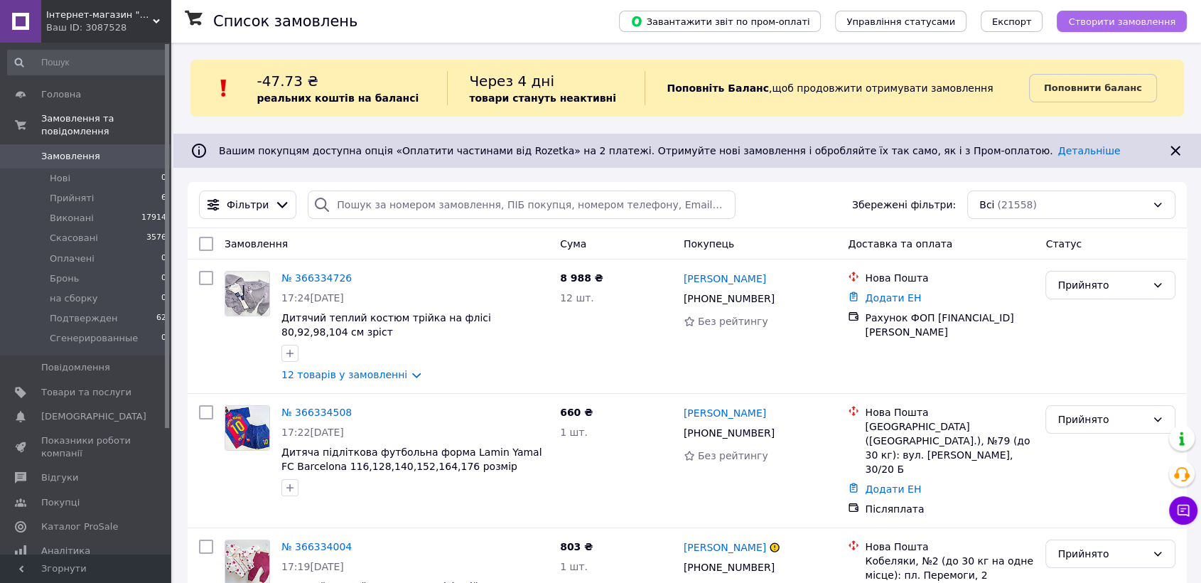
click at [1090, 17] on span "Створити замовлення" at bounding box center [1121, 21] width 107 height 11
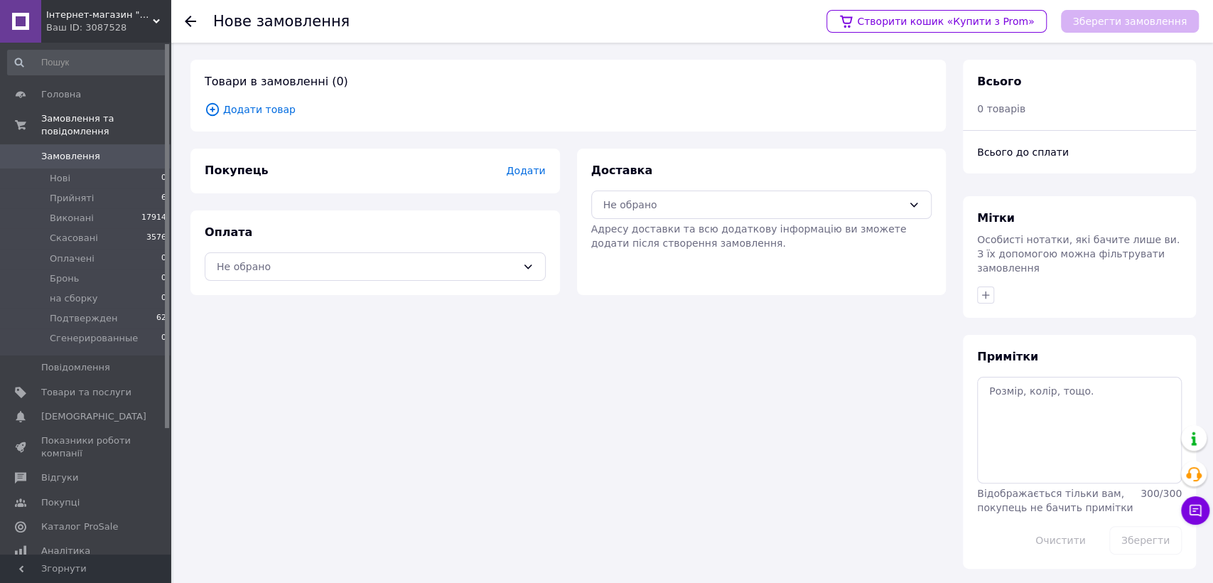
click at [268, 106] on span "Додати товар" at bounding box center [568, 110] width 727 height 16
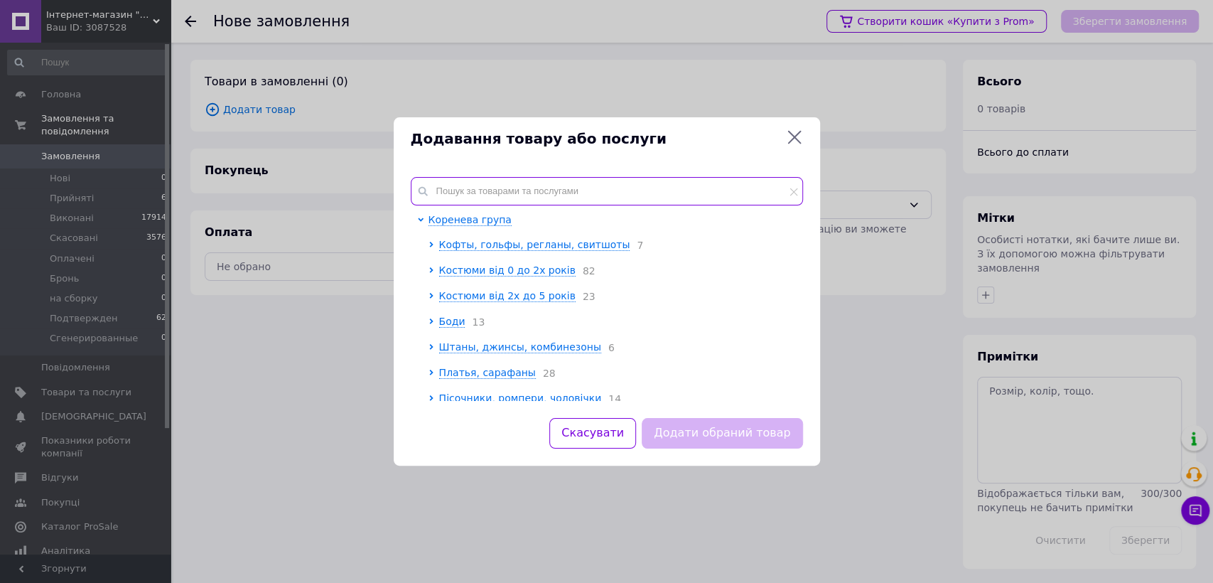
click at [560, 188] on input "text" at bounding box center [607, 191] width 392 height 28
paste input "Дитяча підліткова футбольна форма [PERSON_NAME] 116,128,140,152,164,176 розмір"
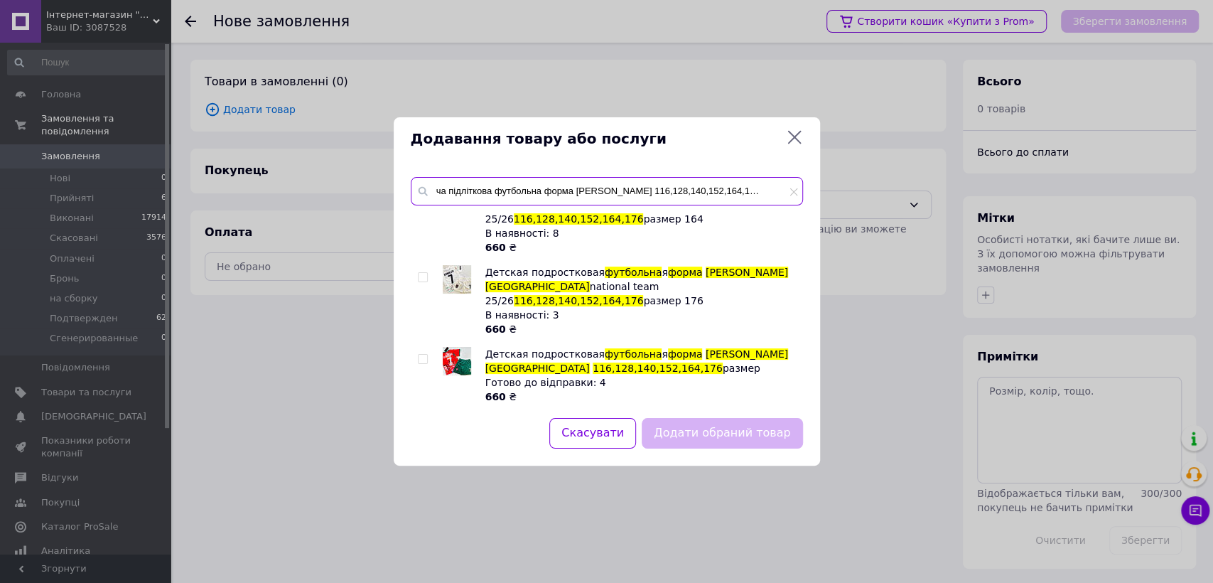
scroll to position [947, 0]
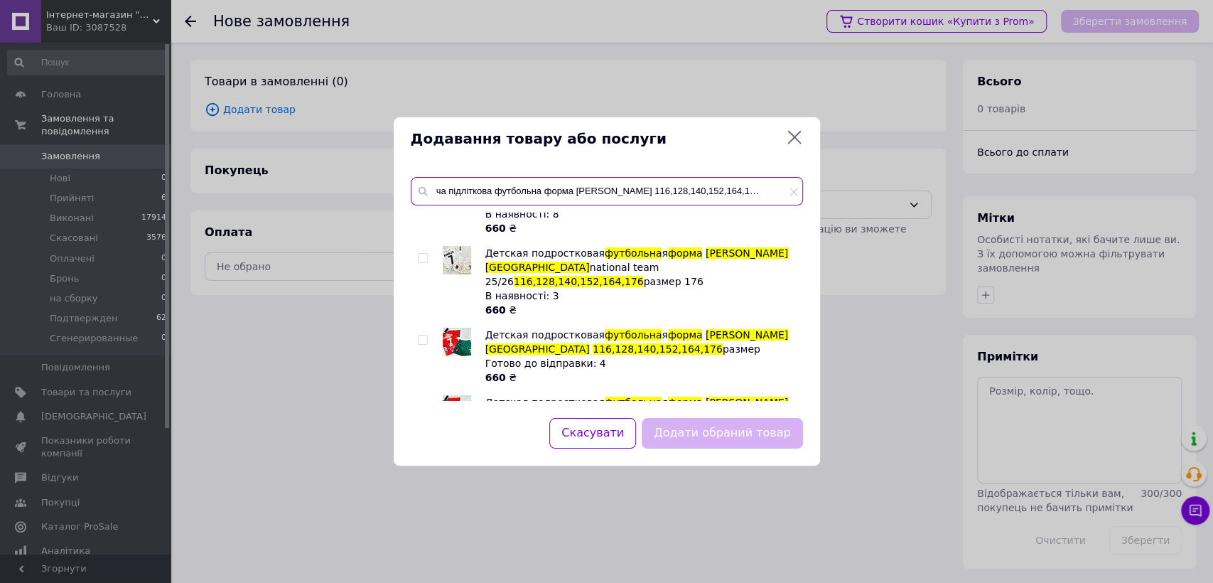
type input "Дитяча підліткова футбольна форма [PERSON_NAME] 116,128,140,152,164,176 розмір"
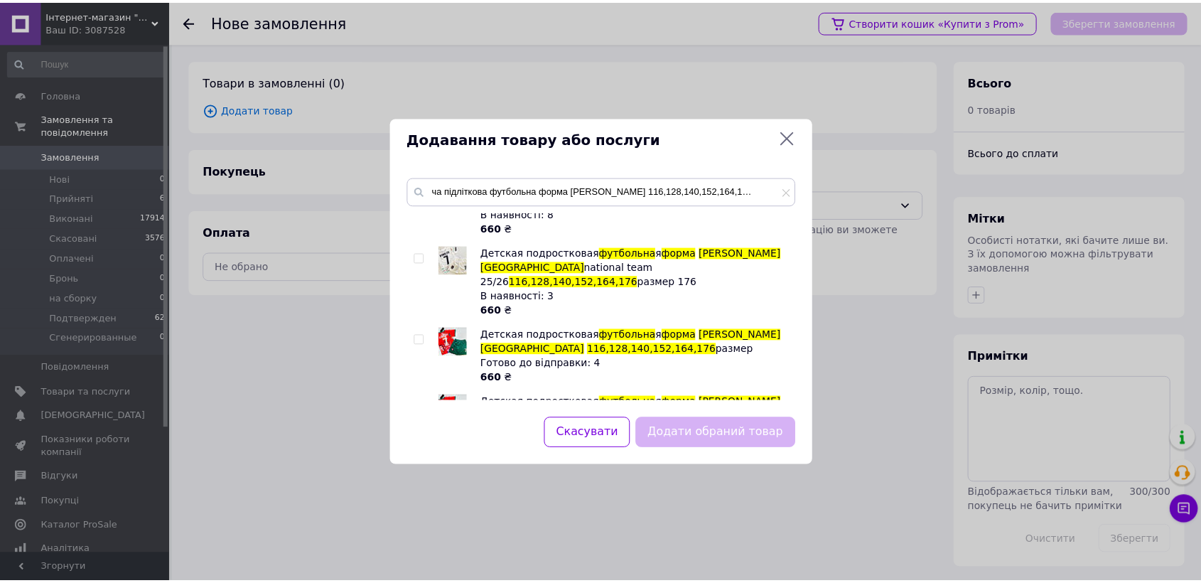
scroll to position [0, 0]
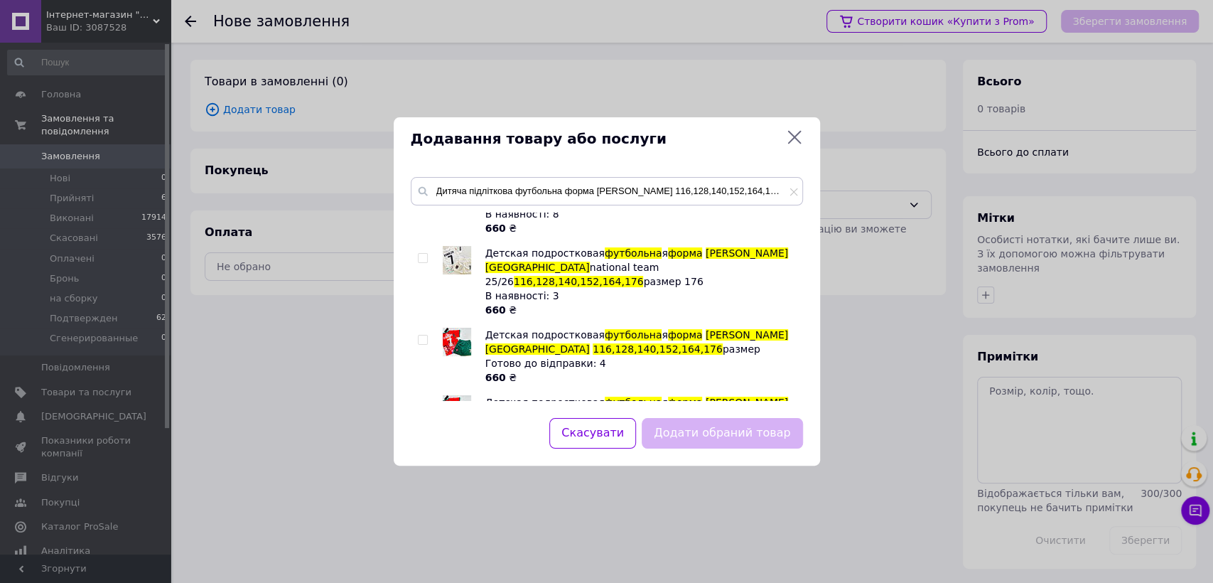
click at [424, 470] on input "checkbox" at bounding box center [422, 474] width 9 height 9
checkbox input "true"
click at [720, 439] on button "Додати обраний товар" at bounding box center [721, 433] width 161 height 31
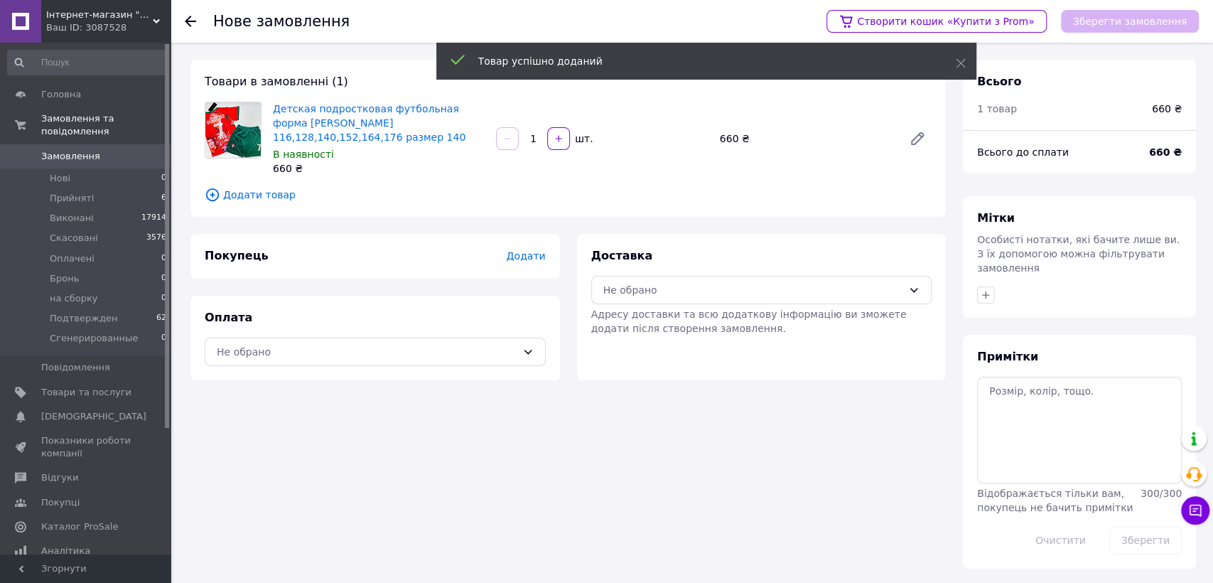
click at [535, 260] on span "Додати" at bounding box center [525, 255] width 39 height 11
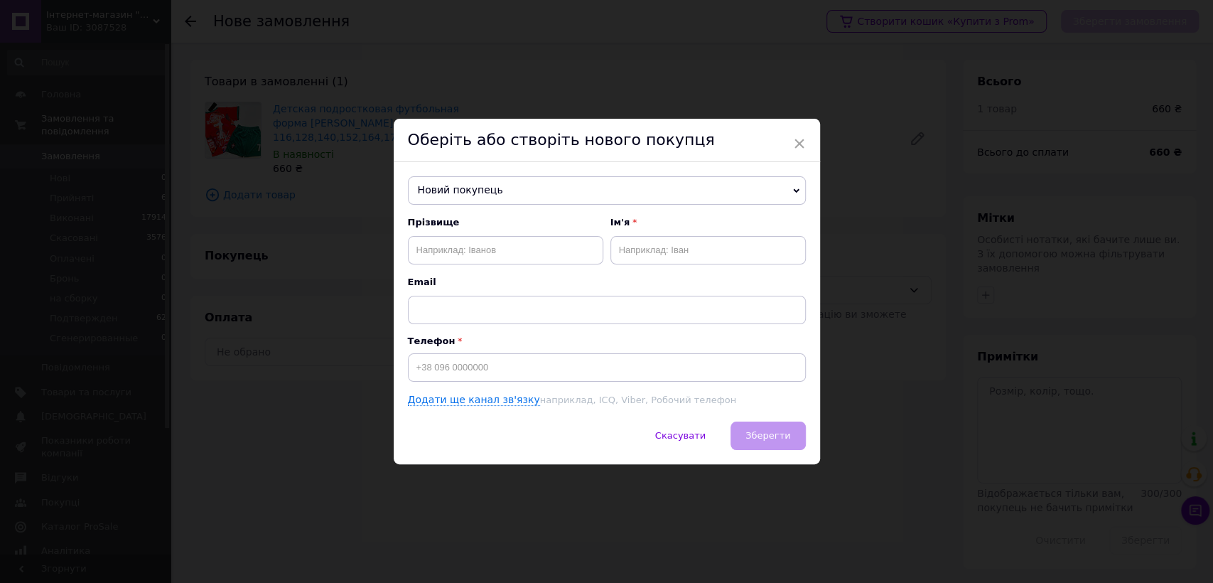
click at [538, 188] on span "Новий покупець" at bounding box center [607, 190] width 398 height 28
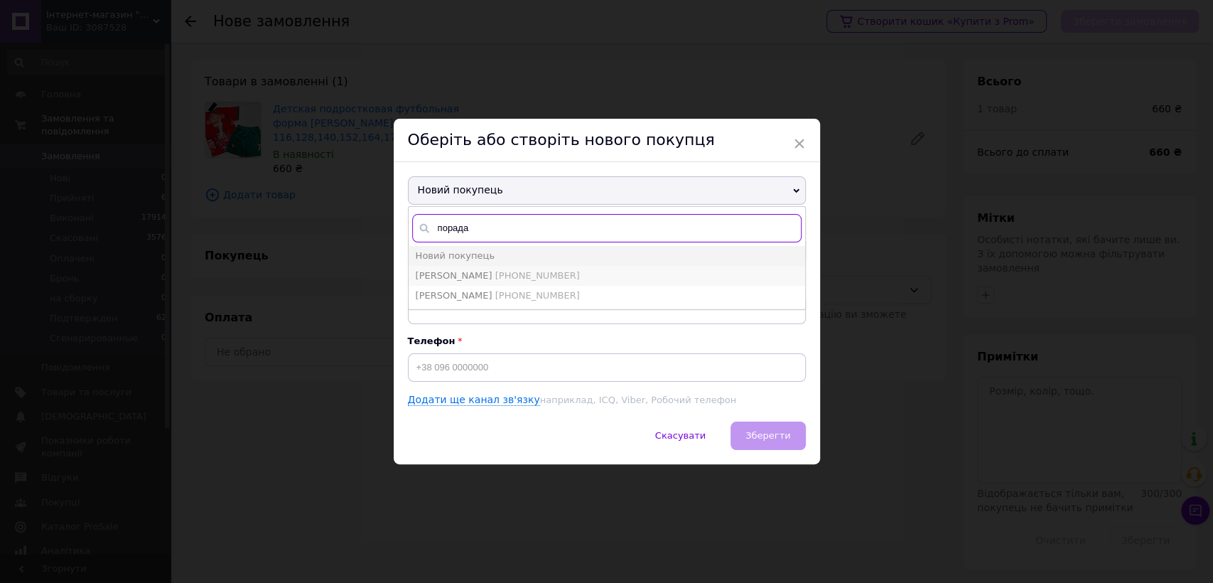
type input "порада"
click at [529, 270] on span "[PHONE_NUMBER]" at bounding box center [537, 275] width 85 height 11
type input "[PERSON_NAME]"
type input "[PHONE_NUMBER]"
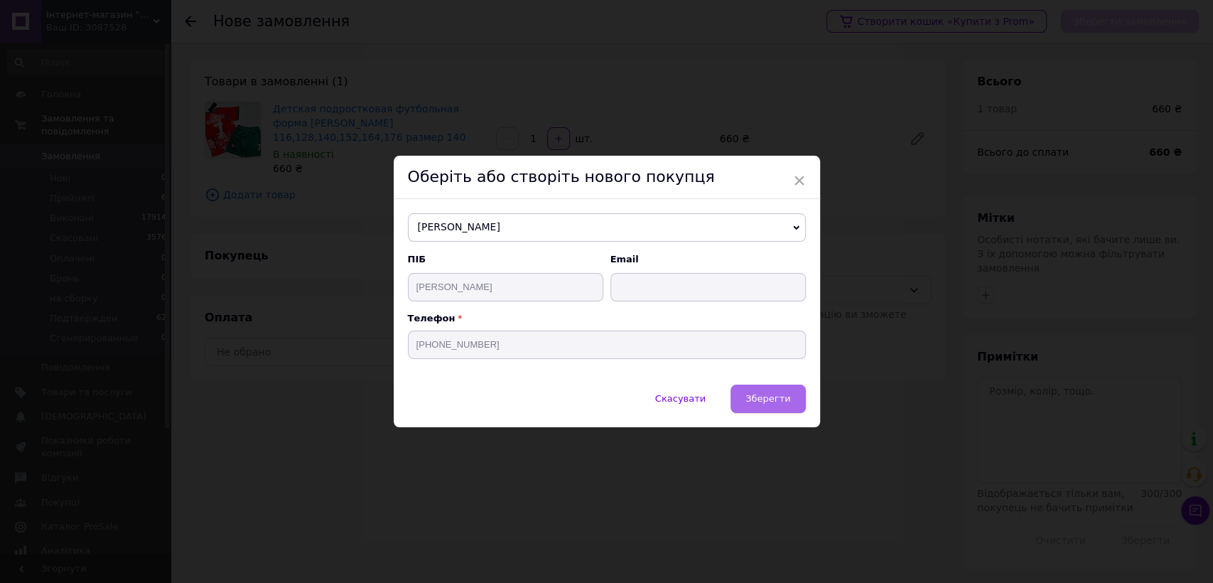
click at [769, 406] on button "Зберегти" at bounding box center [767, 398] width 75 height 28
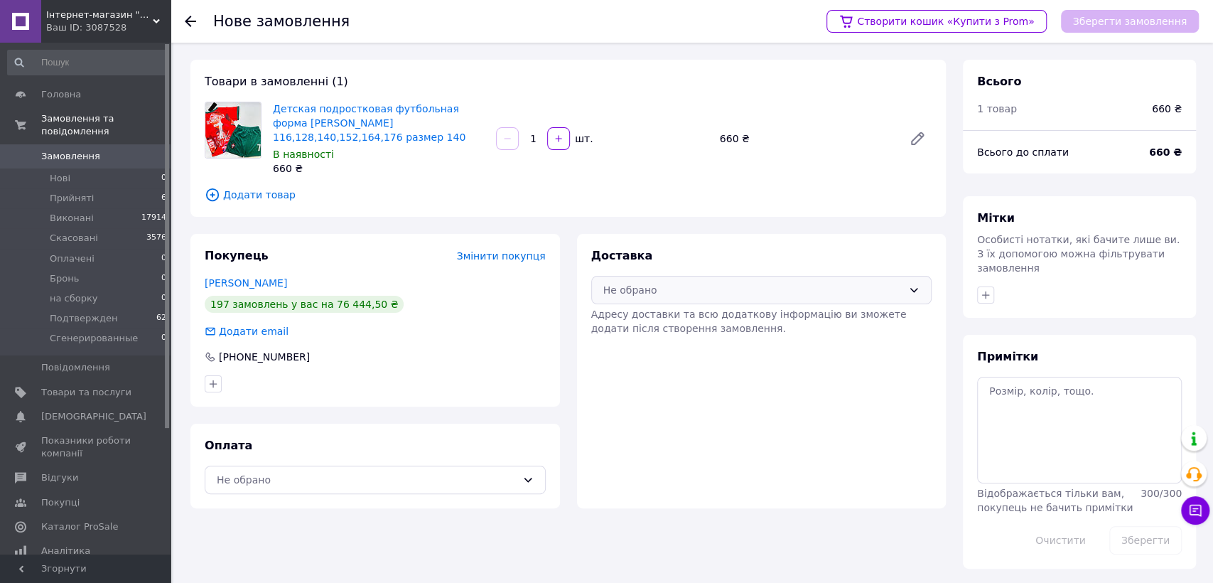
click at [772, 286] on div "Не обрано" at bounding box center [753, 290] width 300 height 16
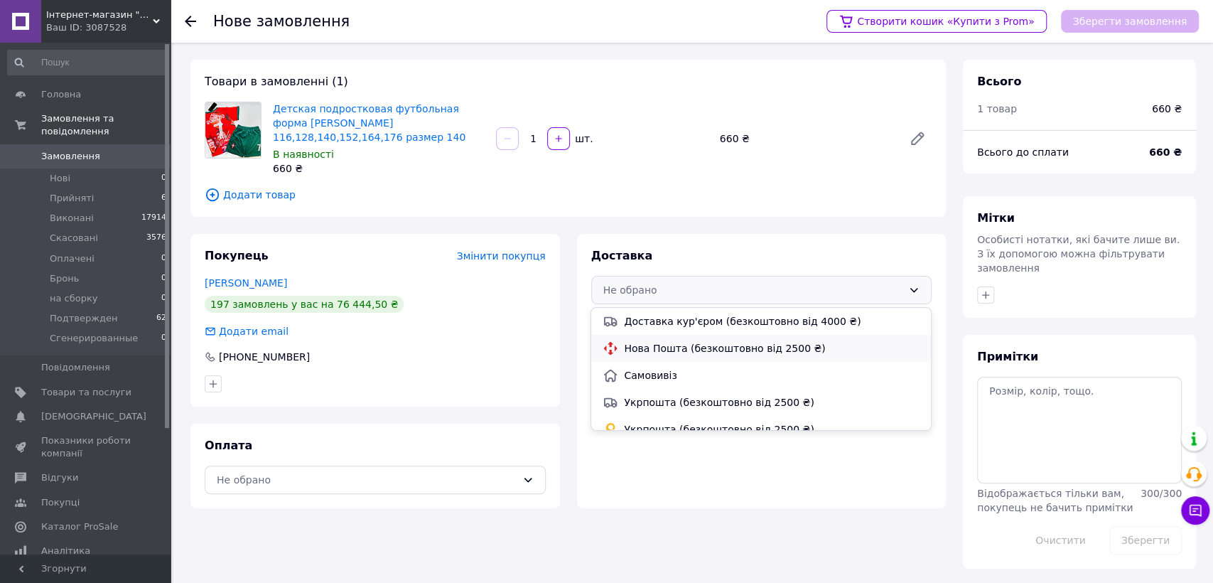
click at [767, 351] on span "Нова Пошта (безкоштовно від 2500 ₴)" at bounding box center [771, 348] width 295 height 14
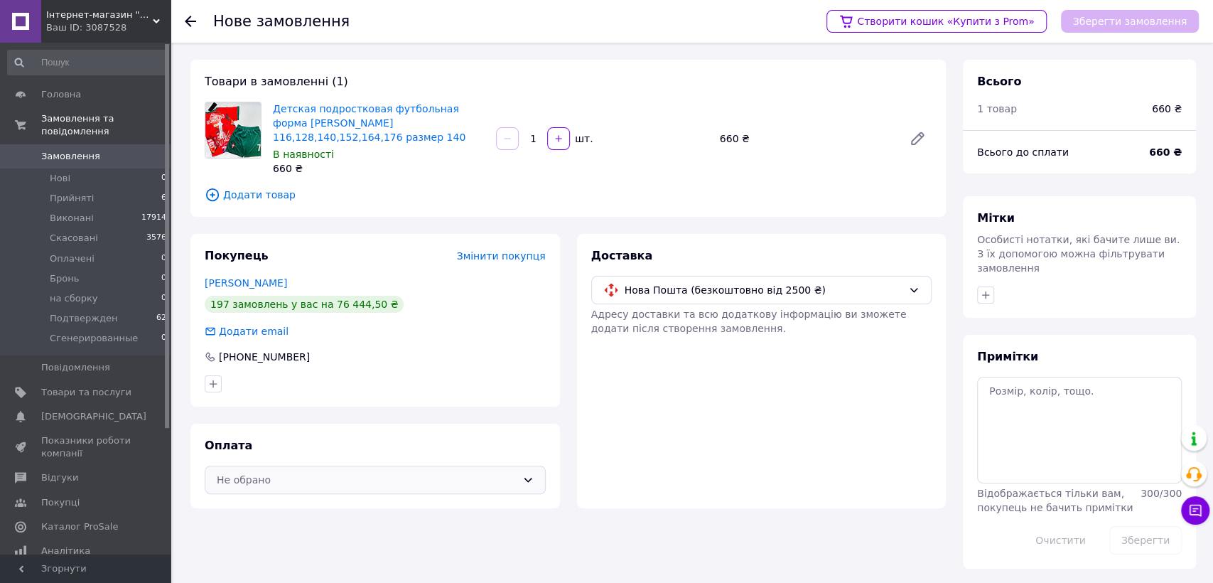
click at [390, 482] on div "Не обрано" at bounding box center [367, 480] width 300 height 16
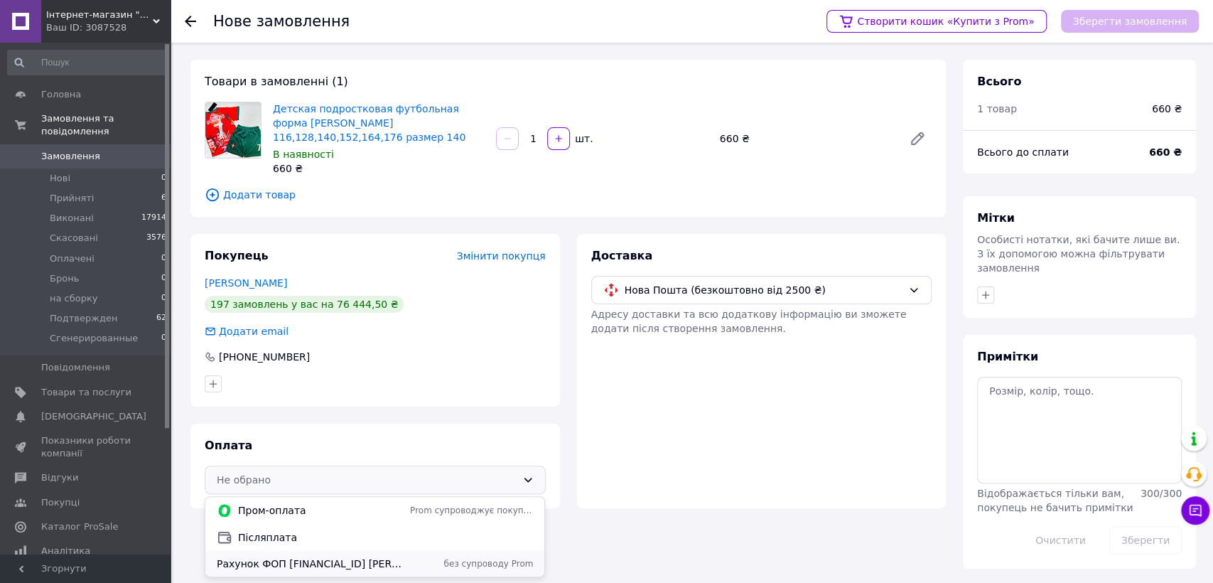
click at [357, 524] on span "Рахунок ФОП [FINANCIAL_ID] [PERSON_NAME]" at bounding box center [311, 563] width 188 height 14
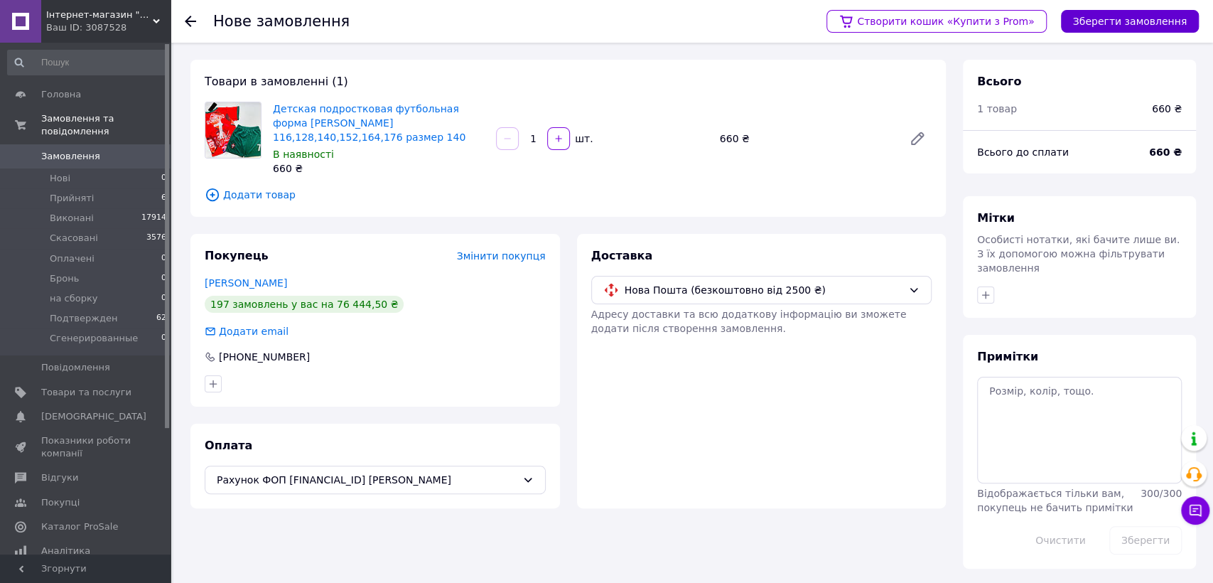
click at [1090, 21] on button "Зберегти замовлення" at bounding box center [1130, 21] width 138 height 23
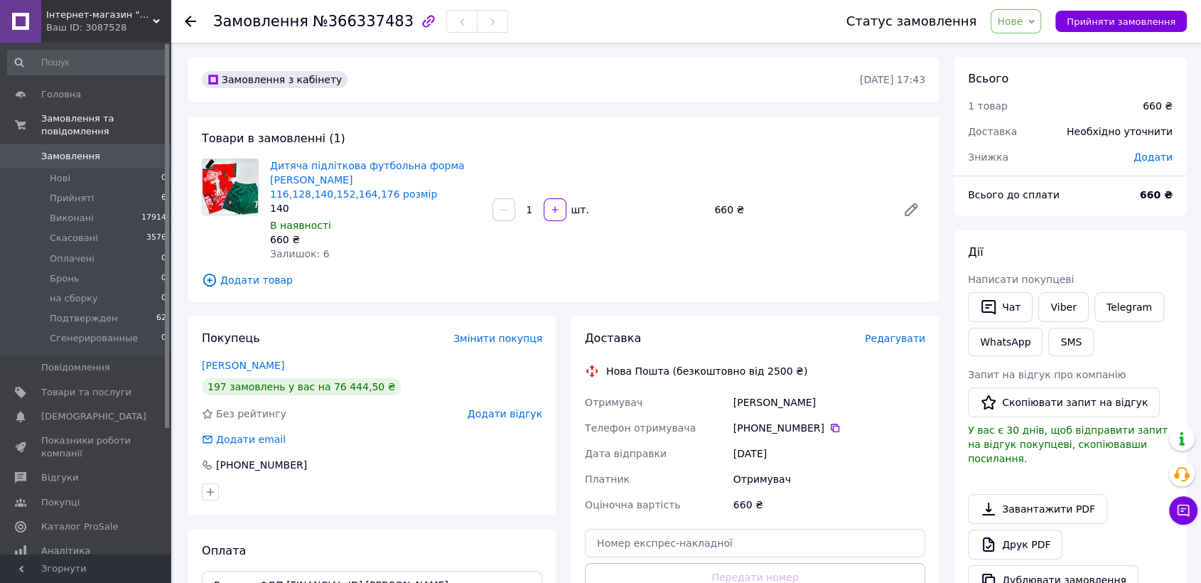
click at [1022, 18] on span "Нове" at bounding box center [1010, 21] width 26 height 11
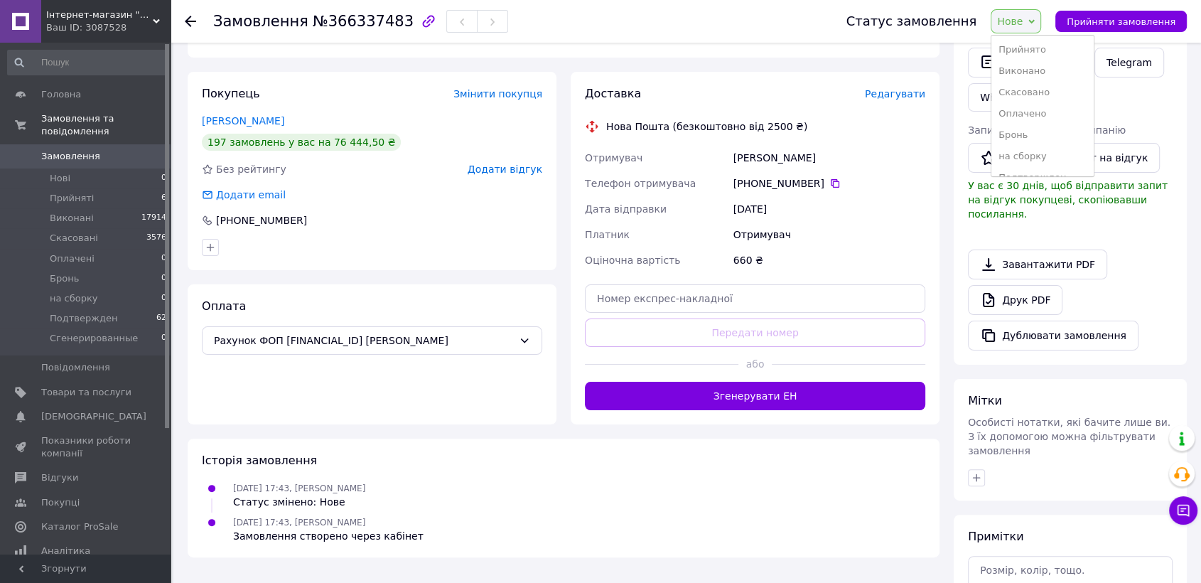
scroll to position [315, 0]
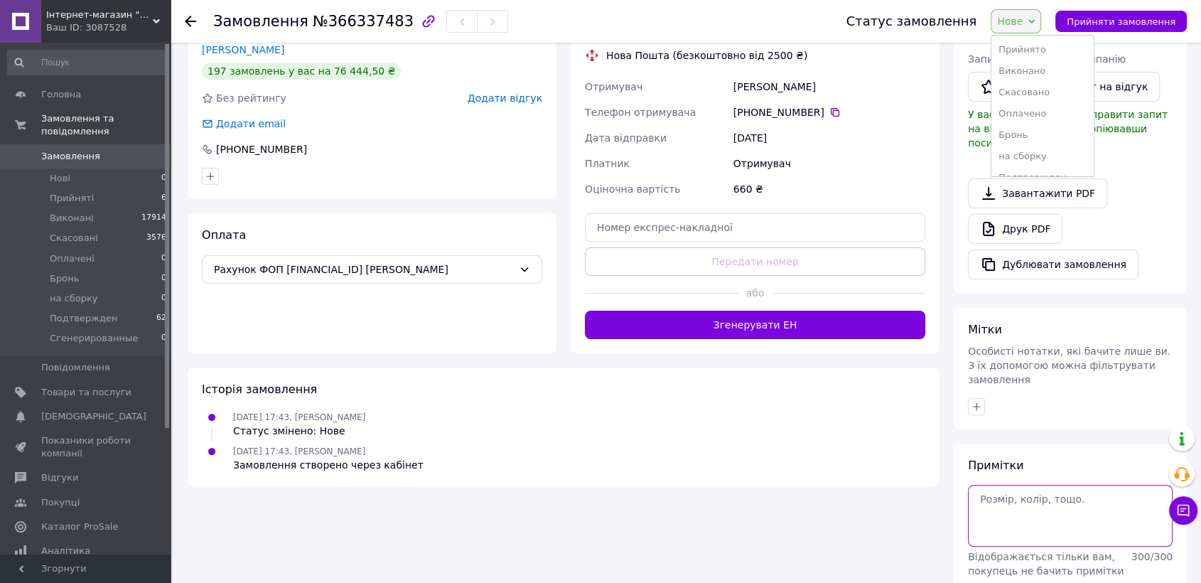
click at [1039, 484] on textarea at bounding box center [1070, 514] width 205 height 61
paste textarea "20451269203285"
type textarea "20451269203285"
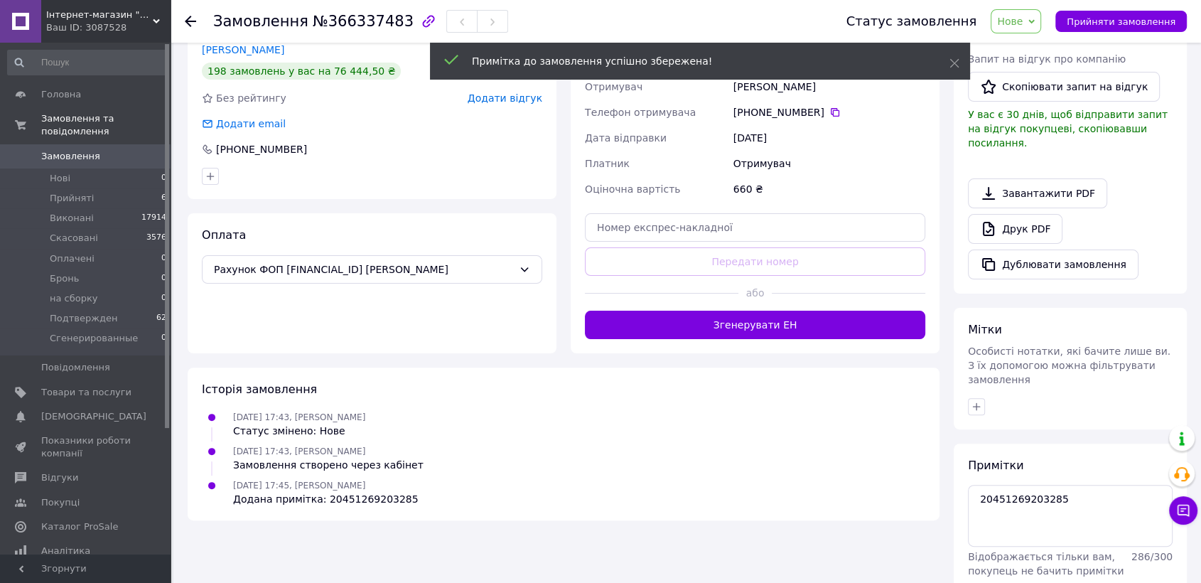
click at [1022, 27] on span "Нове" at bounding box center [1010, 21] width 26 height 11
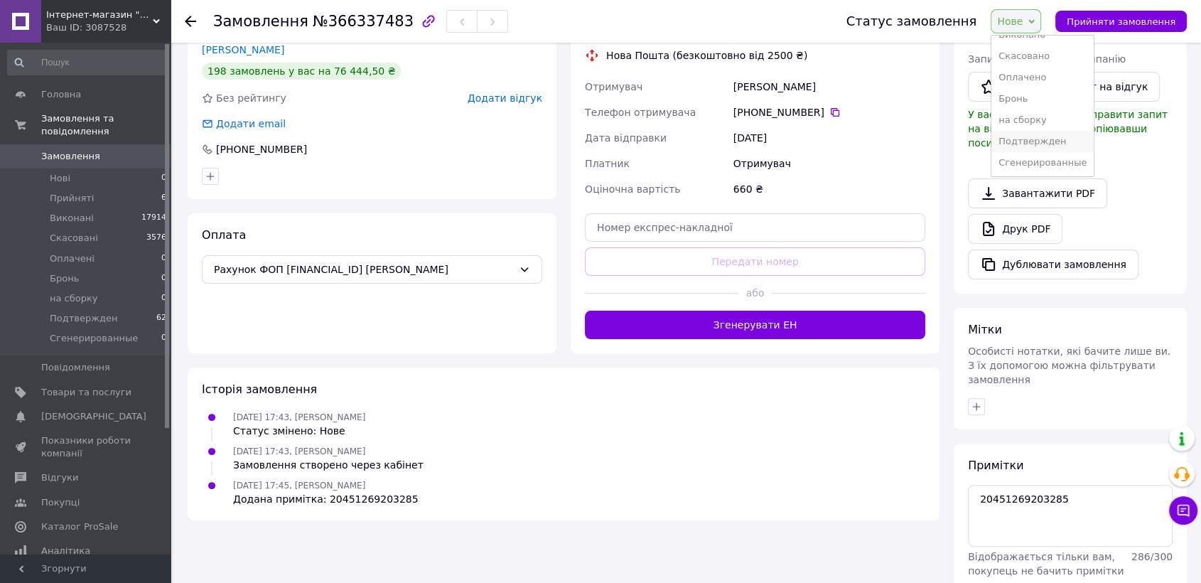
click at [1053, 143] on li "Подтвержден" at bounding box center [1042, 141] width 102 height 21
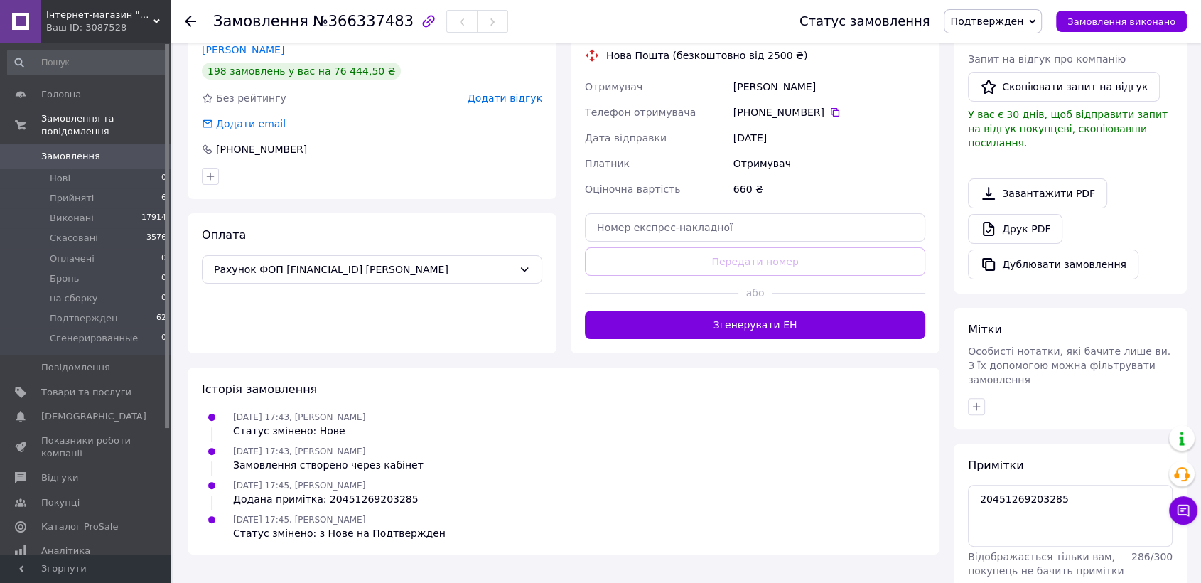
click at [60, 150] on span "Замовлення" at bounding box center [70, 156] width 59 height 13
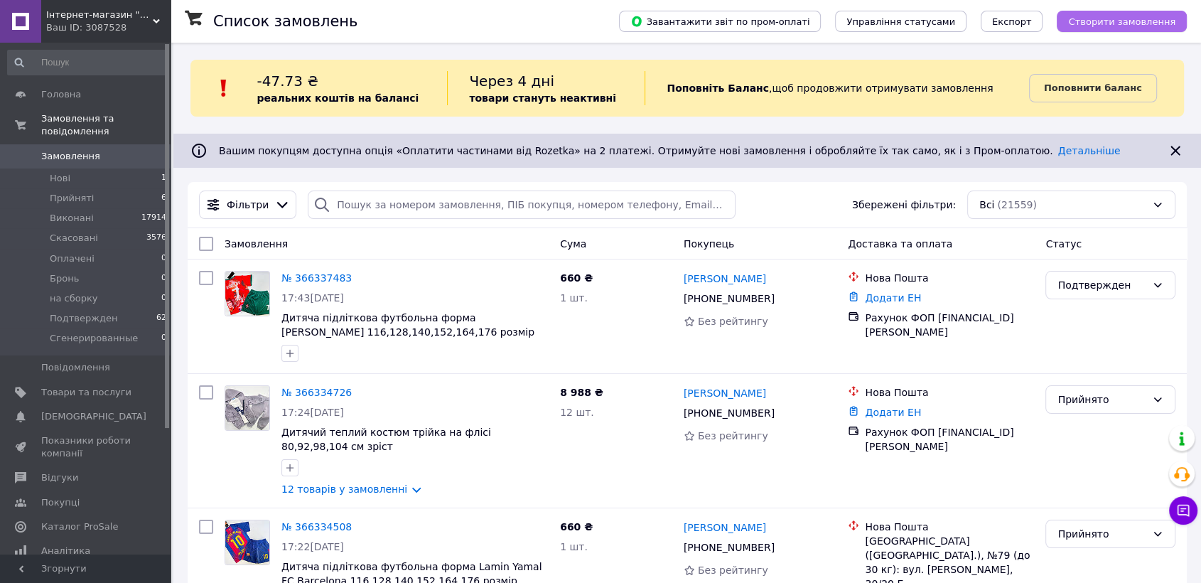
click at [1090, 21] on span "Створити замовлення" at bounding box center [1121, 21] width 107 height 11
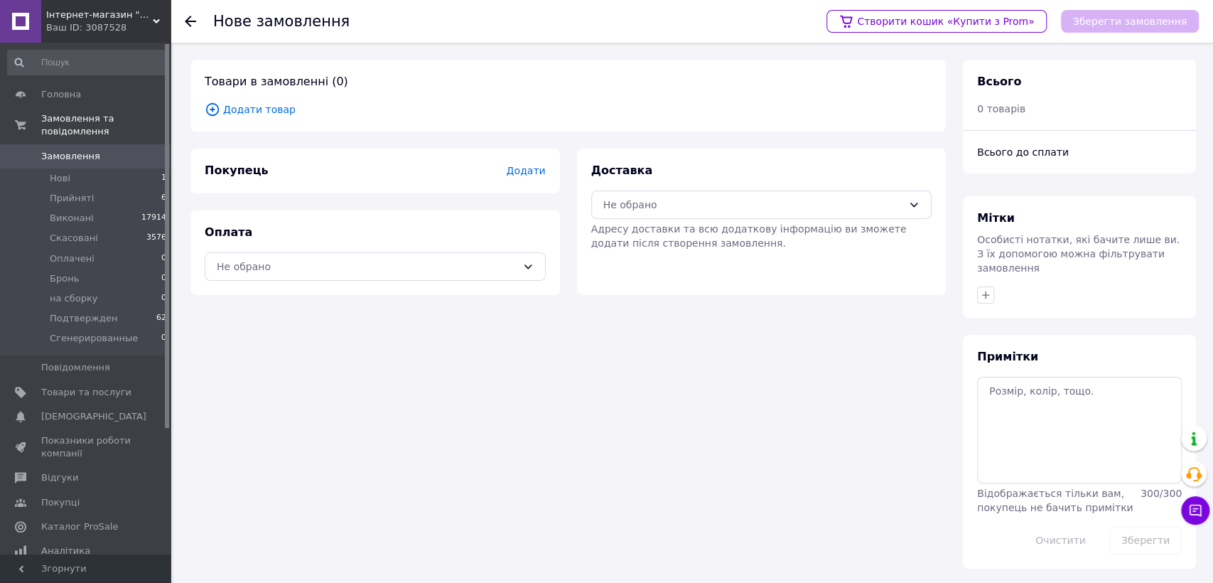
click at [267, 112] on span "Додати товар" at bounding box center [568, 110] width 727 height 16
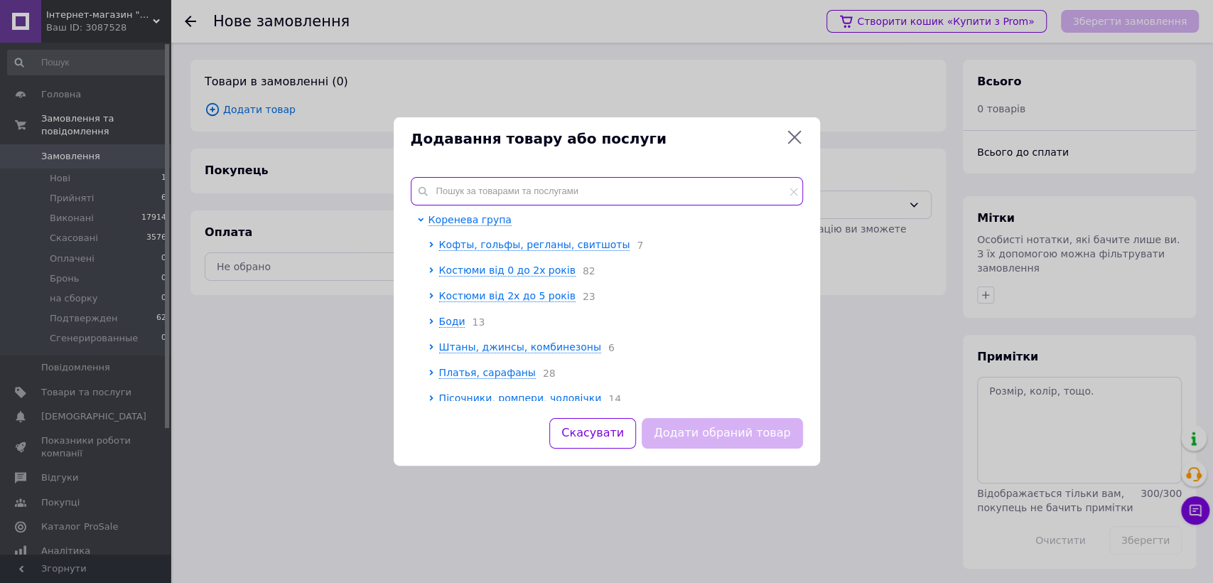
click at [516, 195] on input "text" at bounding box center [607, 191] width 392 height 28
paste input "Дитяча підліткова футбольна форма [PERSON_NAME][DEMOGRAPHIC_DATA] national team…"
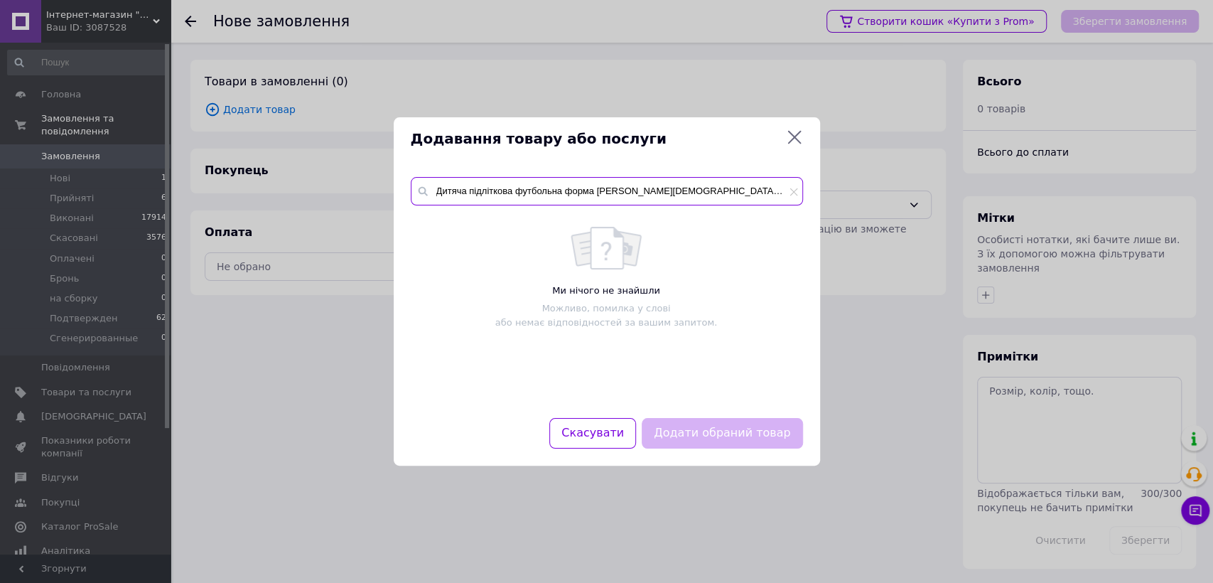
scroll to position [0, 60]
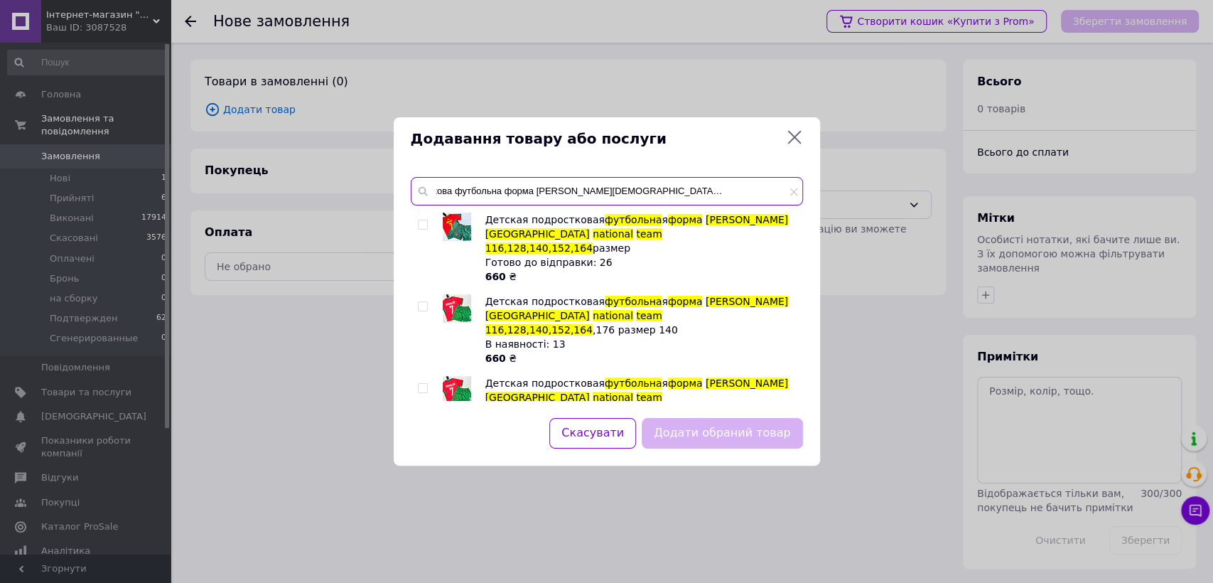
type input "Дитяча підліткова футбольна форма [PERSON_NAME][DEMOGRAPHIC_DATA] national team…"
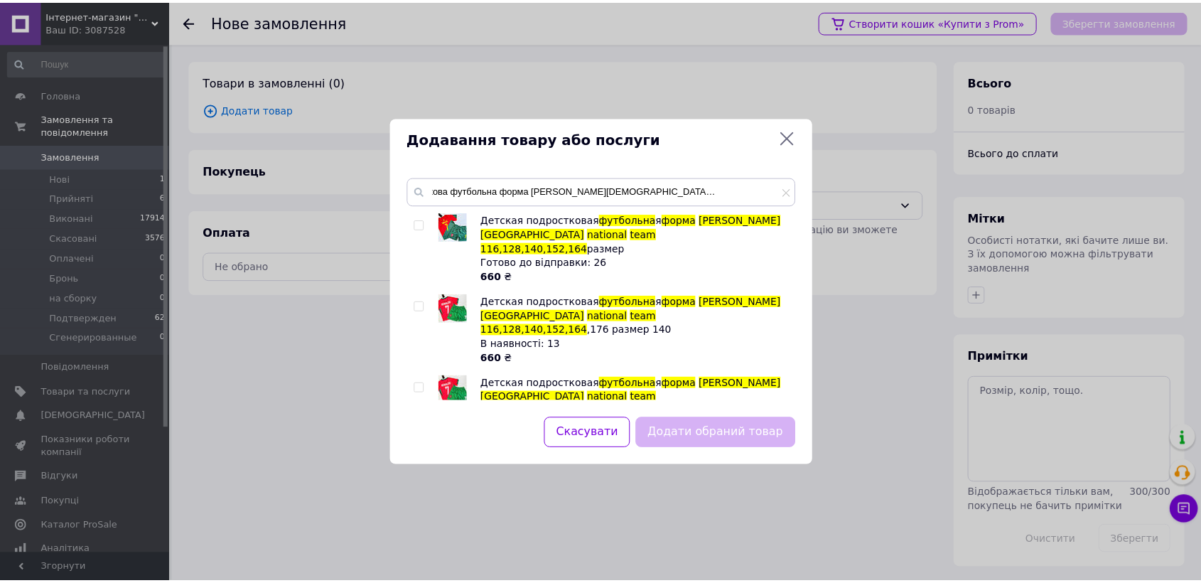
scroll to position [0, 0]
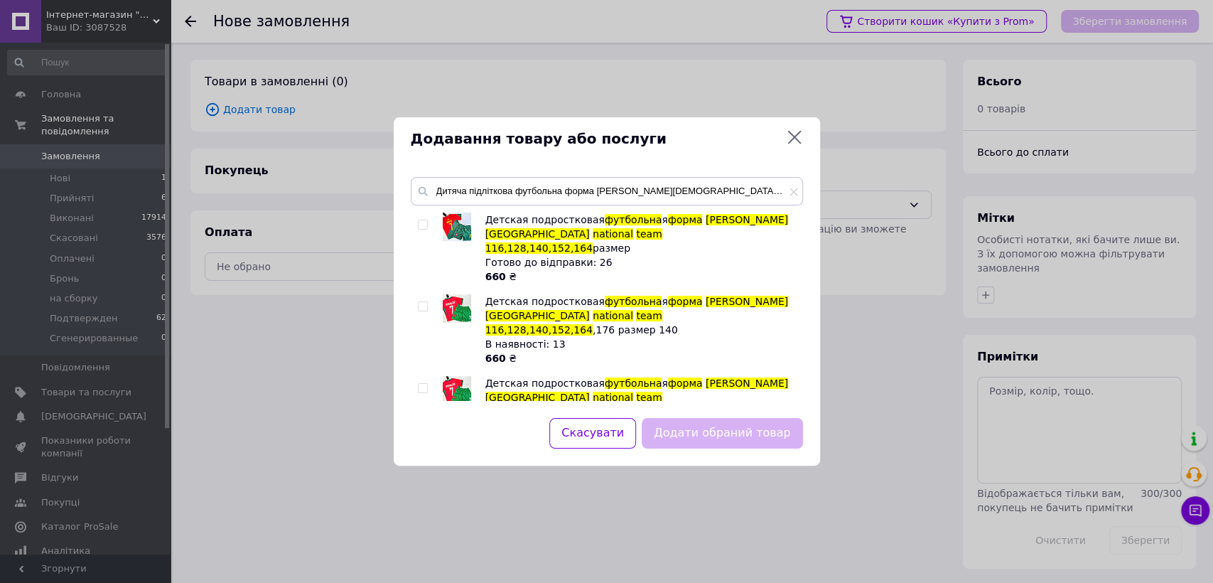
click at [421, 223] on input "checkbox" at bounding box center [422, 224] width 9 height 9
checkbox input "true"
click at [701, 439] on button "Додати обраний товар" at bounding box center [721, 433] width 161 height 31
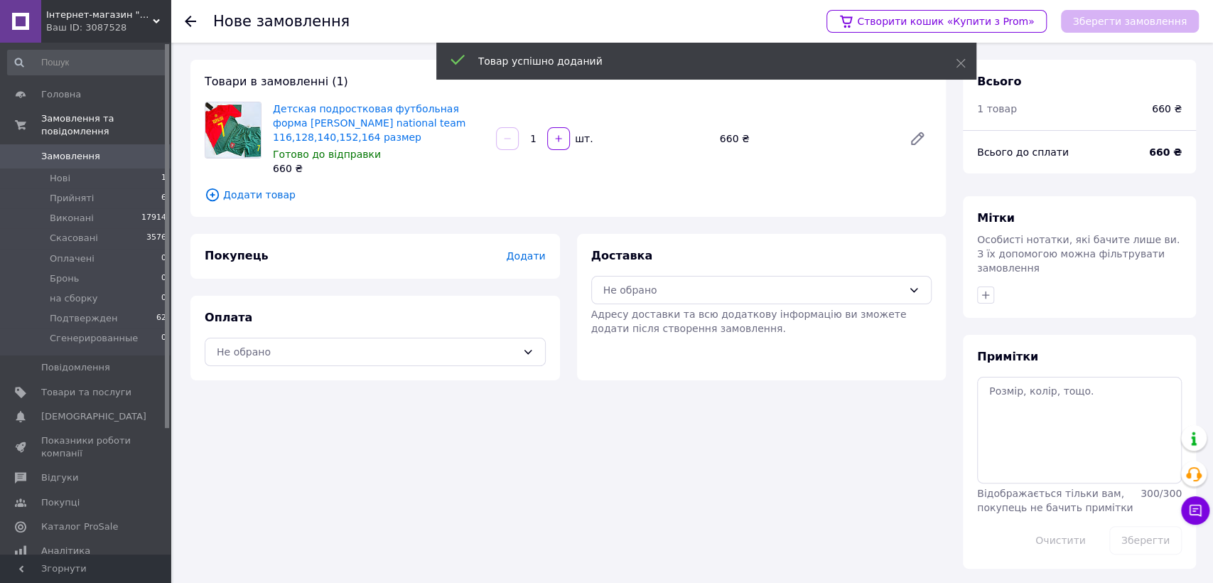
click at [534, 262] on div "Додати" at bounding box center [525, 256] width 39 height 14
click at [534, 257] on span "Додати" at bounding box center [525, 255] width 39 height 11
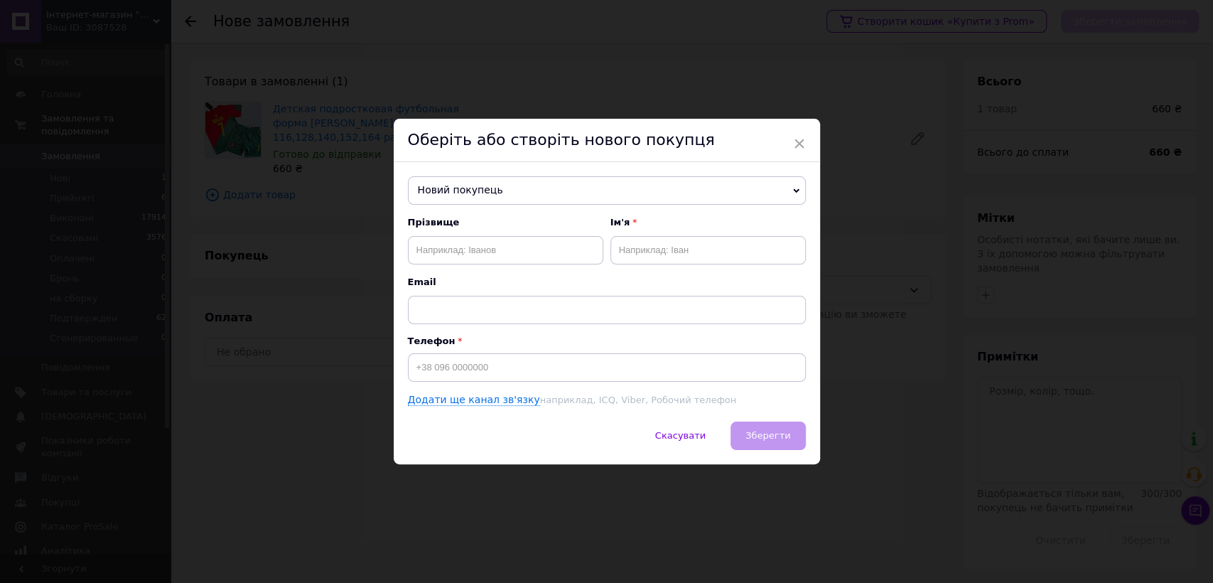
click at [521, 188] on span "Новий покупець" at bounding box center [607, 190] width 398 height 28
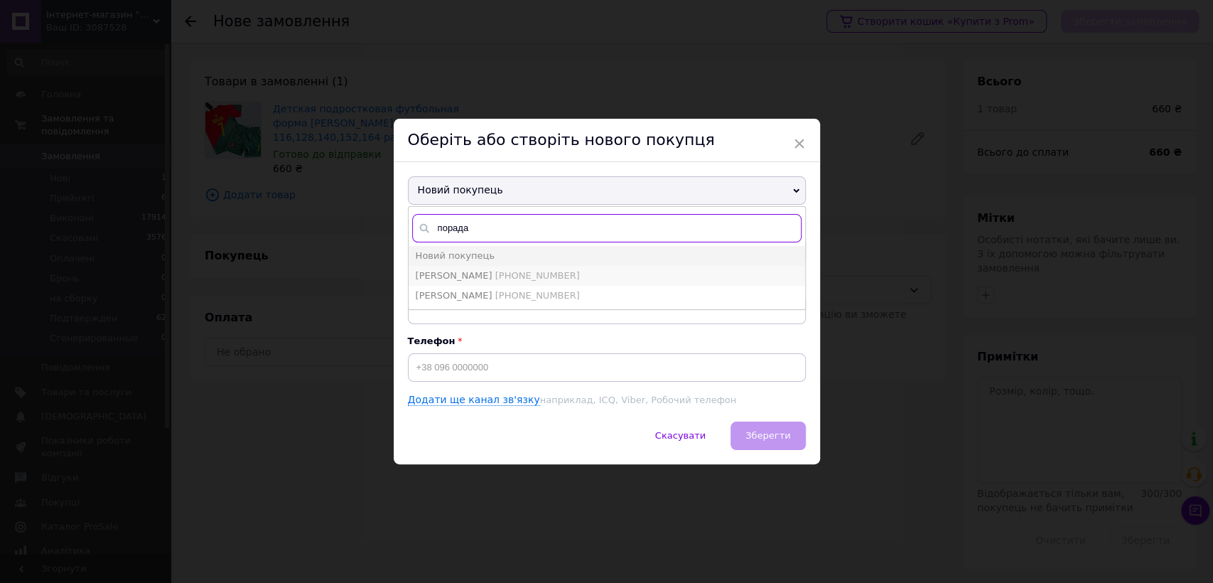
type input "порада"
click at [524, 274] on span "[PHONE_NUMBER]" at bounding box center [537, 275] width 85 height 11
type input "[PERSON_NAME]"
type input "[PHONE_NUMBER]"
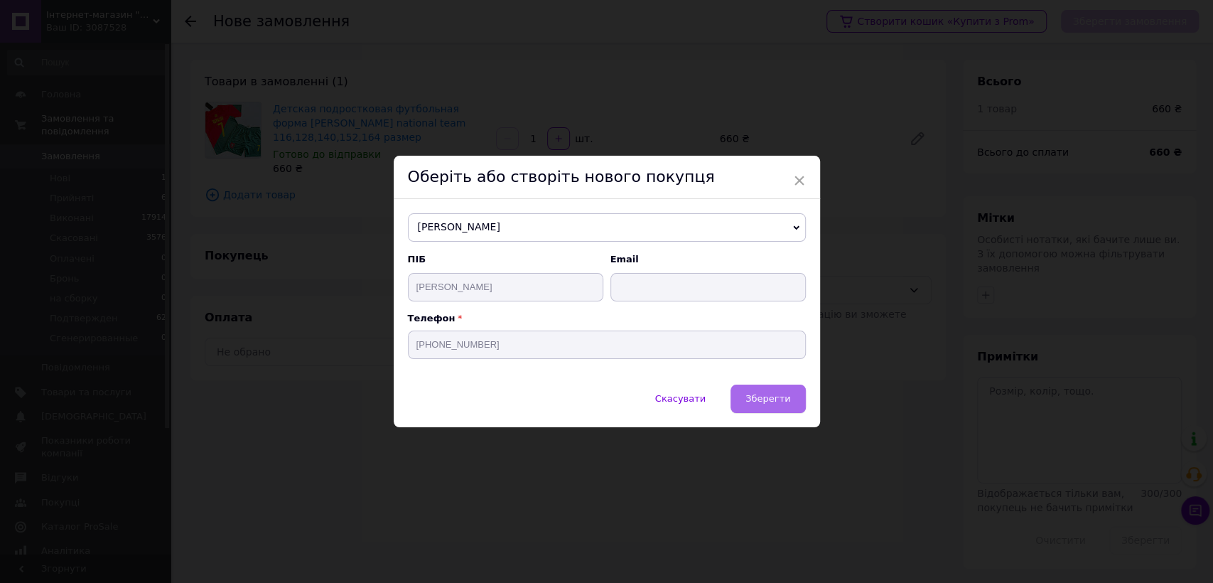
click at [764, 403] on span "Зберегти" at bounding box center [767, 398] width 45 height 11
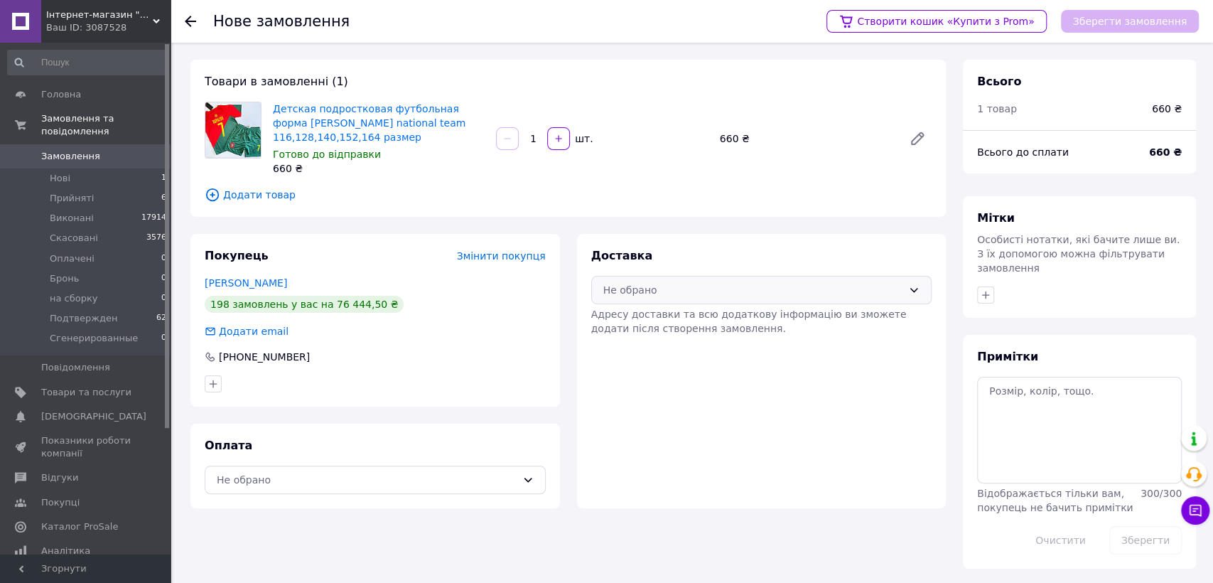
click at [755, 276] on div "Не обрано" at bounding box center [761, 290] width 341 height 28
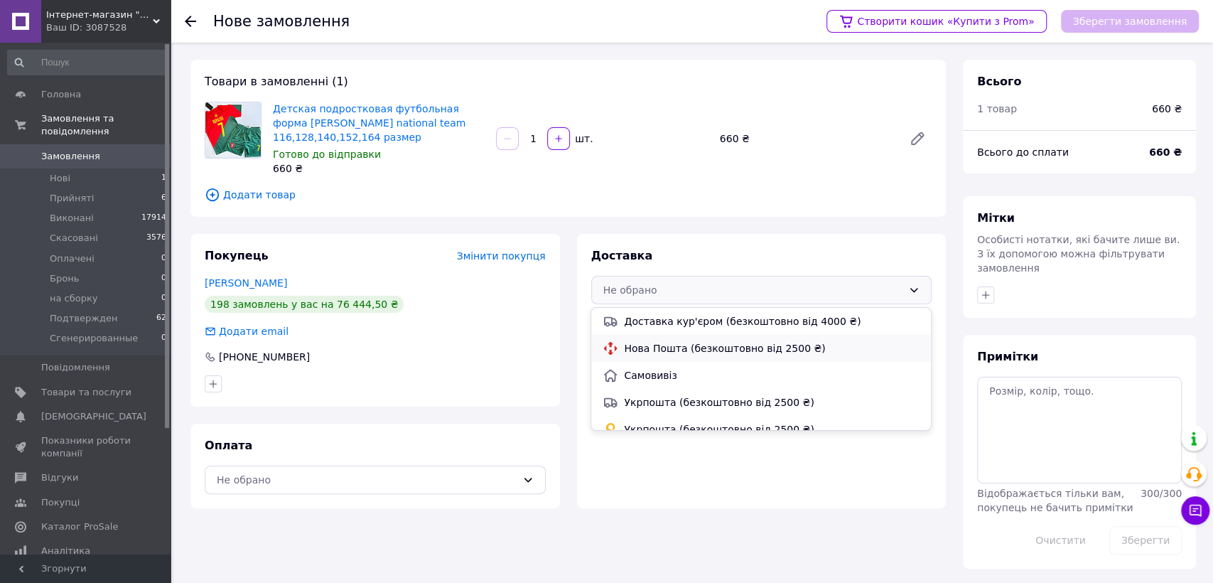
drag, startPoint x: 733, startPoint y: 357, endPoint x: 662, endPoint y: 393, distance: 79.4
click at [732, 357] on div "Нова Пошта (безкоштовно від 2500 ₴)" at bounding box center [760, 348] width 339 height 27
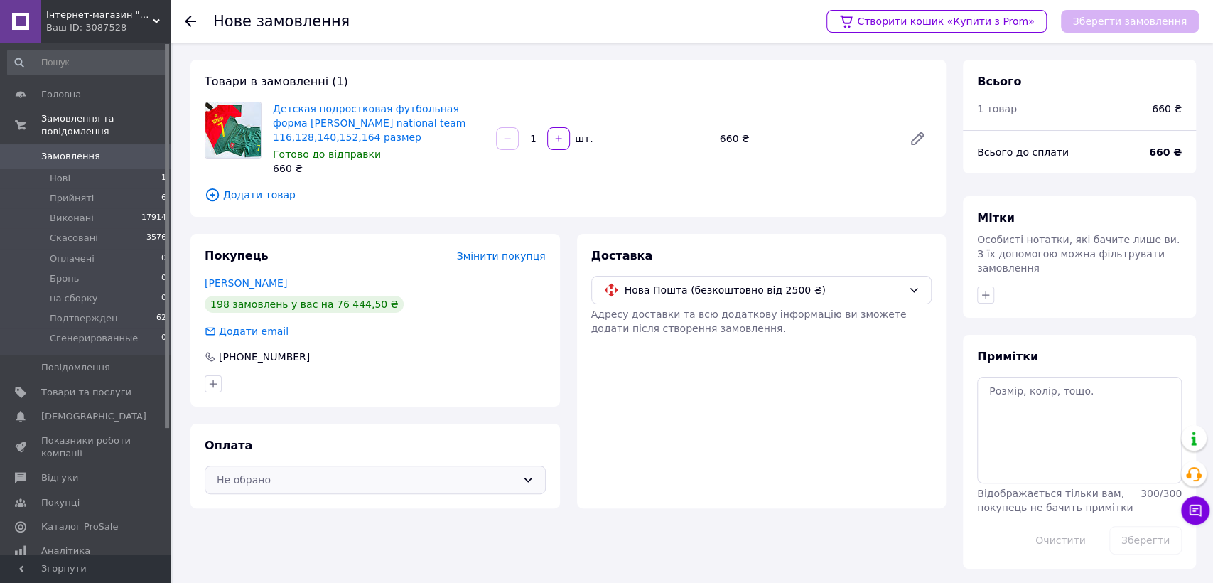
click at [435, 484] on div "Не обрано" at bounding box center [367, 480] width 300 height 16
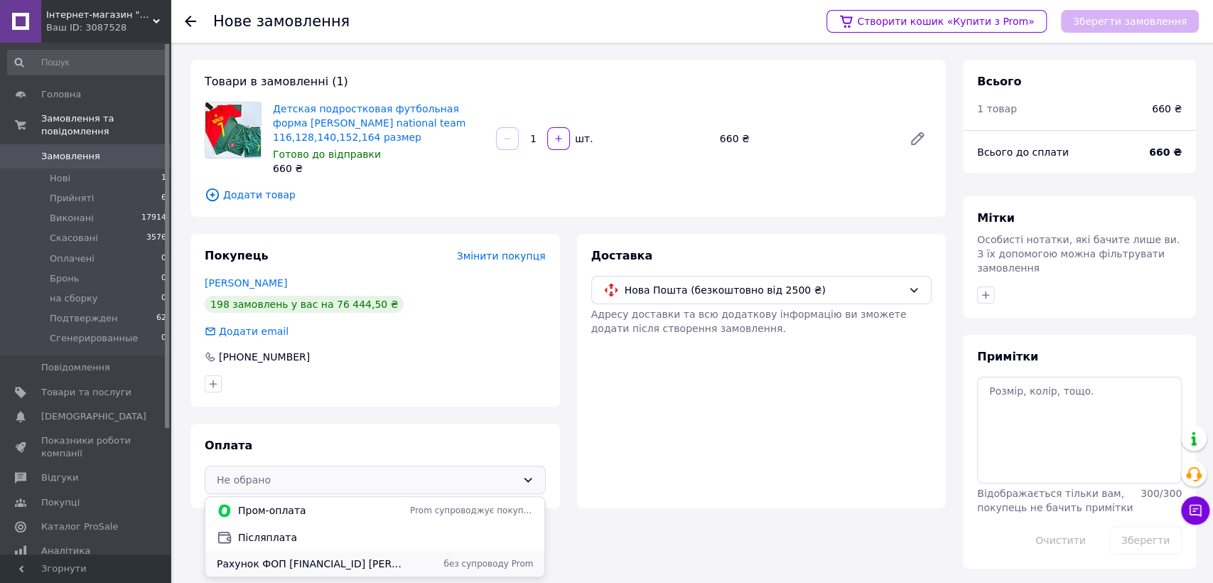
click at [370, 524] on span "Рахунок ФОП [FINANCIAL_ID] [PERSON_NAME]" at bounding box center [311, 563] width 188 height 14
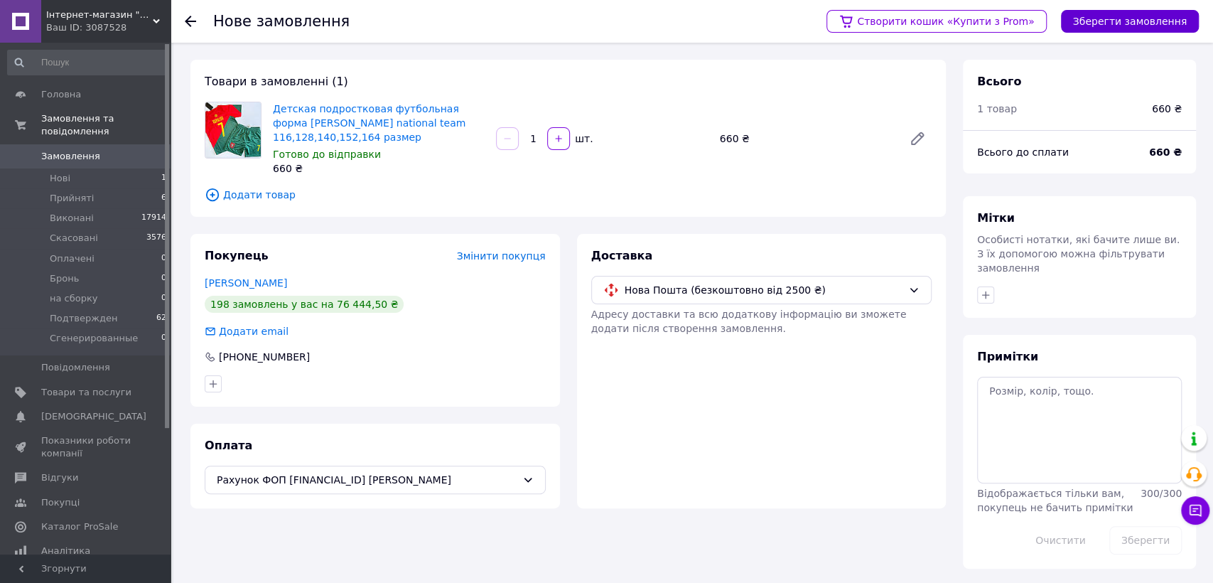
click at [1090, 24] on button "Зберегти замовлення" at bounding box center [1130, 21] width 138 height 23
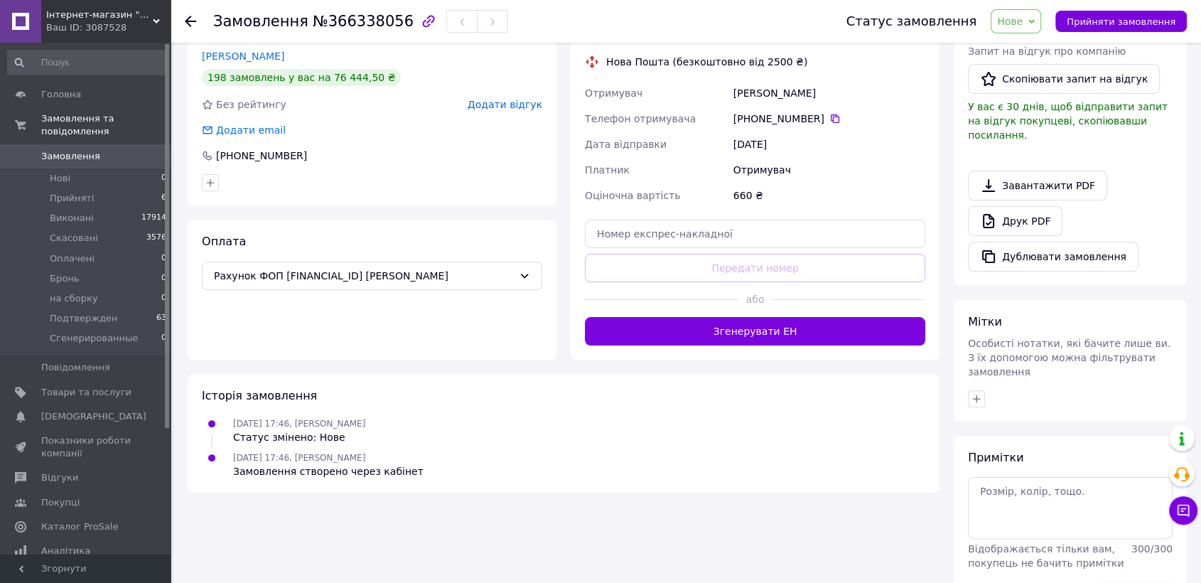
scroll to position [349, 0]
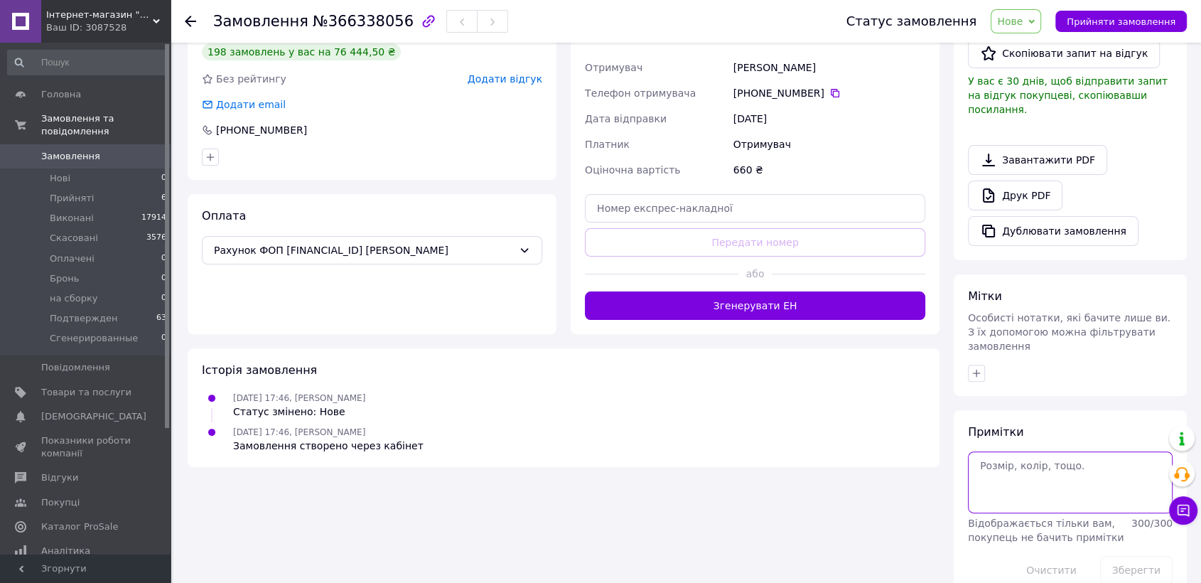
click at [1014, 451] on textarea at bounding box center [1070, 481] width 205 height 61
paste textarea "20451269204472"
type textarea "20451269204472"
click at [1090, 524] on button "Зберегти" at bounding box center [1136, 570] width 72 height 28
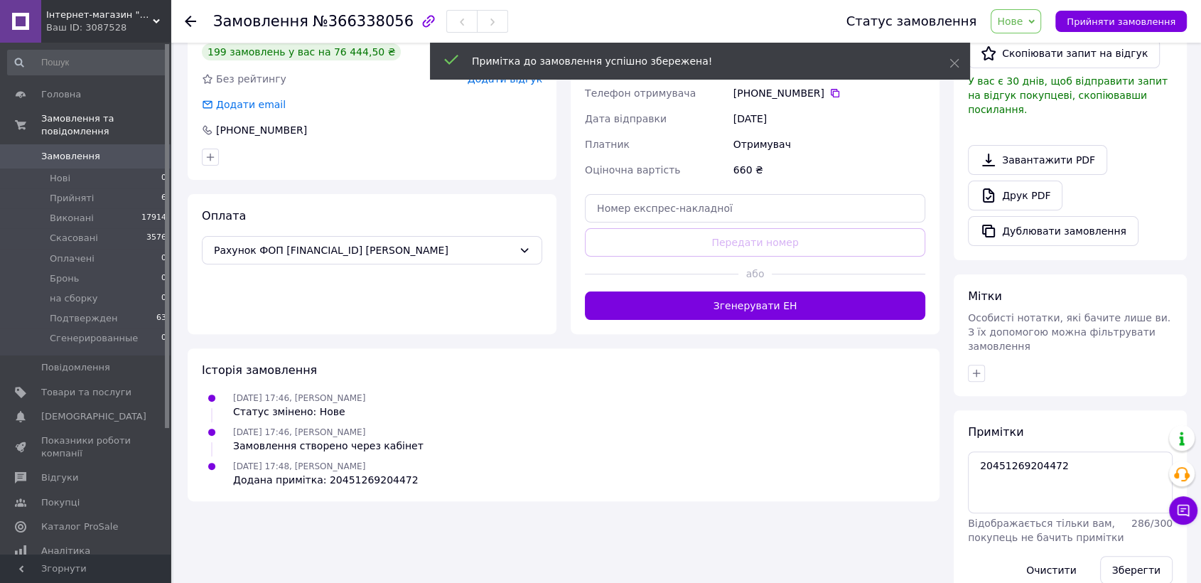
click at [1022, 18] on span "Нове" at bounding box center [1010, 21] width 26 height 11
click at [1052, 140] on li "Подтвержден" at bounding box center [1042, 141] width 102 height 21
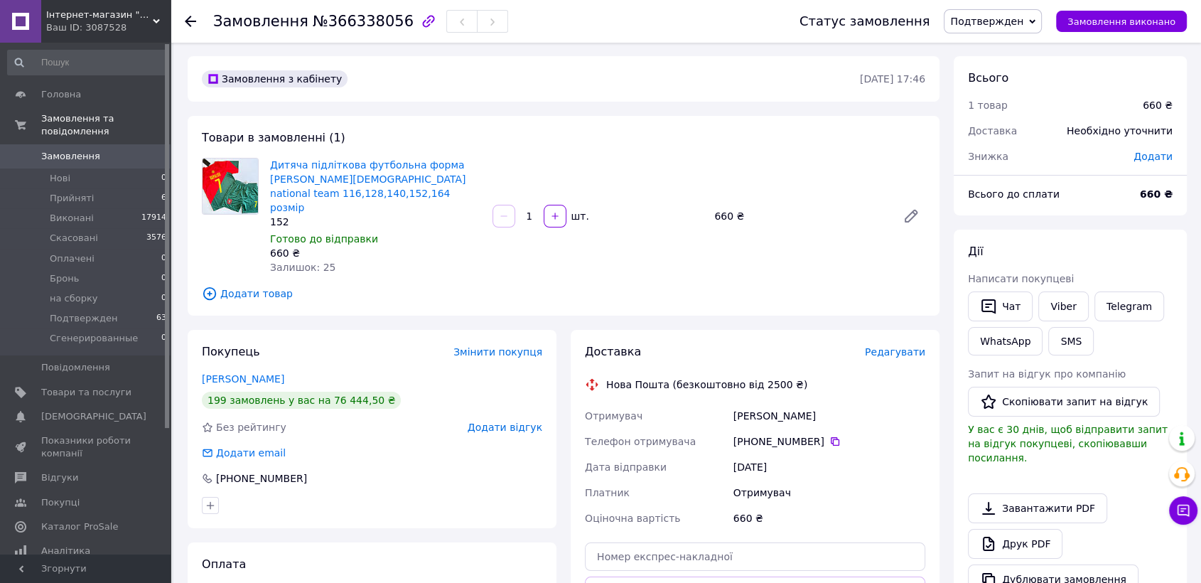
scroll to position [0, 0]
drag, startPoint x: 318, startPoint y: 23, endPoint x: 389, endPoint y: 24, distance: 70.3
click at [389, 24] on span "№366338056" at bounding box center [363, 21] width 101 height 17
copy span "366338056"
click at [60, 150] on span "Замовлення" at bounding box center [70, 156] width 59 height 13
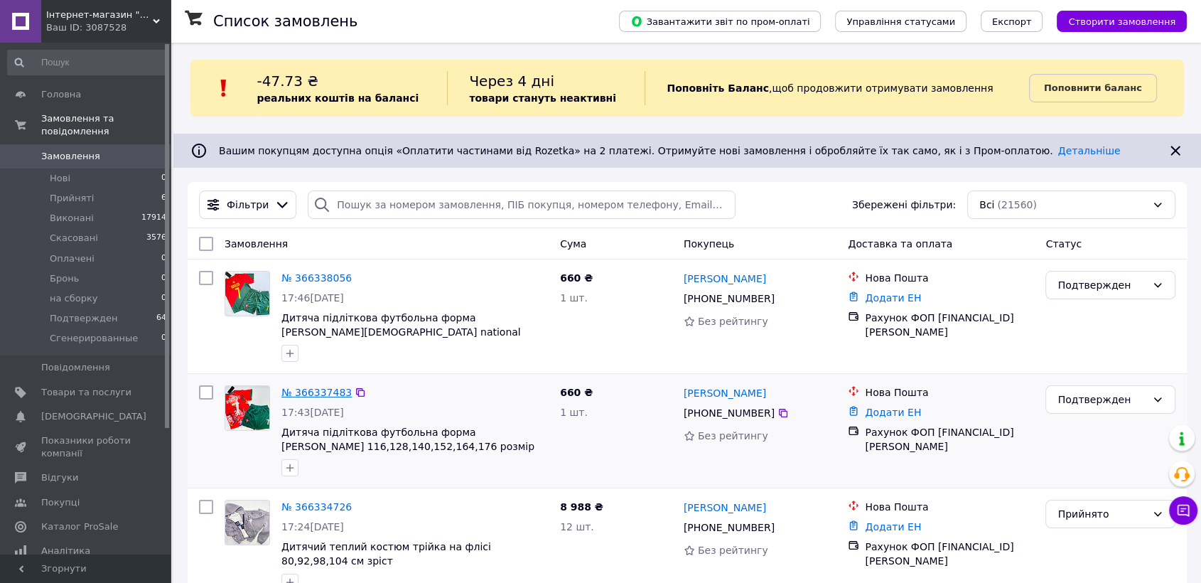
click at [315, 395] on link "№ 366337483" at bounding box center [316, 391] width 70 height 11
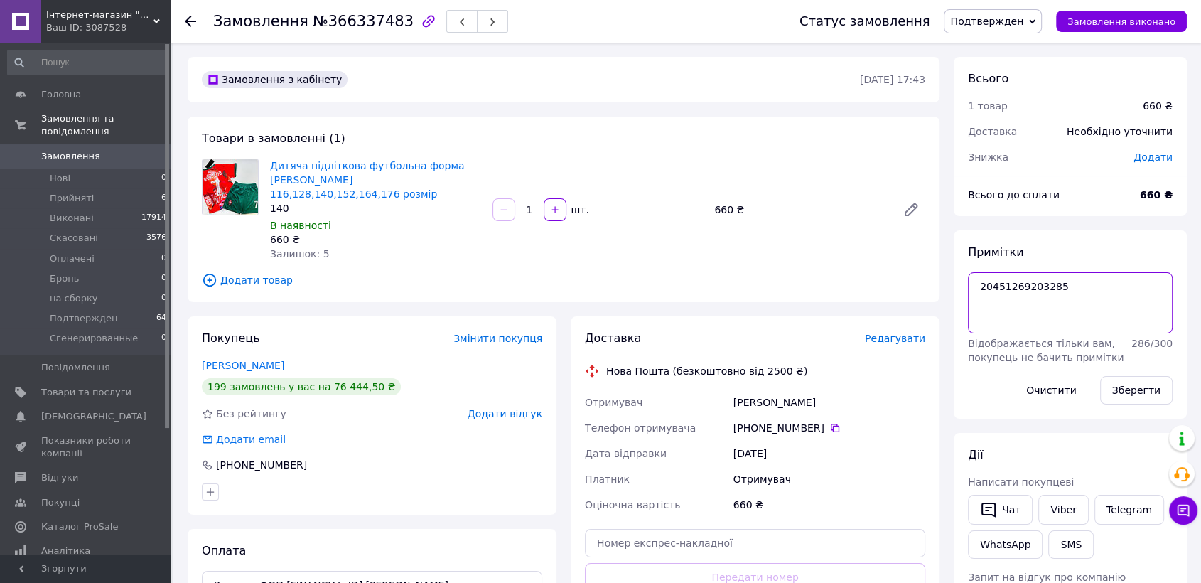
drag, startPoint x: 977, startPoint y: 286, endPoint x: 1054, endPoint y: 289, distance: 76.8
click at [1054, 289] on textarea "20451269203285" at bounding box center [1070, 302] width 205 height 61
drag, startPoint x: 318, startPoint y: 21, endPoint x: 386, endPoint y: 28, distance: 68.6
click at [386, 28] on span "№366337483" at bounding box center [363, 21] width 101 height 17
copy span "366337483"
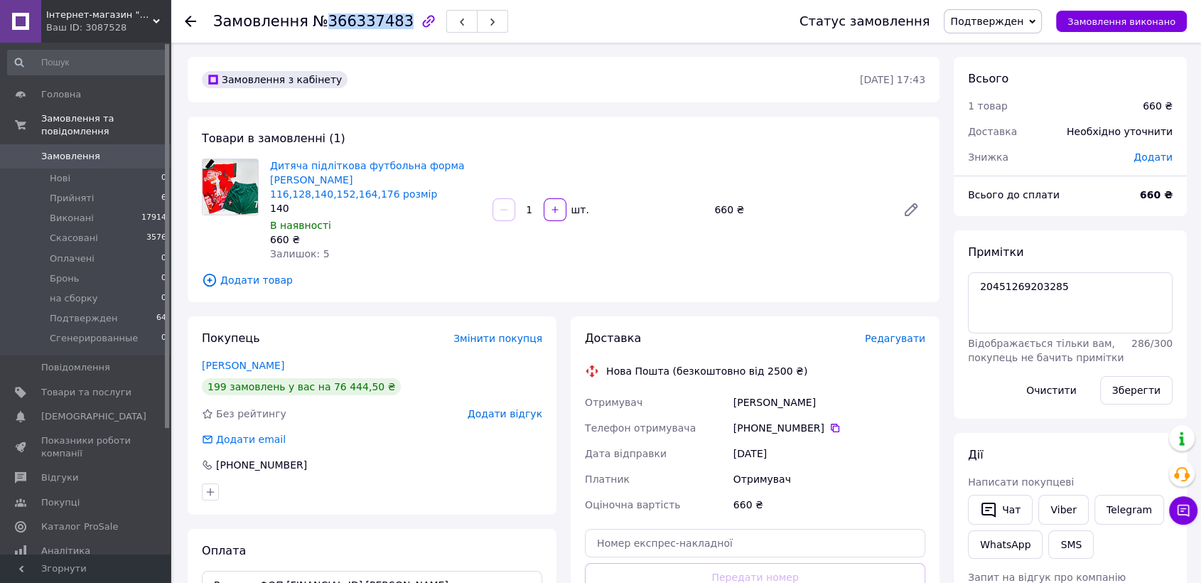
click at [68, 150] on span "Замовлення" at bounding box center [70, 156] width 59 height 13
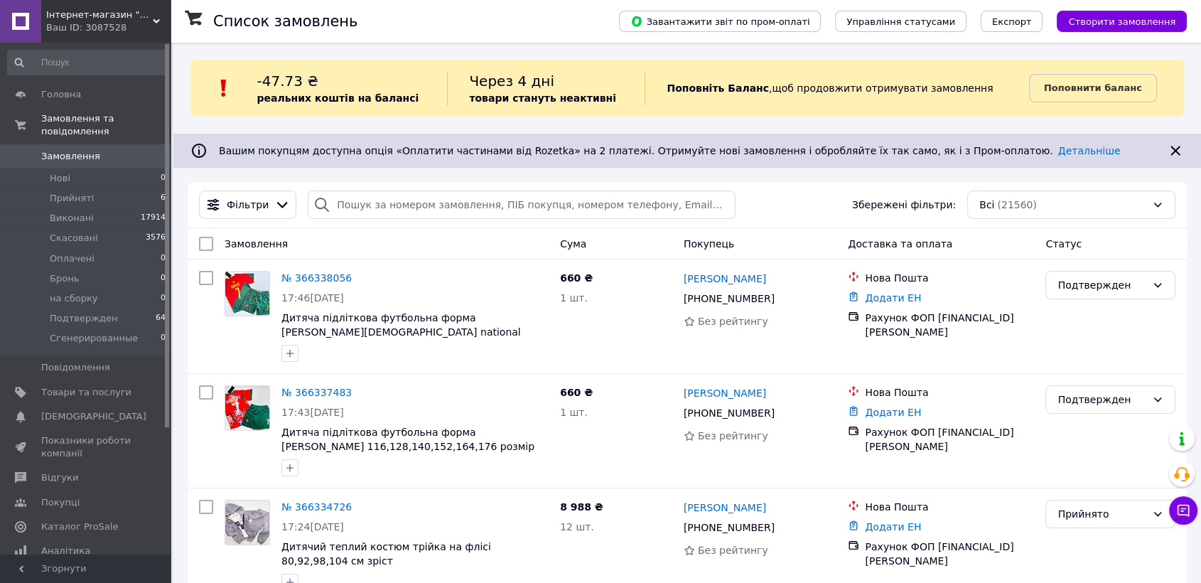
click at [75, 150] on span "Замовлення" at bounding box center [70, 156] width 59 height 13
